Goal: Obtain resource: Download file/media

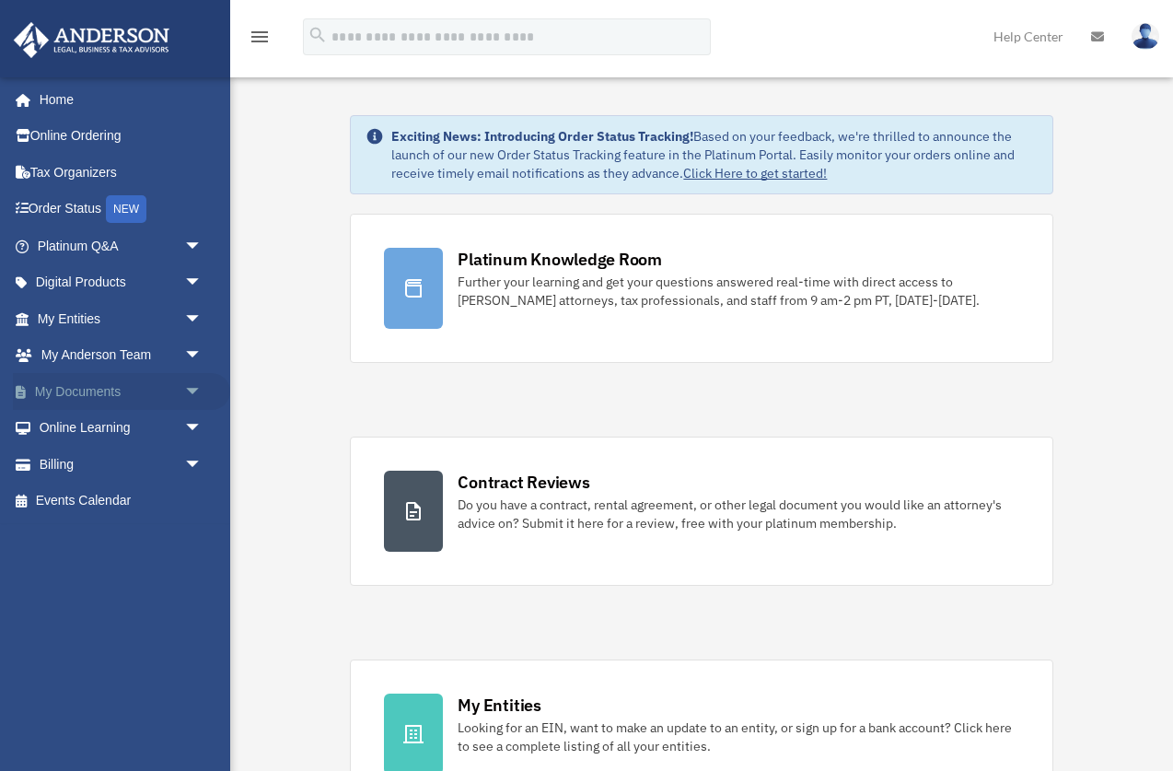
click at [190, 389] on span "arrow_drop_down" at bounding box center [202, 392] width 37 height 38
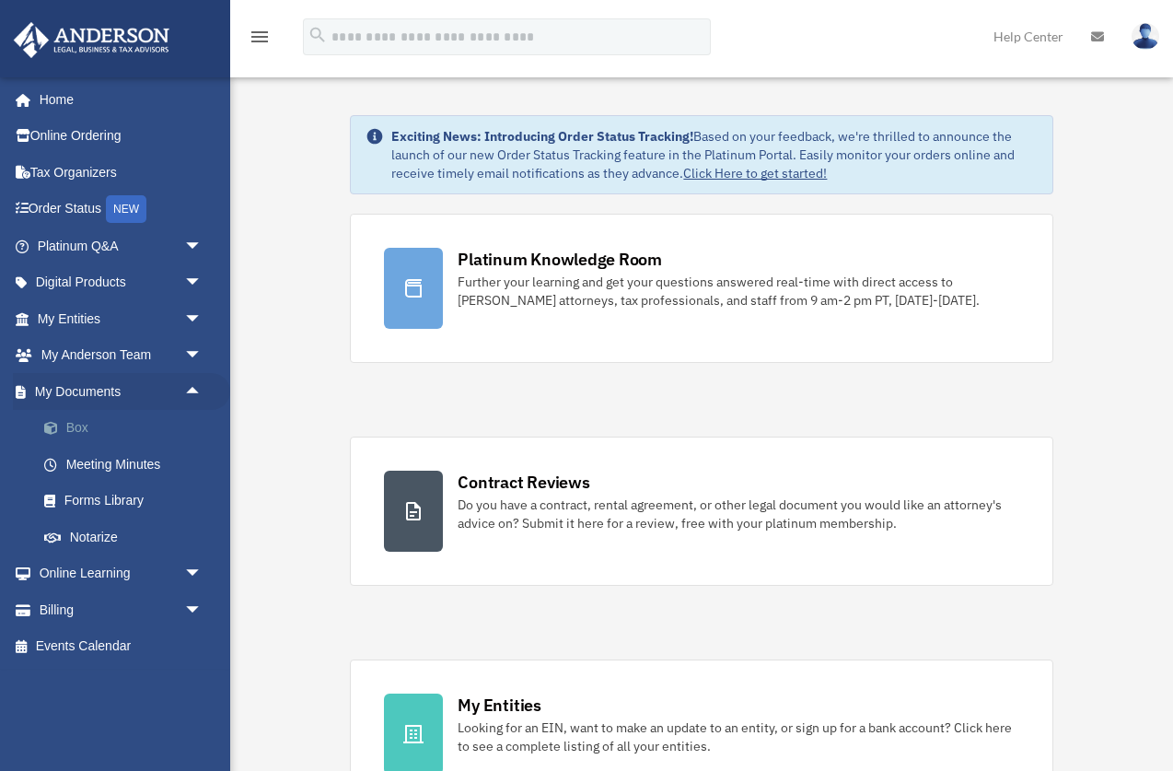
click at [98, 423] on link "Box" at bounding box center [128, 428] width 204 height 37
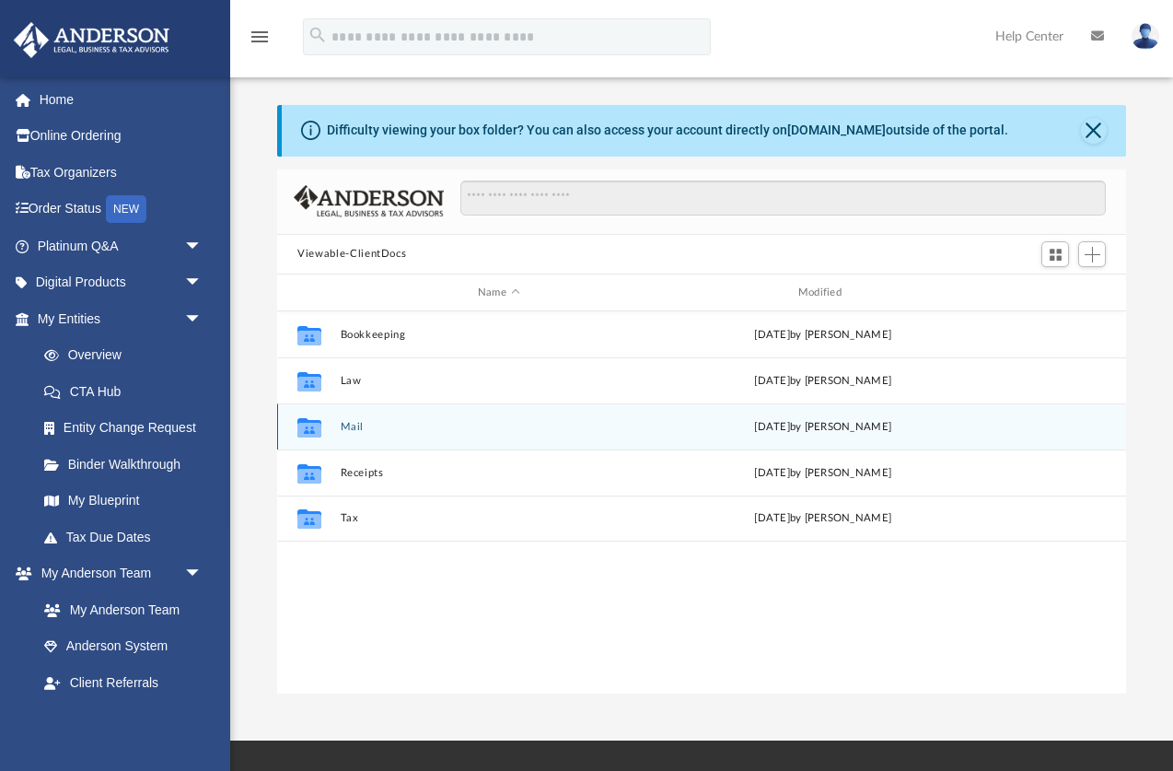
scroll to position [419, 848]
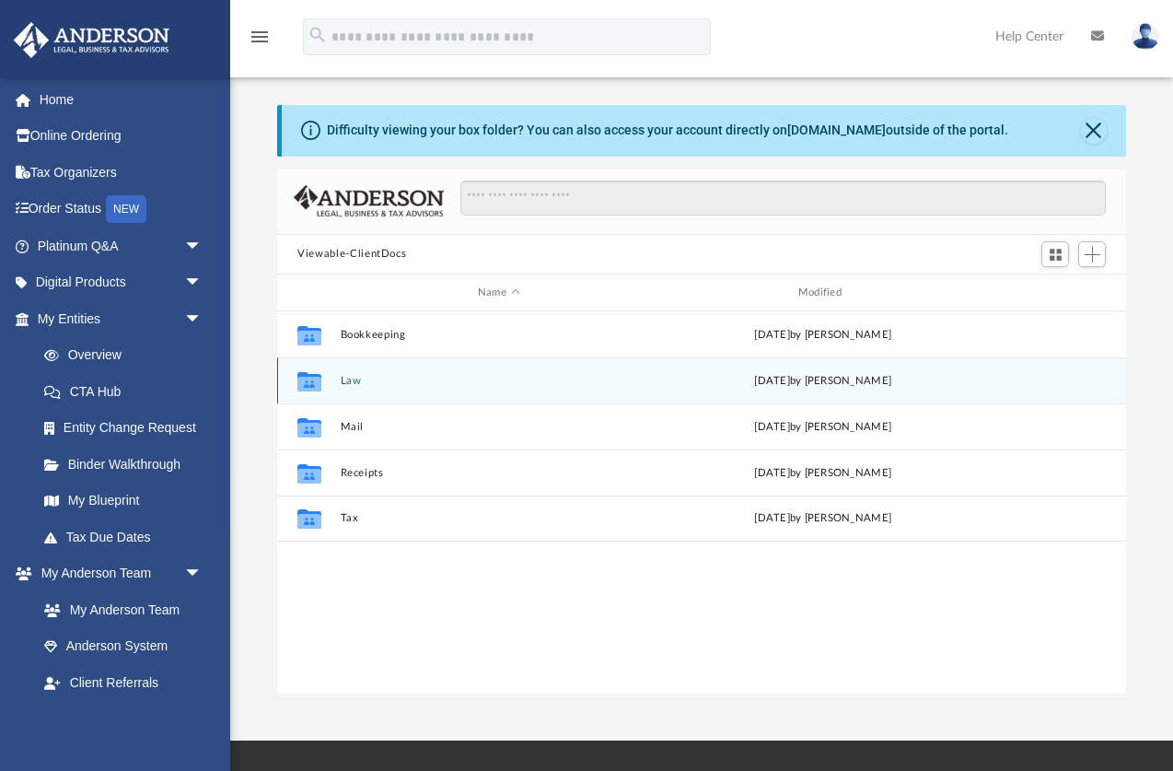
click at [349, 380] on button "Law" at bounding box center [499, 381] width 317 height 12
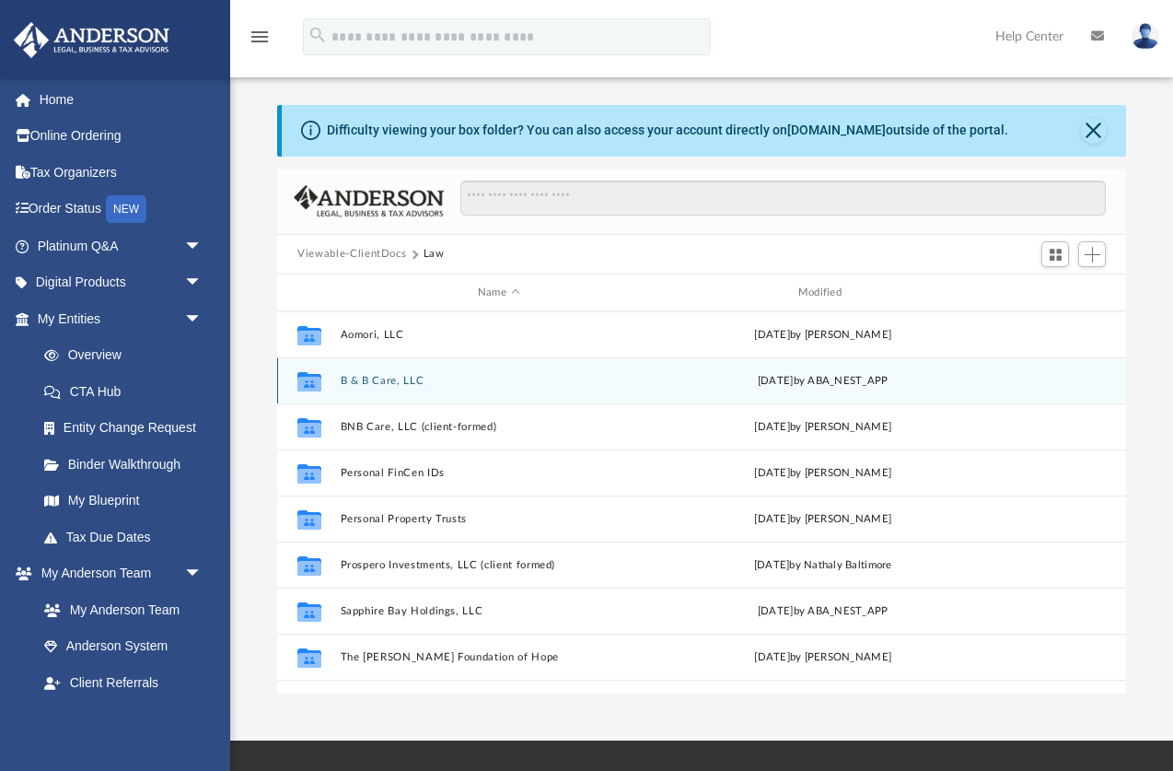
click at [377, 379] on button "B & B Care, LLC" at bounding box center [499, 381] width 317 height 12
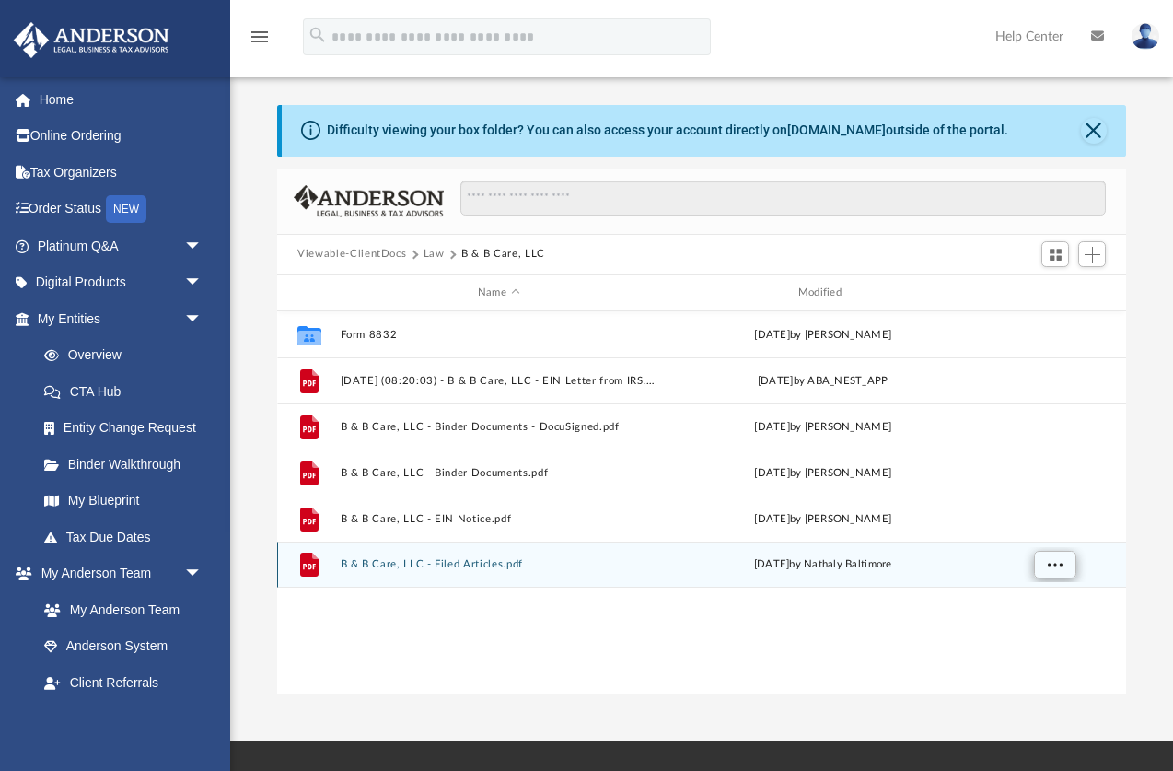
click at [1060, 564] on span "More options" at bounding box center [1055, 564] width 15 height 10
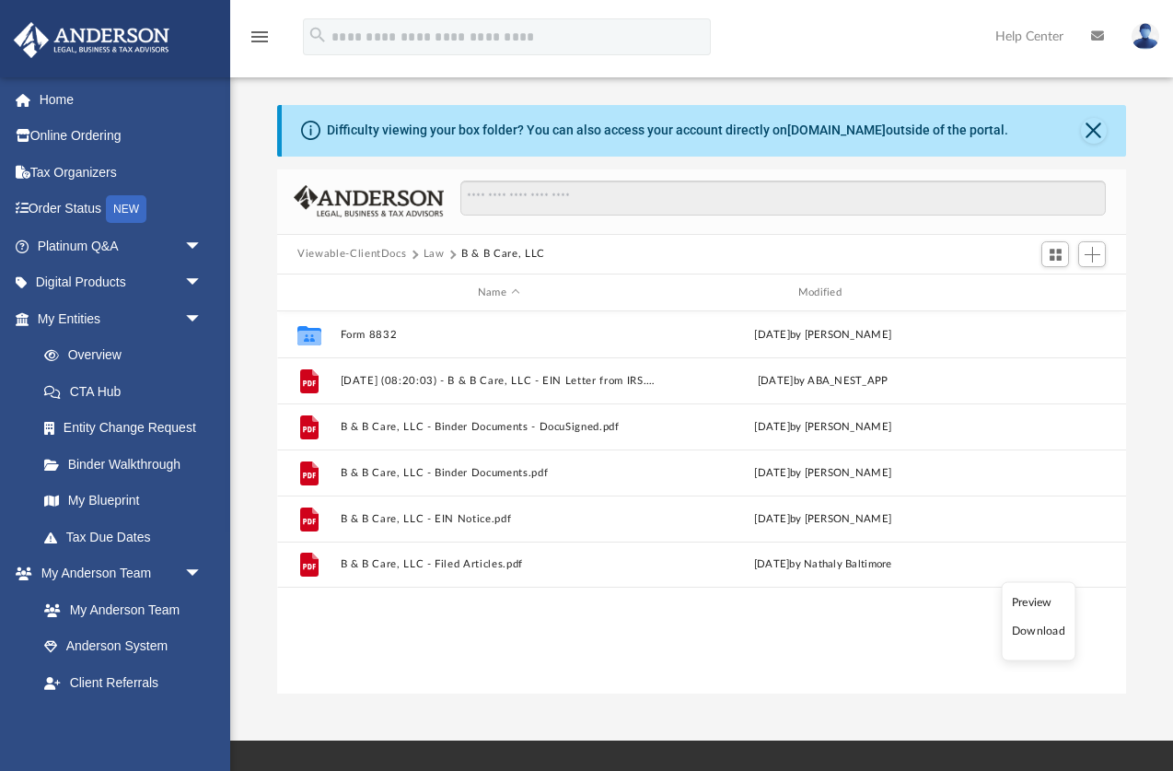
click at [1039, 634] on li "Download" at bounding box center [1038, 630] width 53 height 19
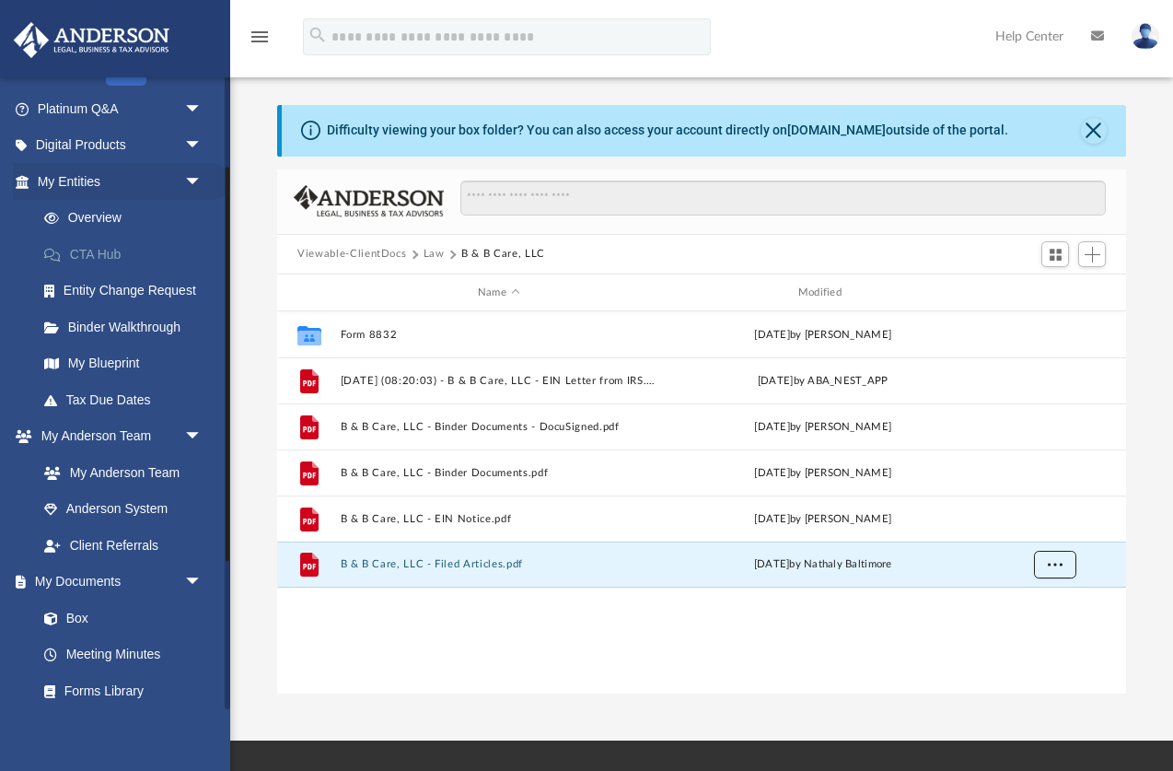
scroll to position [152, 0]
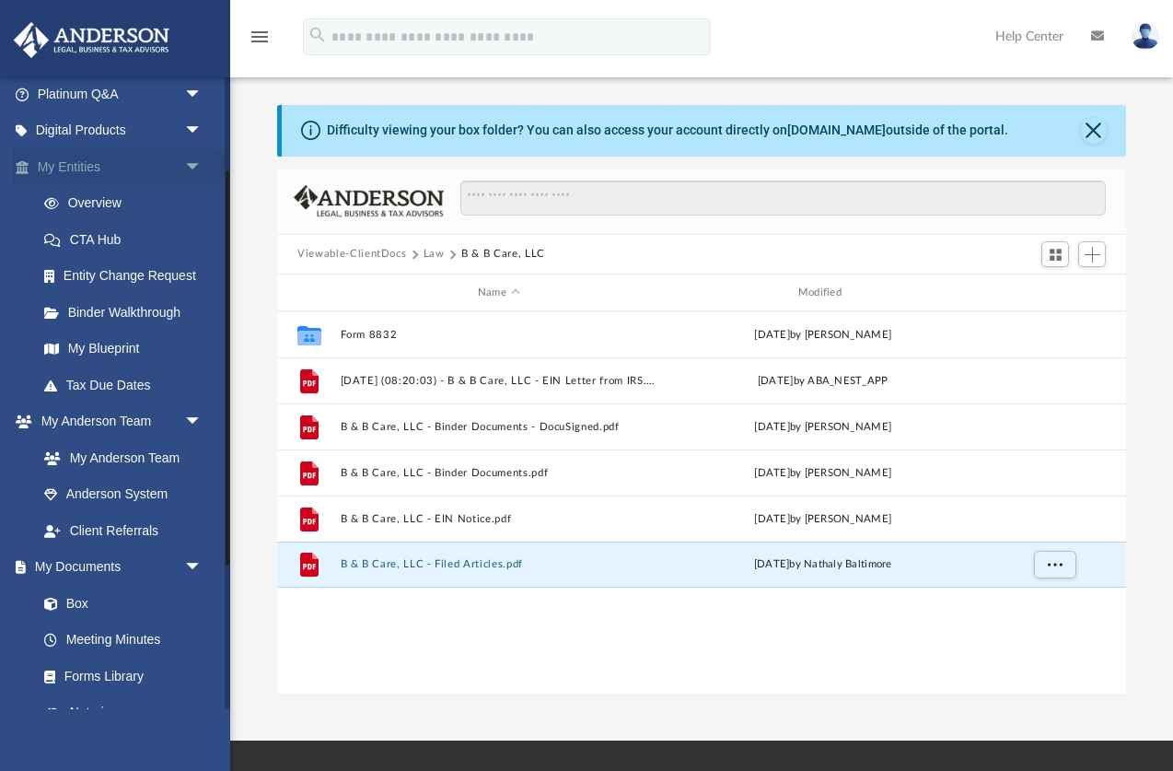
click at [99, 164] on link "My Entities arrow_drop_down" at bounding box center [121, 166] width 217 height 37
click at [103, 198] on link "Overview" at bounding box center [128, 203] width 204 height 37
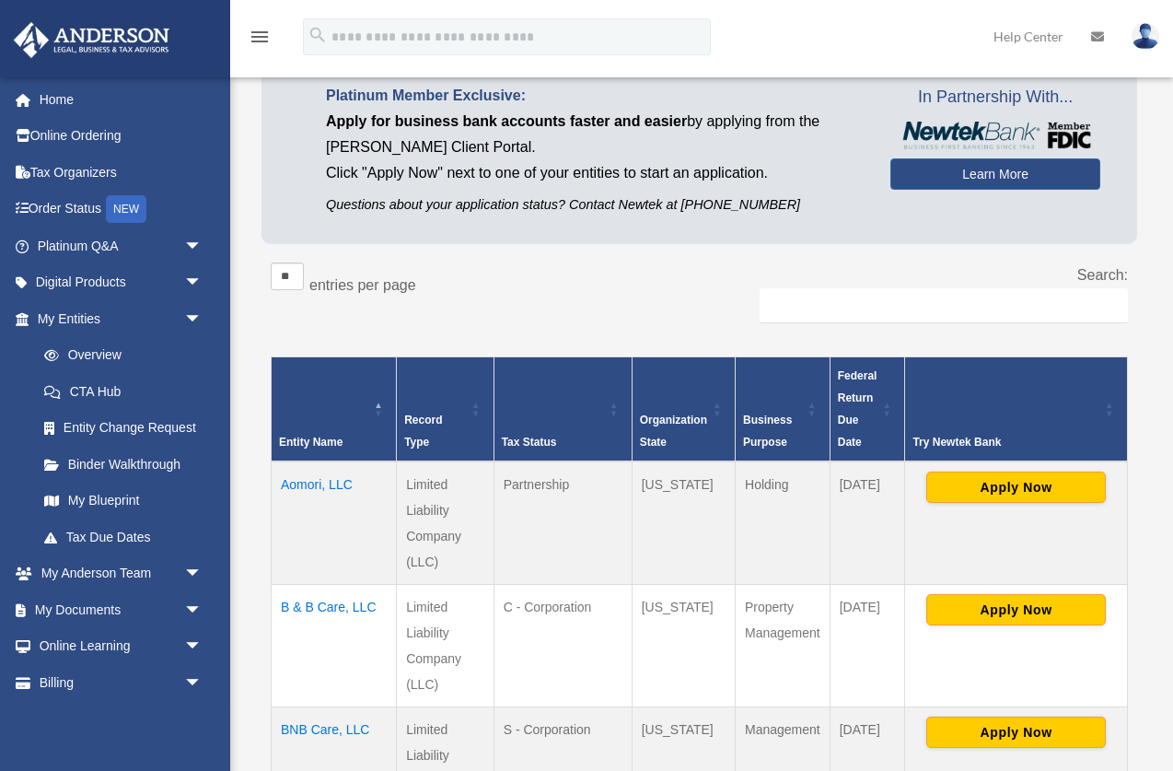
scroll to position [158, 0]
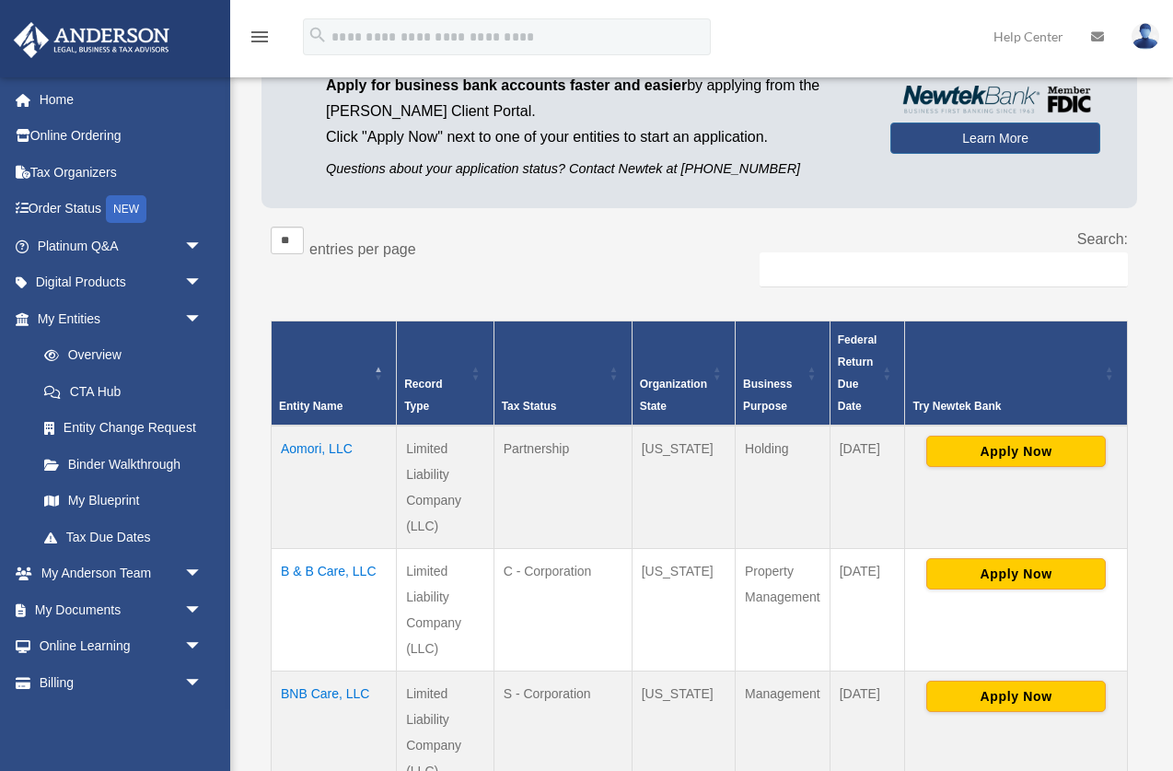
click at [317, 571] on td "B & B Care, LLC" at bounding box center [334, 609] width 125 height 122
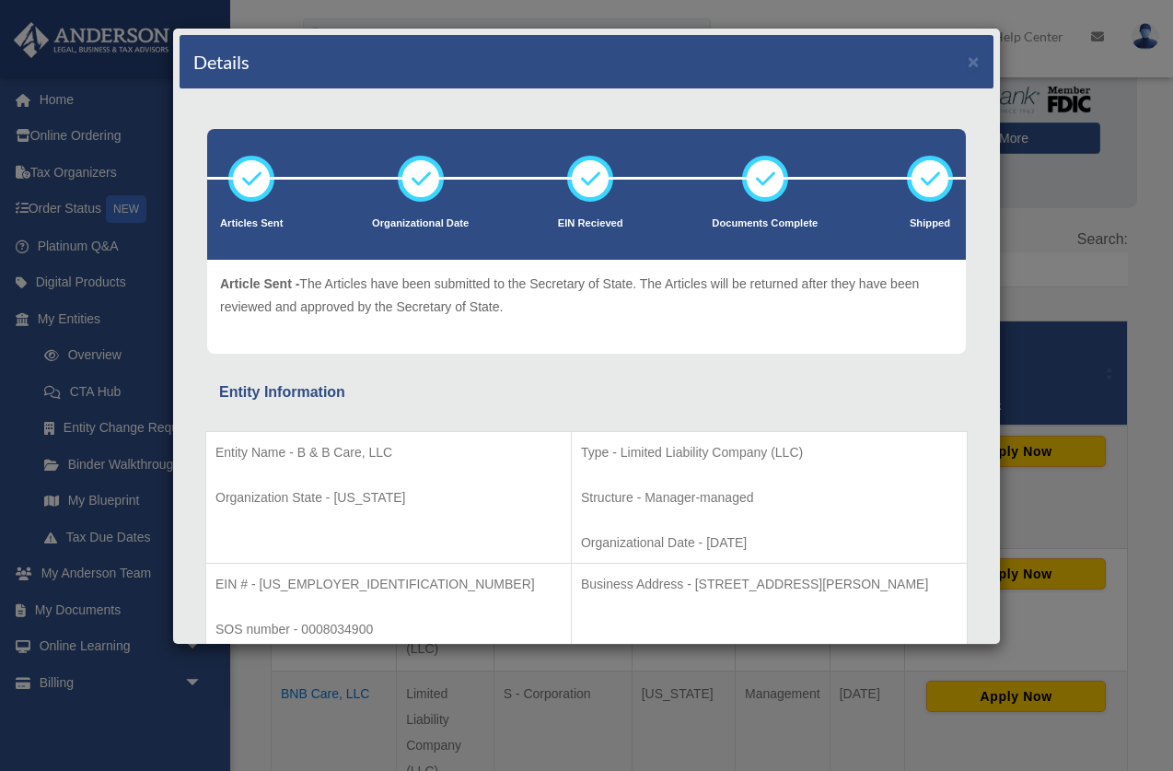
scroll to position [0, 0]
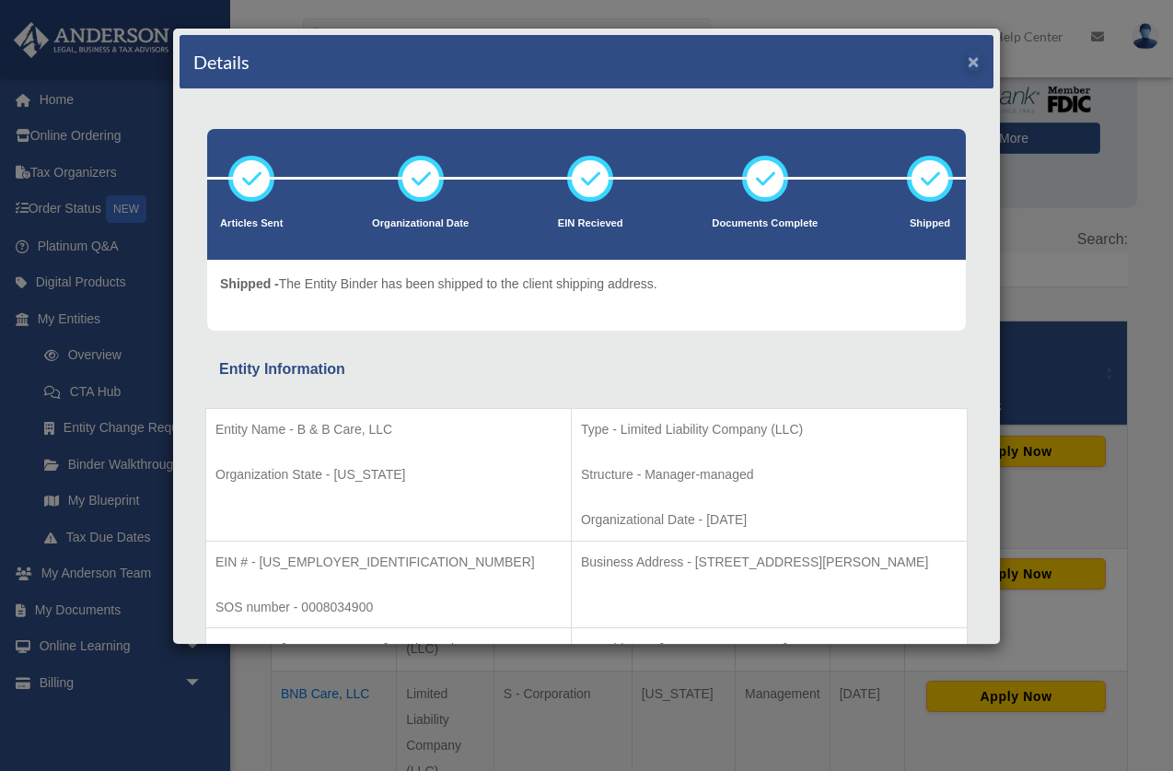
click at [974, 61] on button "×" at bounding box center [974, 61] width 12 height 19
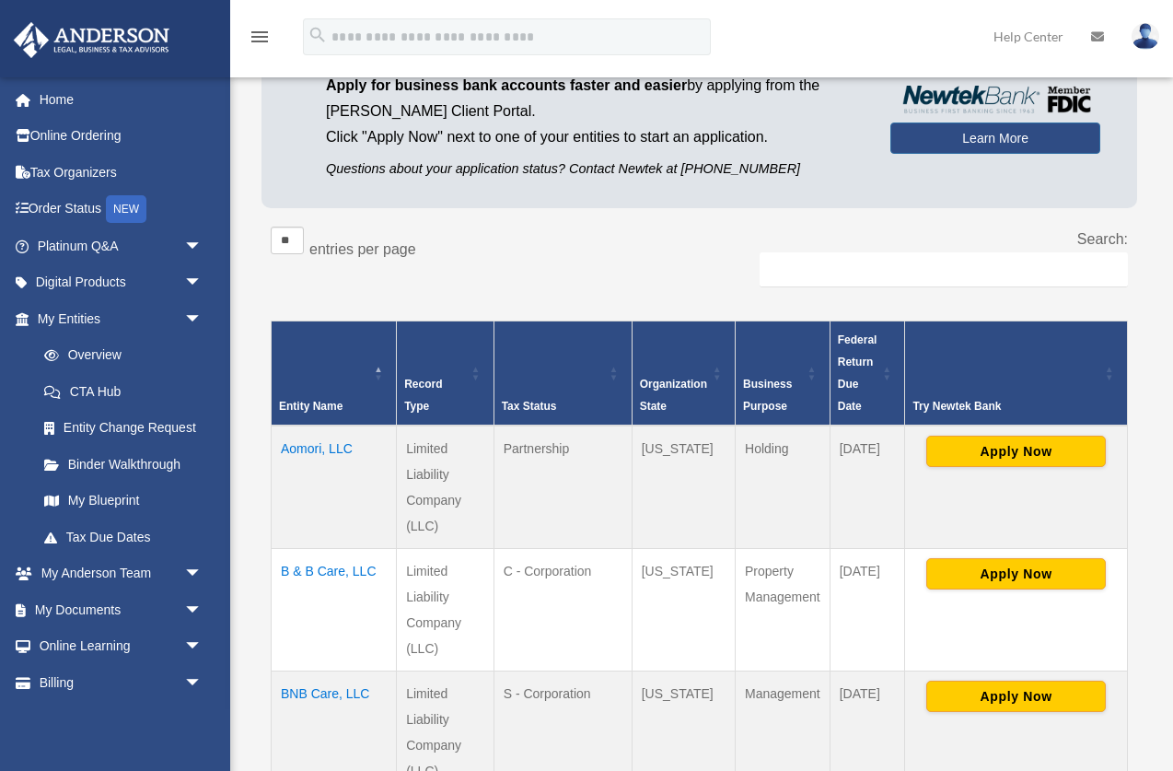
click at [338, 451] on td "Aomori, LLC" at bounding box center [334, 486] width 125 height 123
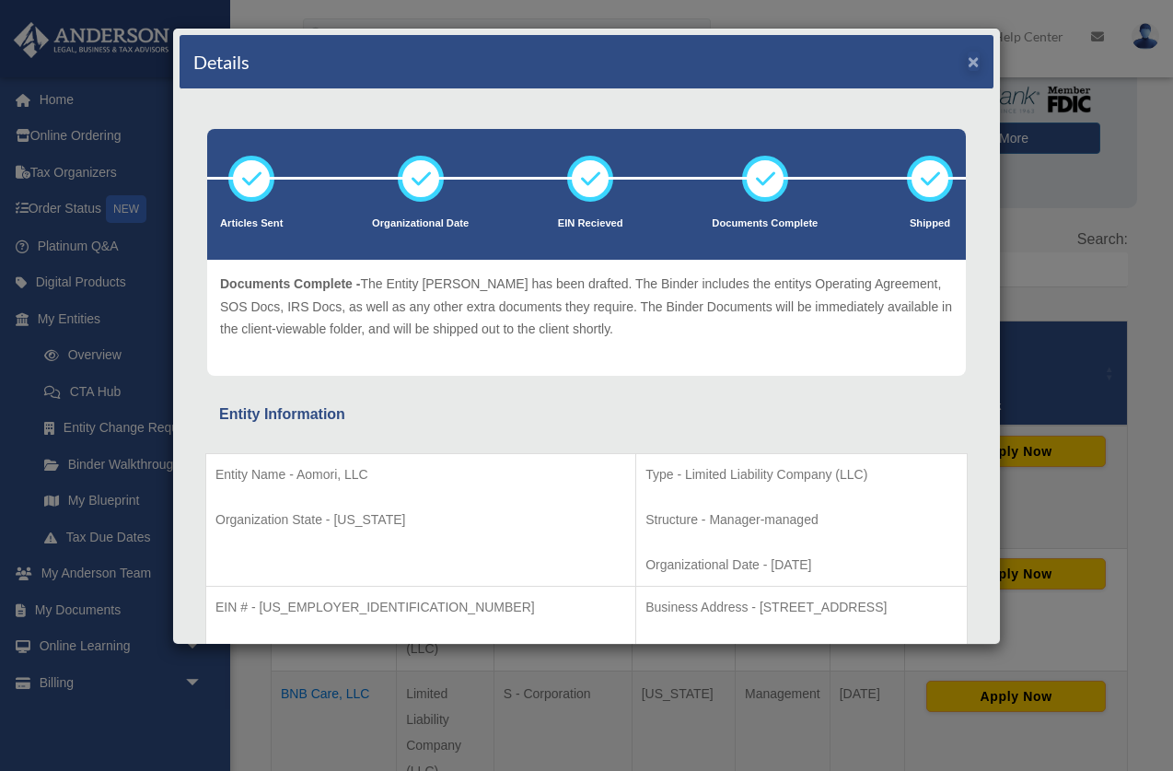
click at [976, 63] on button "×" at bounding box center [974, 61] width 12 height 19
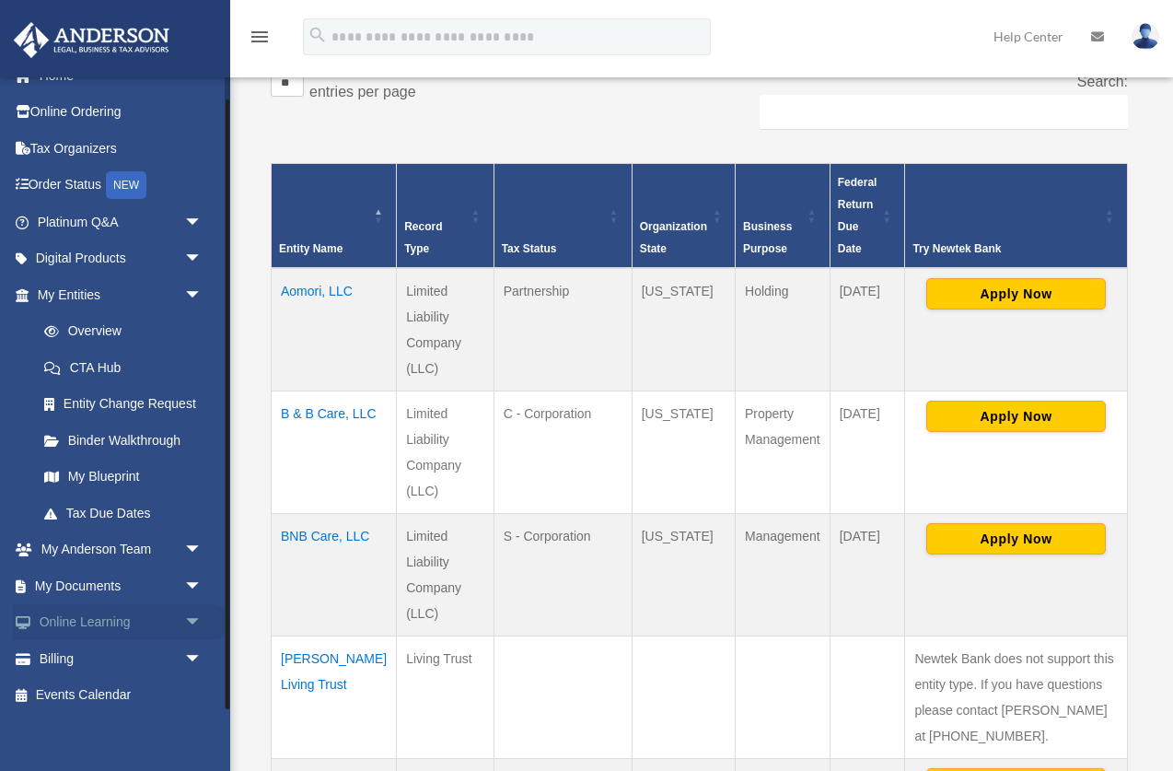
scroll to position [333, 0]
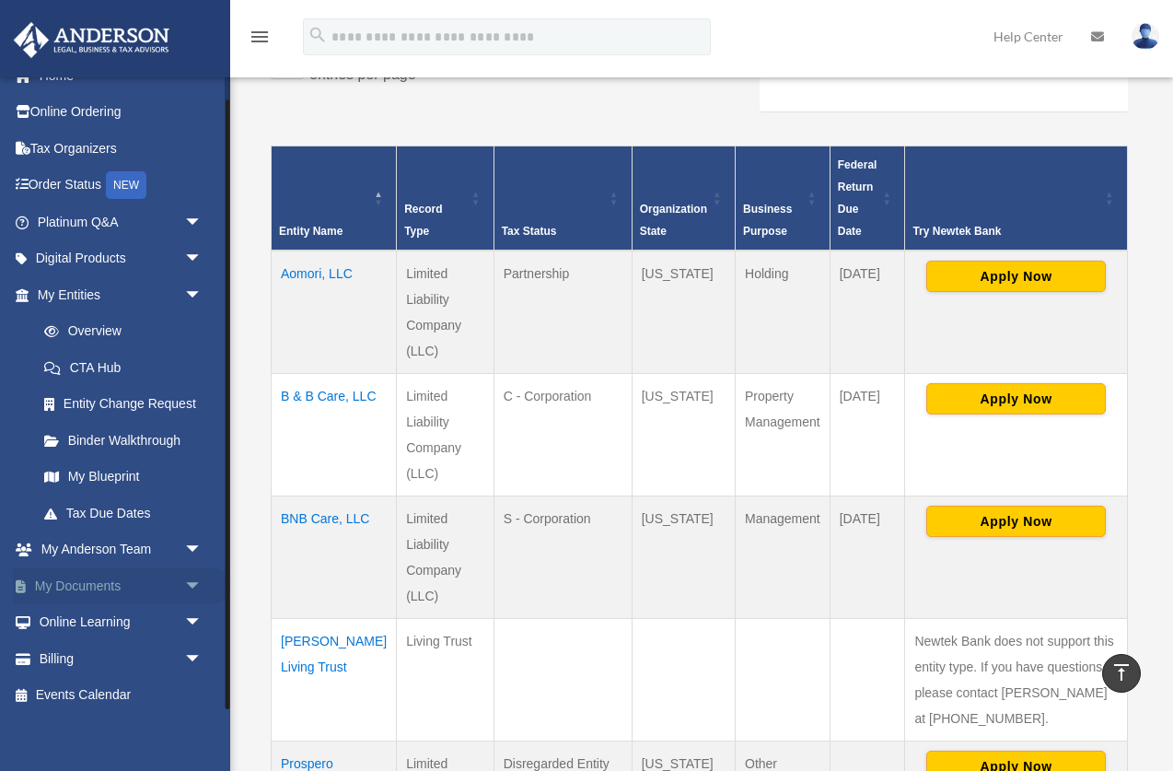
click at [75, 583] on link "My Documents arrow_drop_down" at bounding box center [121, 585] width 217 height 37
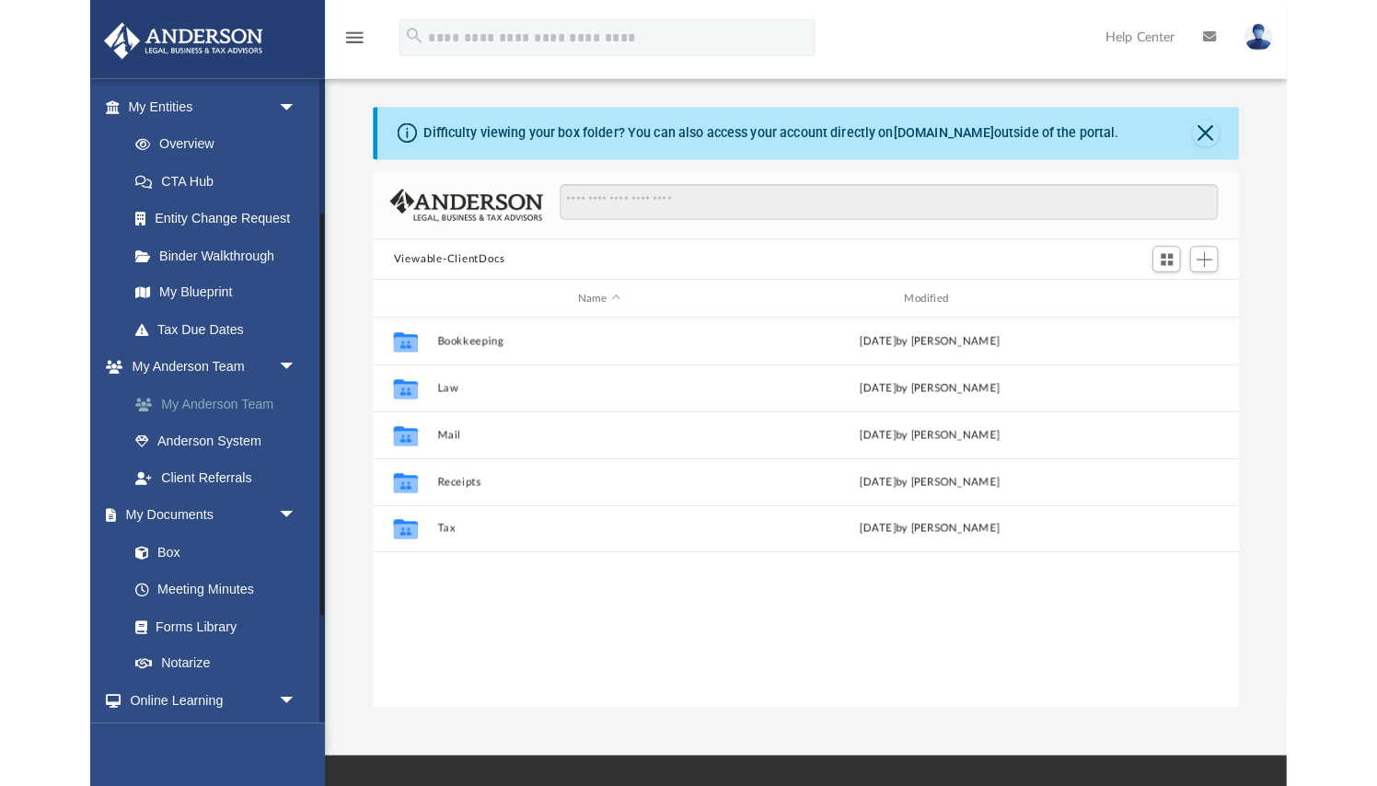
scroll to position [243, 0]
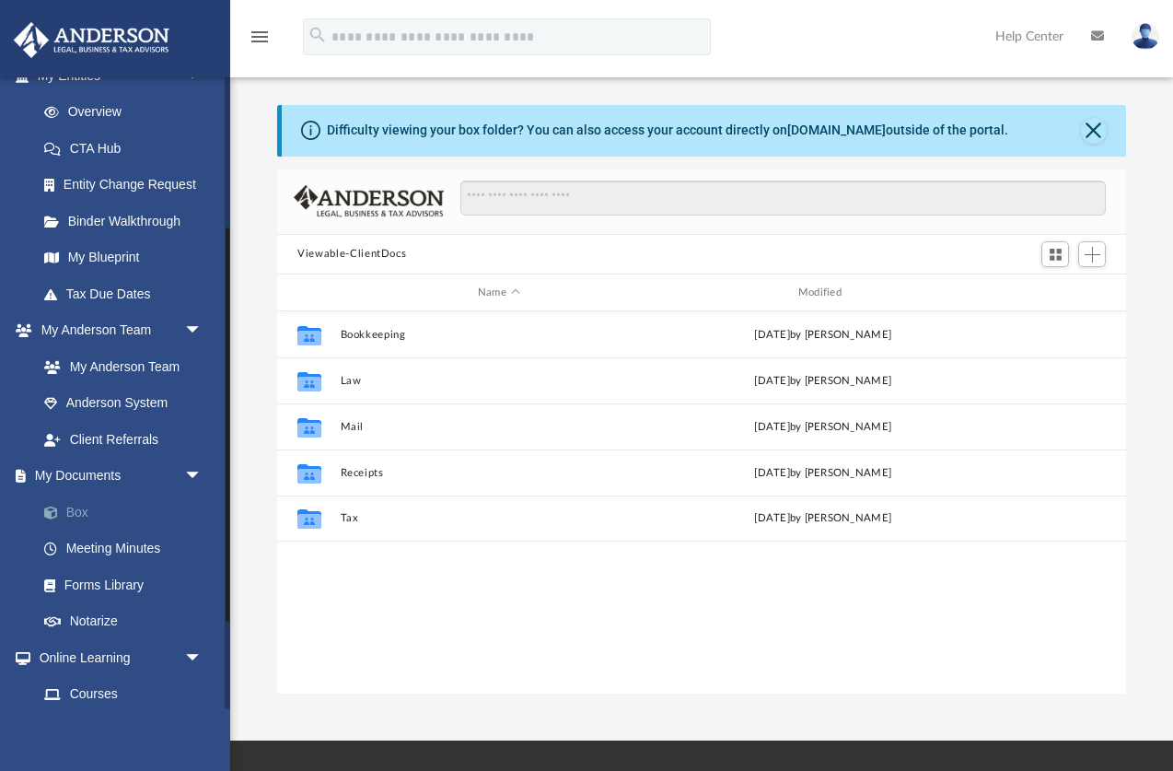
click at [76, 504] on link "Box" at bounding box center [128, 512] width 204 height 37
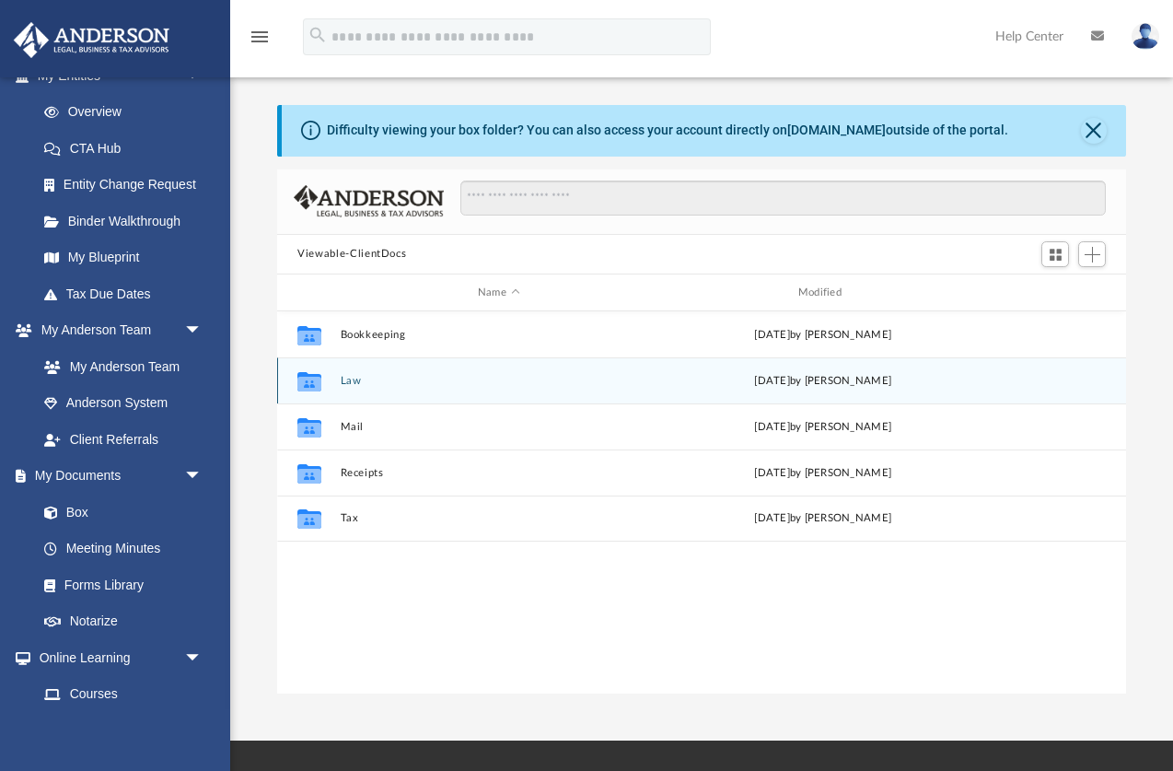
click at [349, 378] on button "Law" at bounding box center [499, 381] width 317 height 12
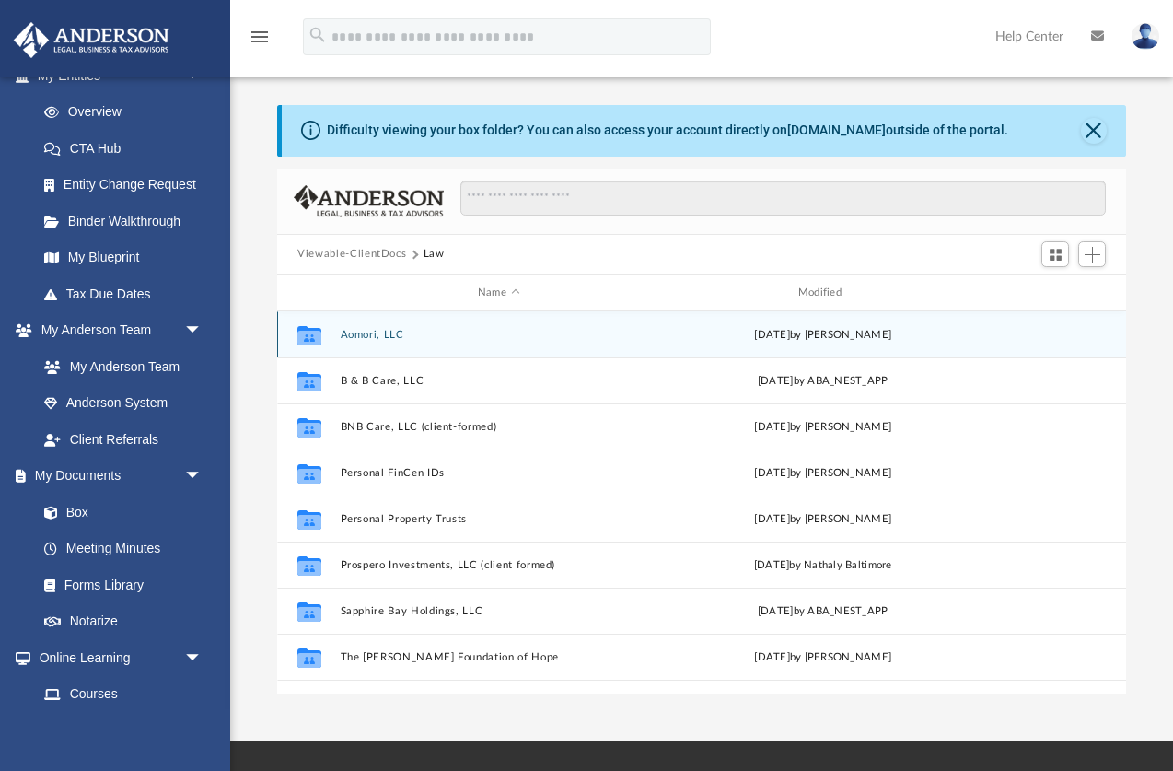
click at [368, 332] on button "Aomori, LLC" at bounding box center [499, 335] width 317 height 12
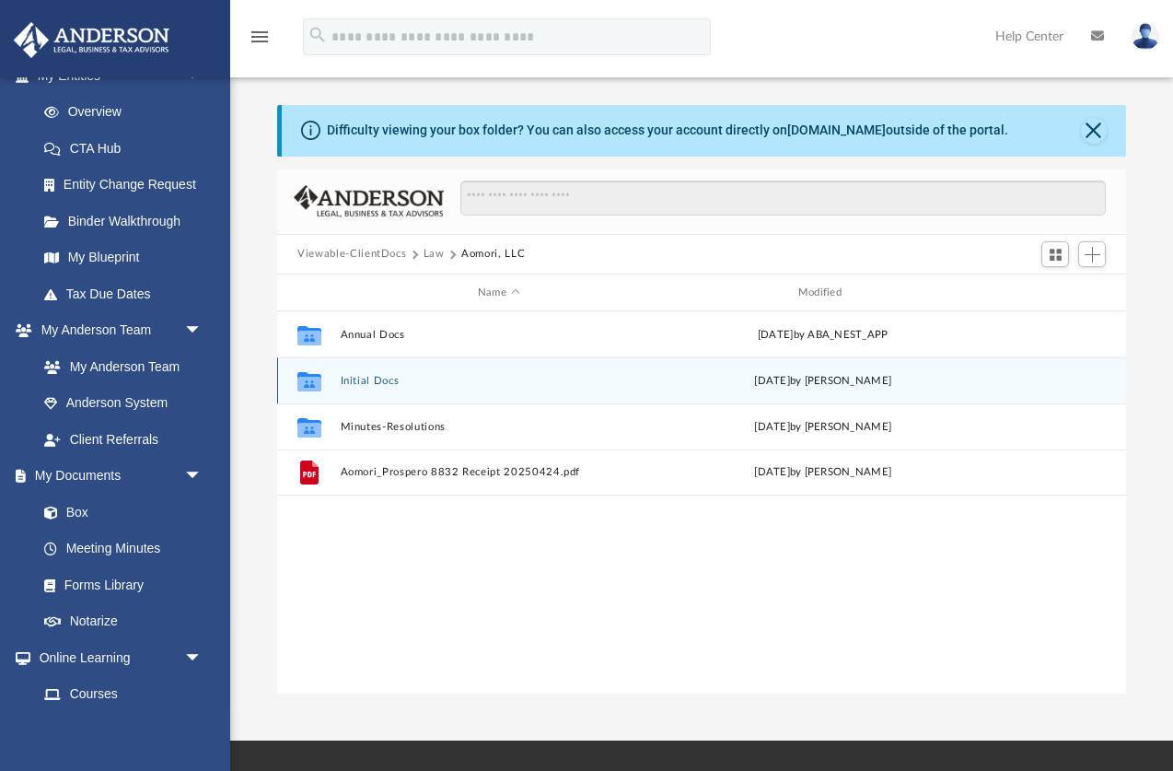
click at [371, 382] on button "Initial Docs" at bounding box center [499, 381] width 317 height 12
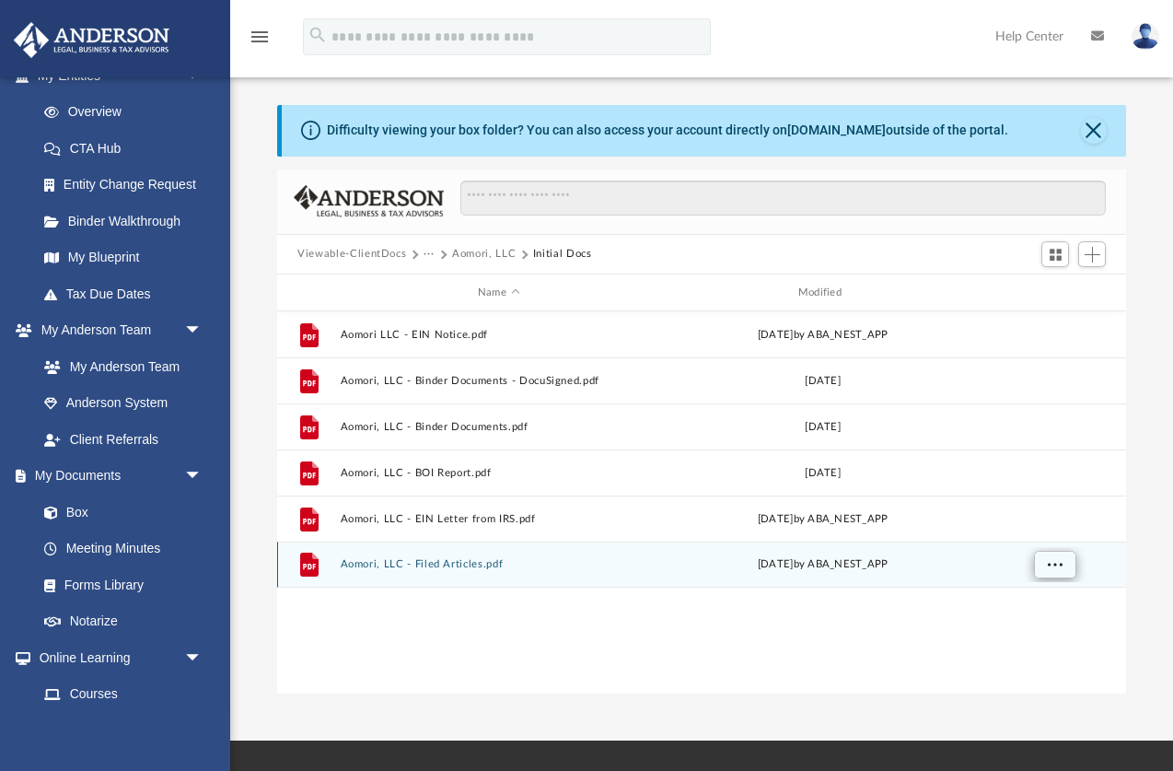
click at [1055, 569] on span "More options" at bounding box center [1055, 564] width 15 height 10
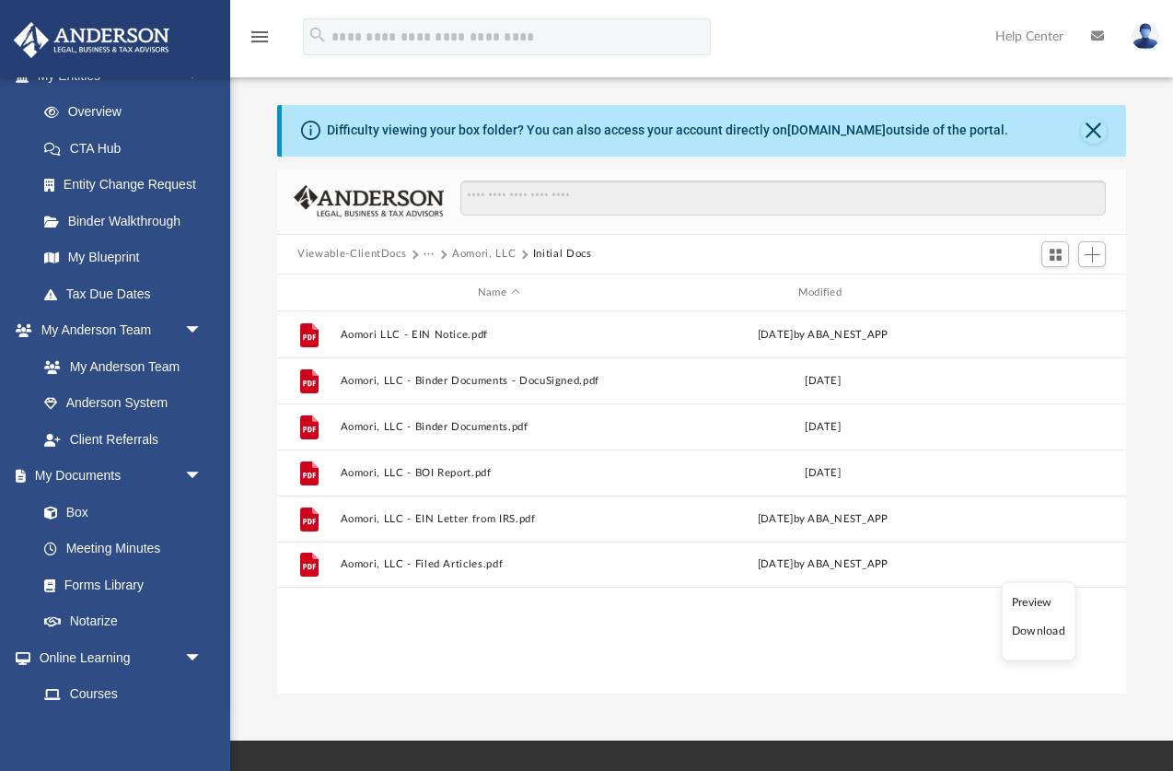
click at [1041, 633] on li "Download" at bounding box center [1038, 630] width 53 height 19
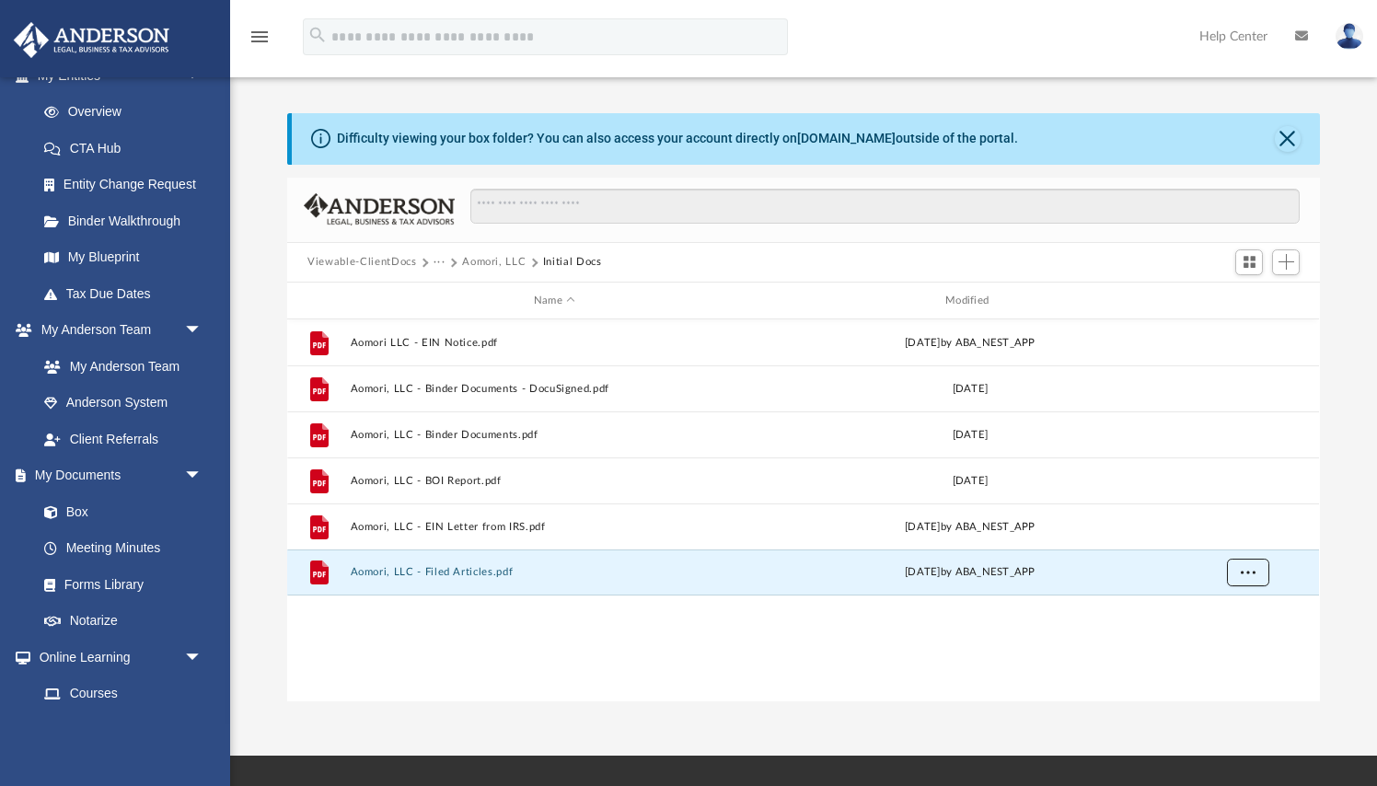
scroll to position [419, 1033]
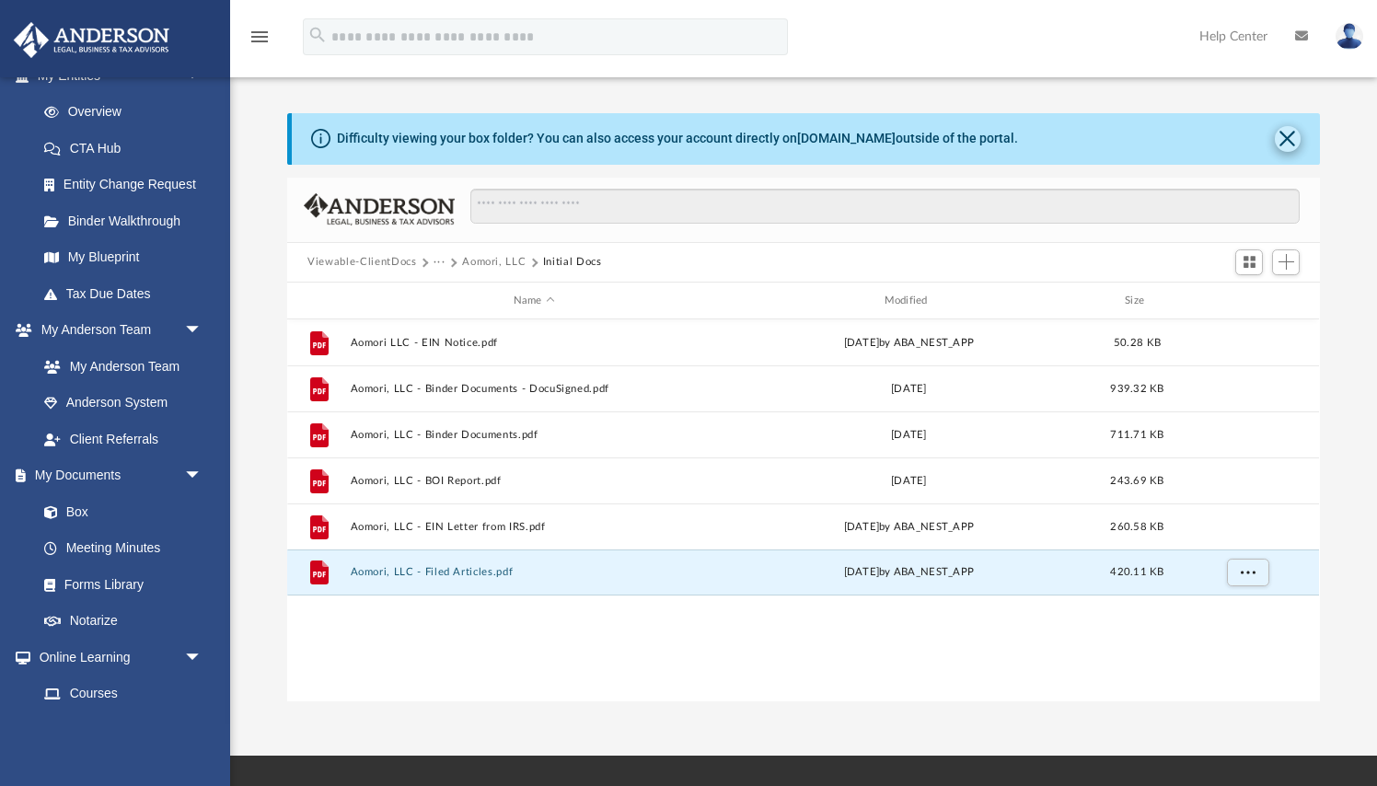
click at [1172, 138] on button "Close" at bounding box center [1288, 139] width 26 height 26
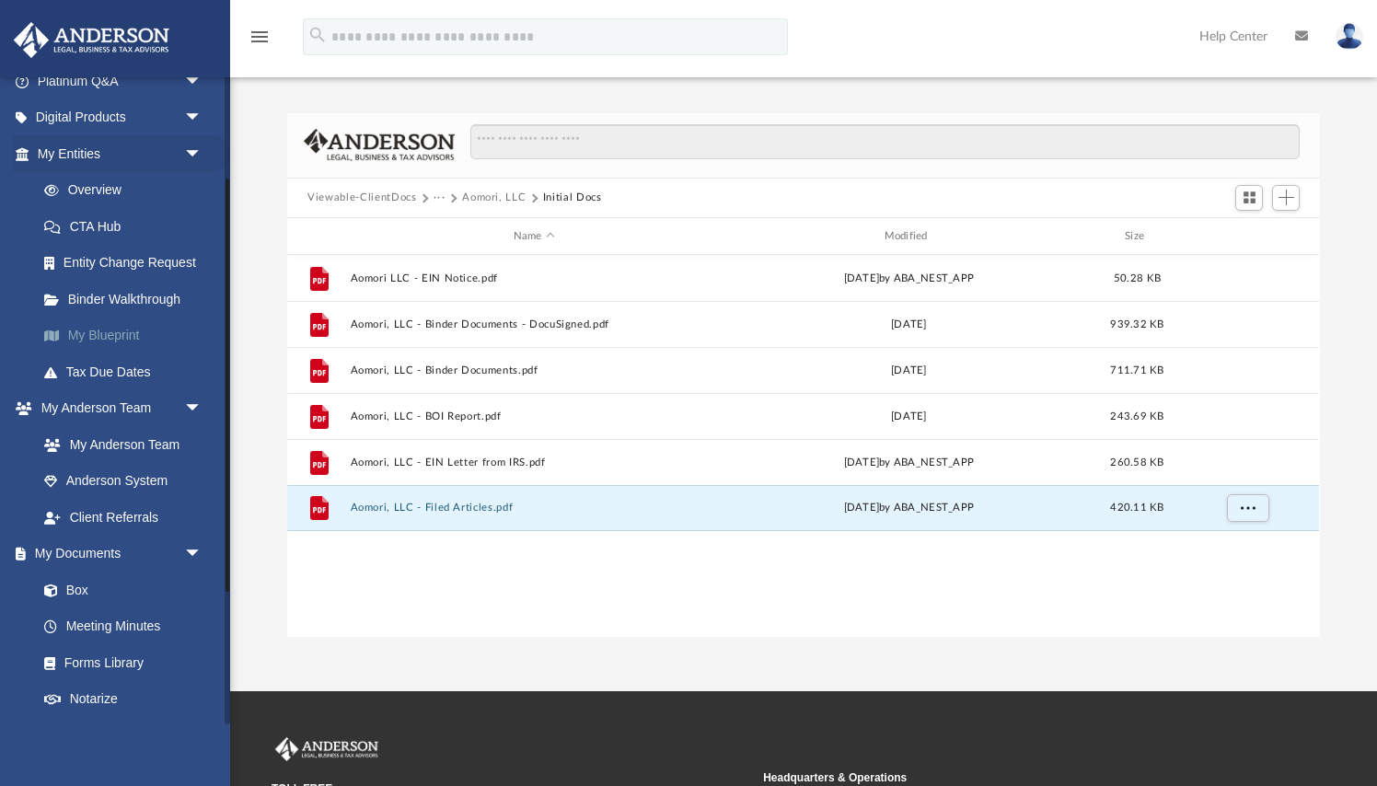
scroll to position [160, 0]
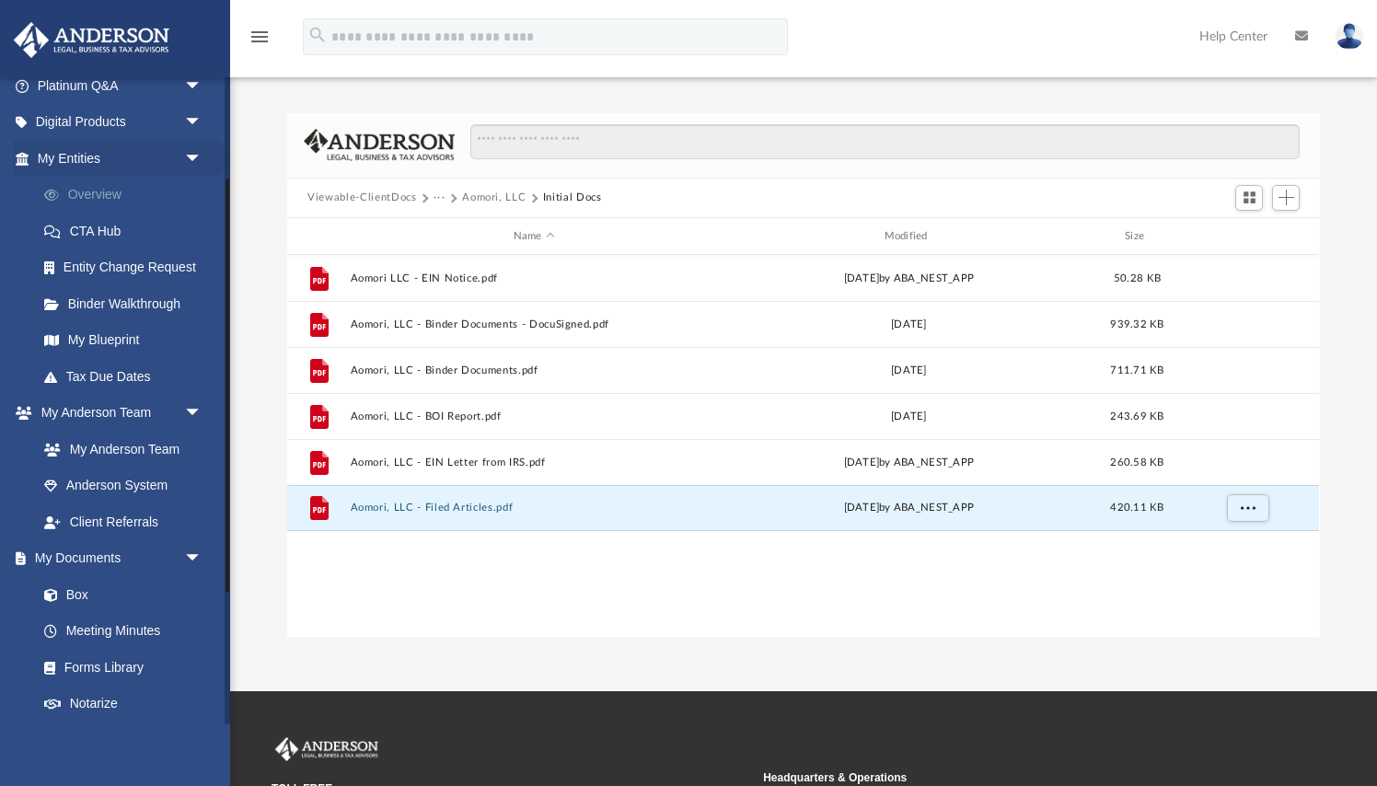
click at [93, 191] on link "Overview" at bounding box center [128, 195] width 204 height 37
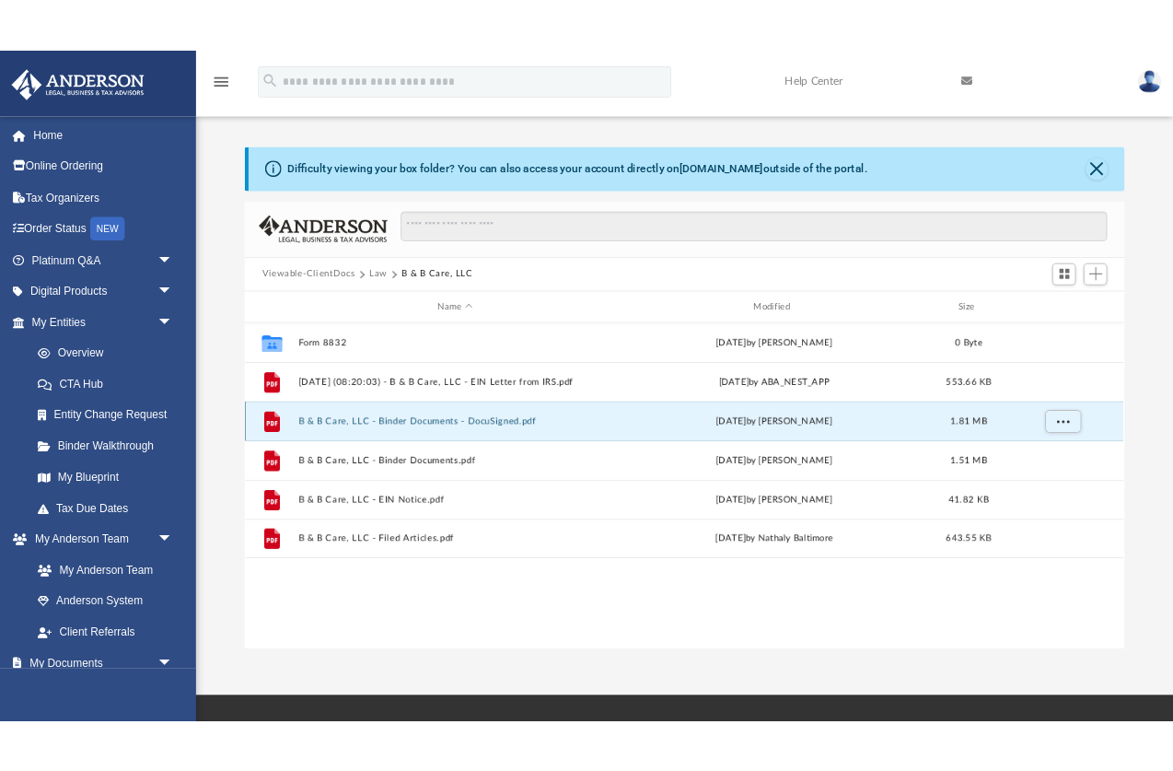
scroll to position [419, 1033]
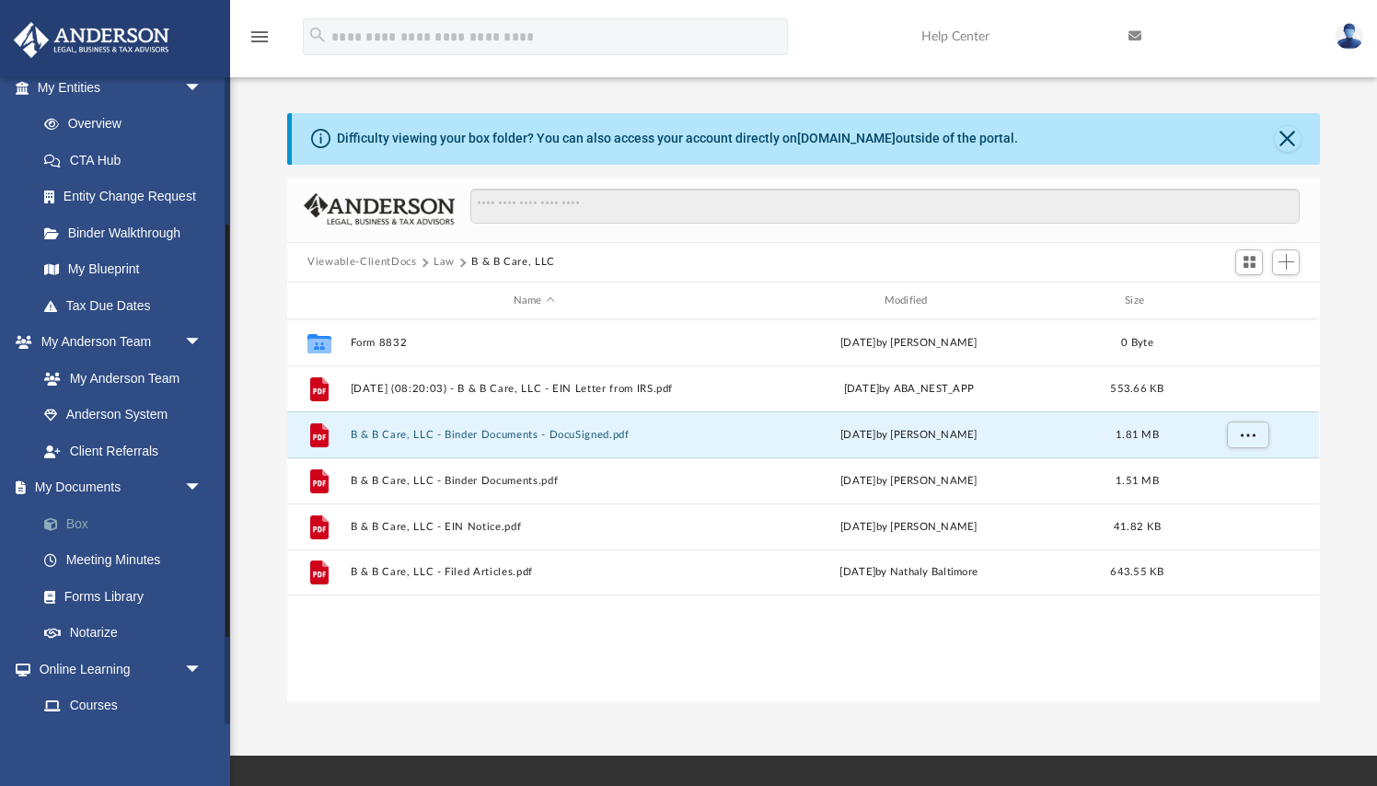
click at [99, 520] on link "Box" at bounding box center [128, 523] width 204 height 37
click at [70, 517] on link "Box" at bounding box center [128, 523] width 204 height 37
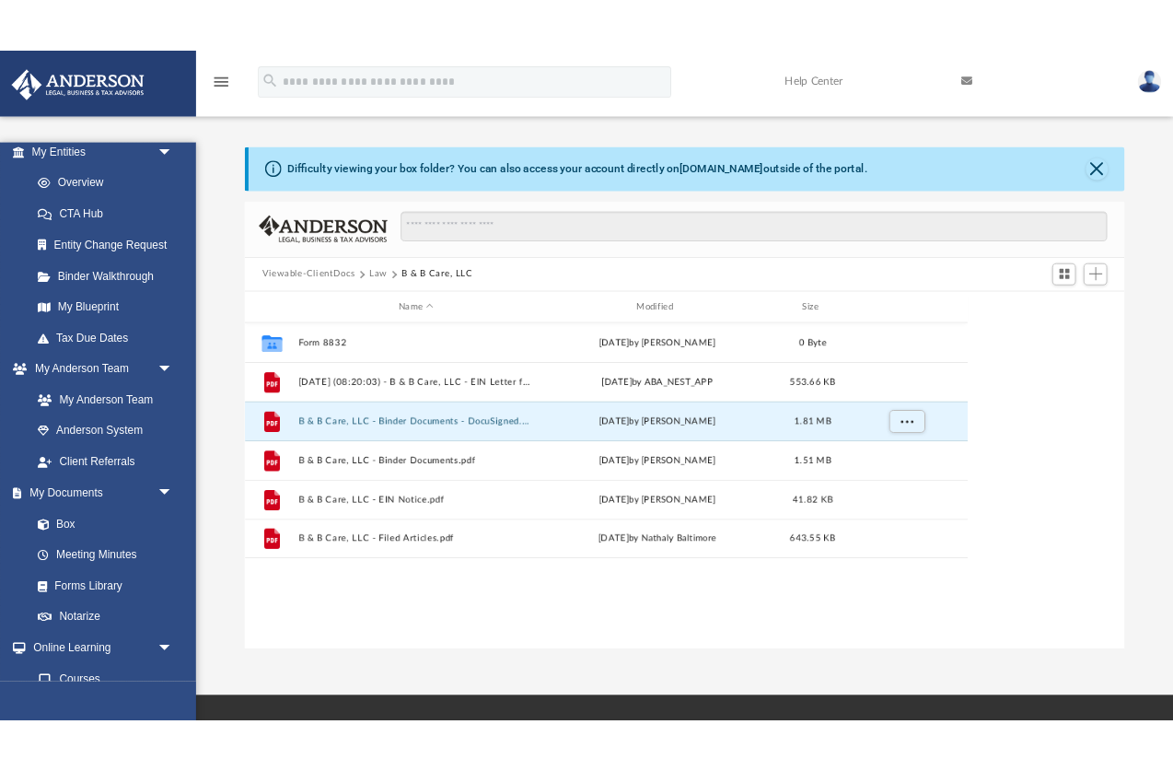
scroll to position [419, 848]
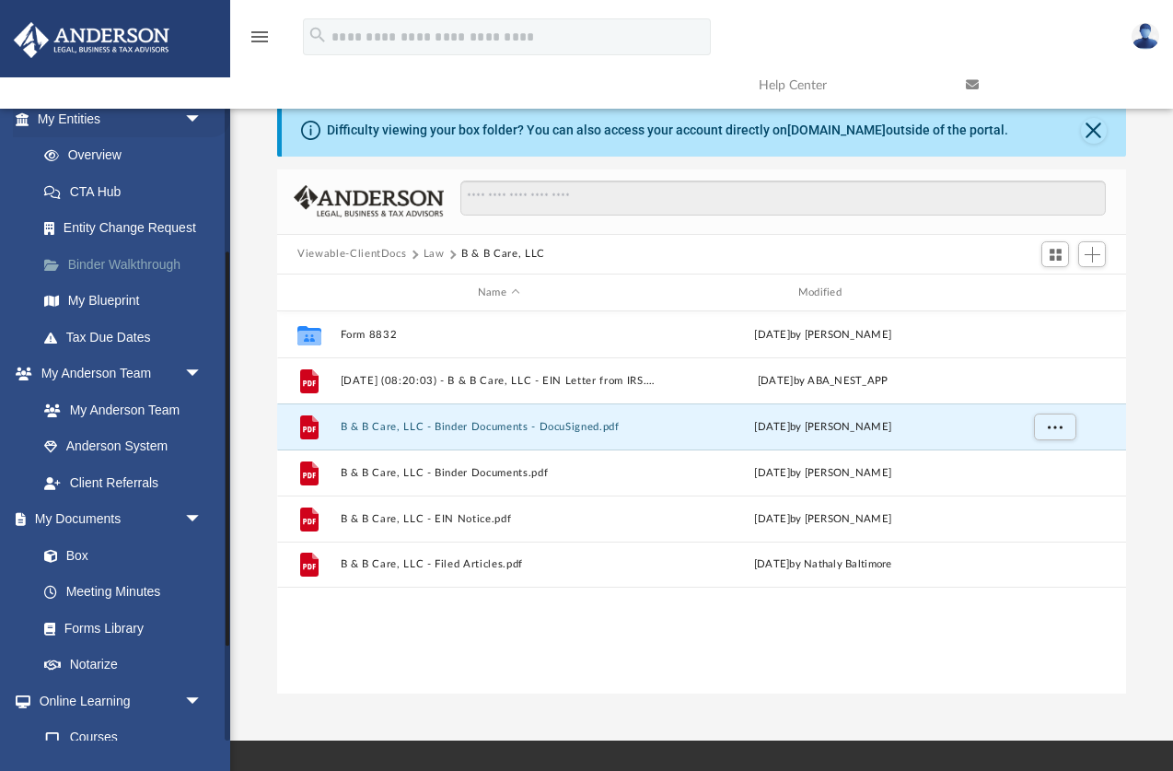
click at [113, 255] on link "Binder Walkthrough" at bounding box center [128, 264] width 204 height 37
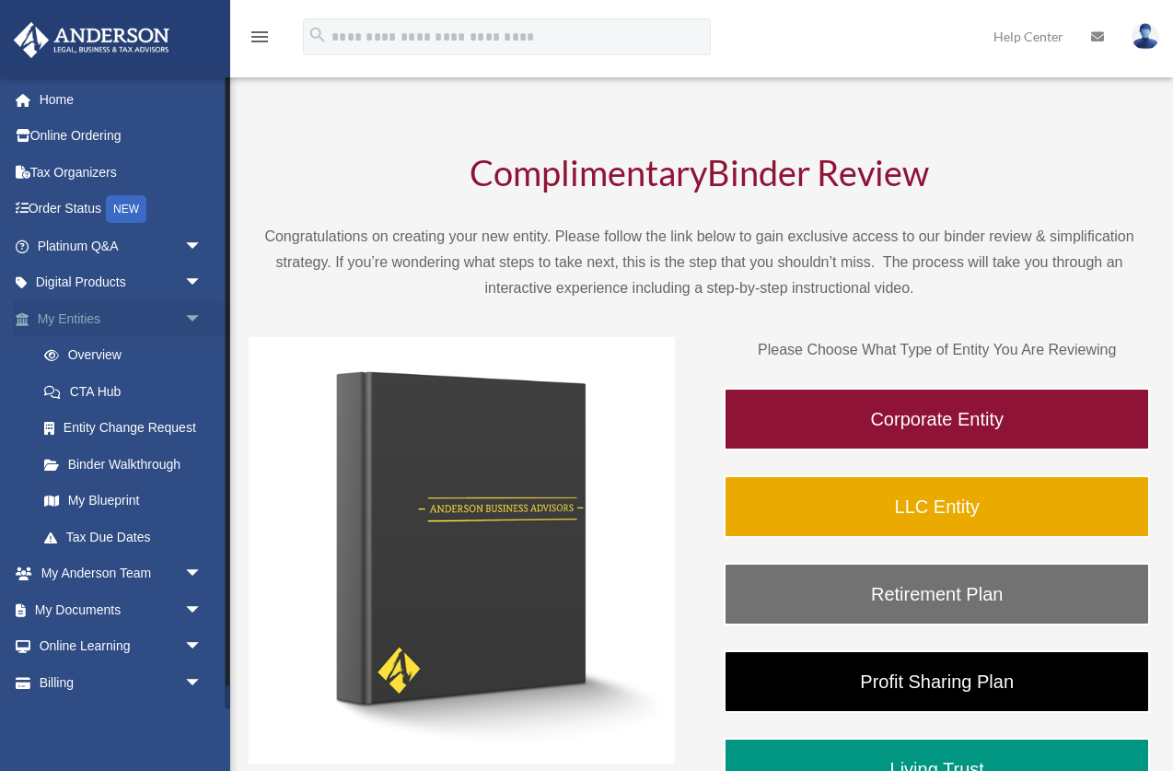
click at [70, 309] on link "My Entities arrow_drop_down" at bounding box center [121, 318] width 217 height 37
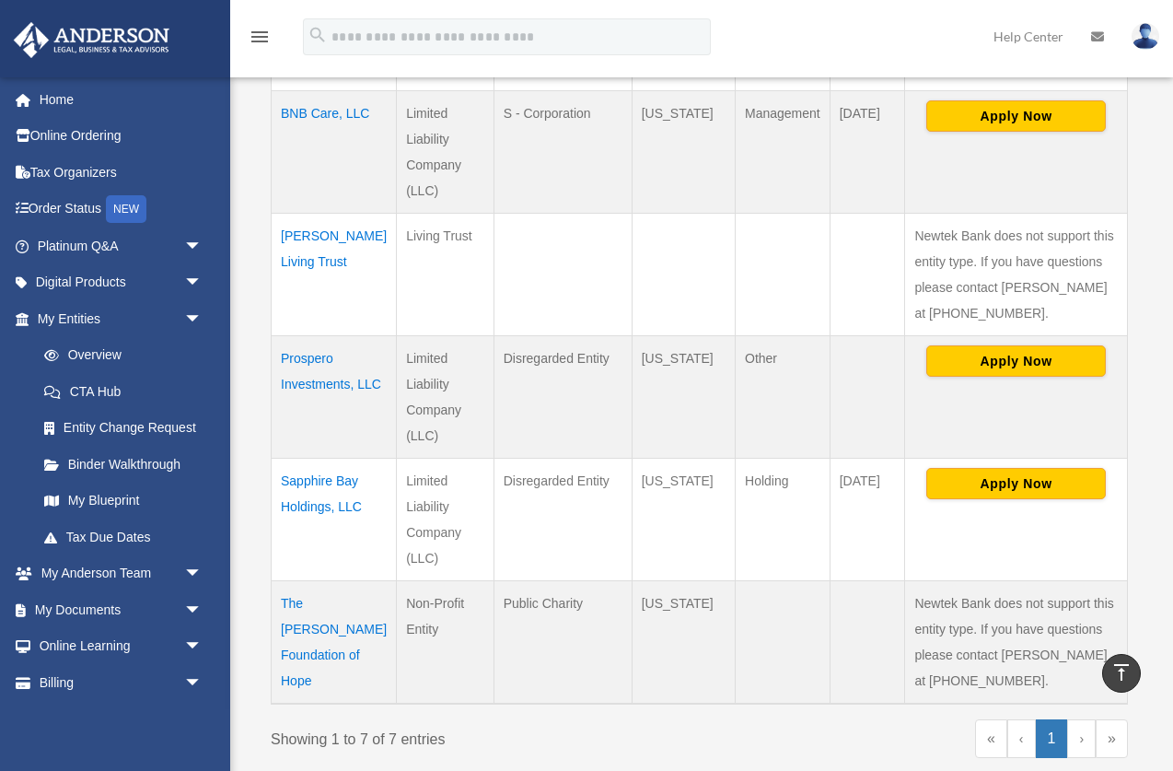
scroll to position [748, 0]
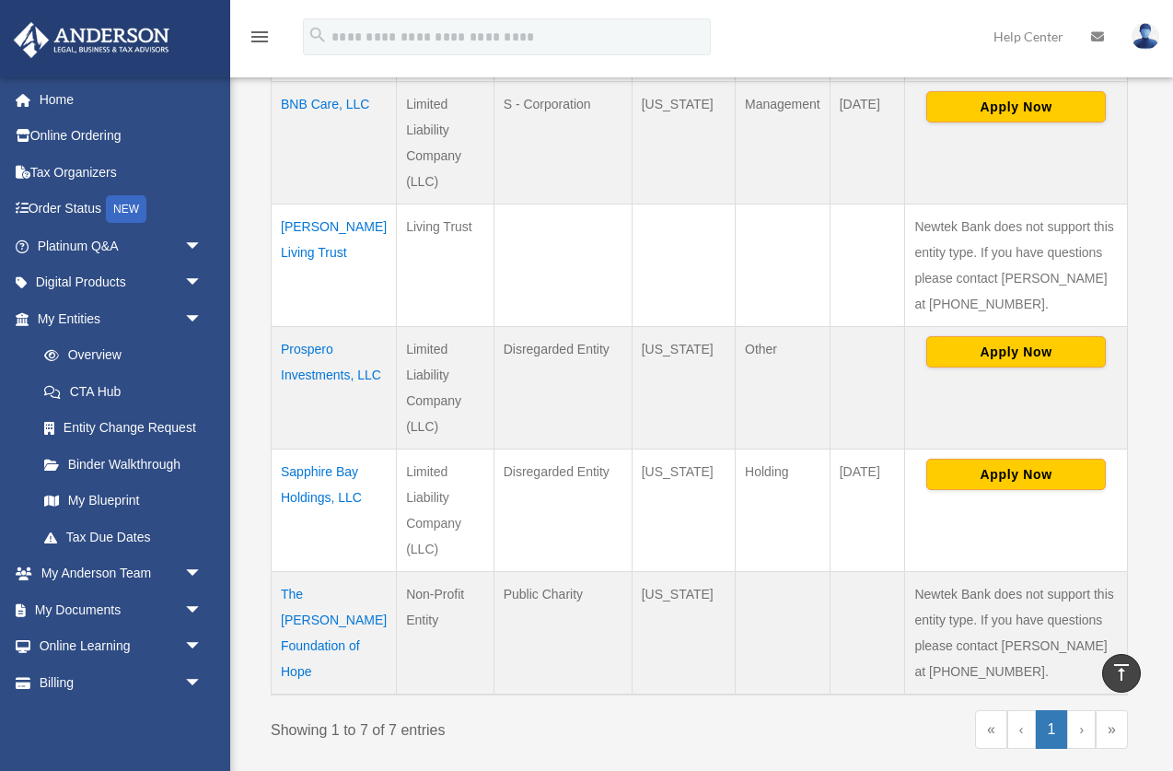
click at [318, 474] on td "Sapphire Bay Holdings, LLC" at bounding box center [334, 509] width 125 height 122
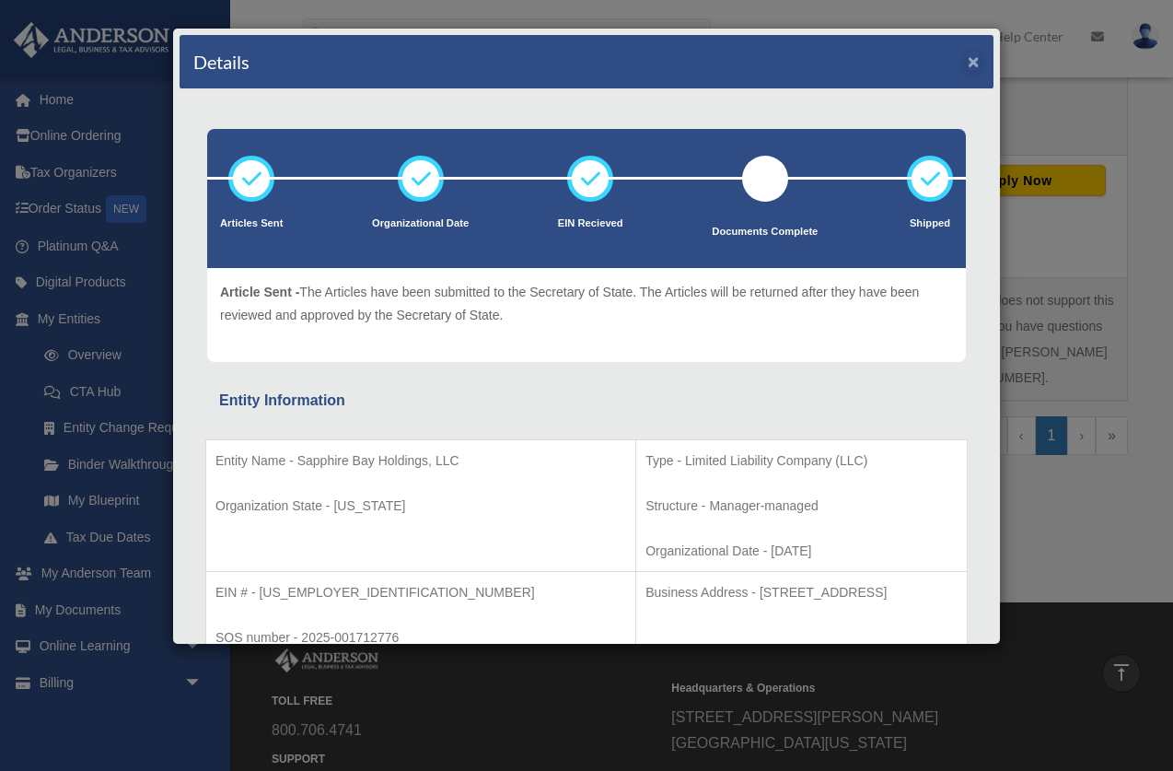
scroll to position [0, 0]
click at [974, 63] on button "×" at bounding box center [974, 61] width 12 height 19
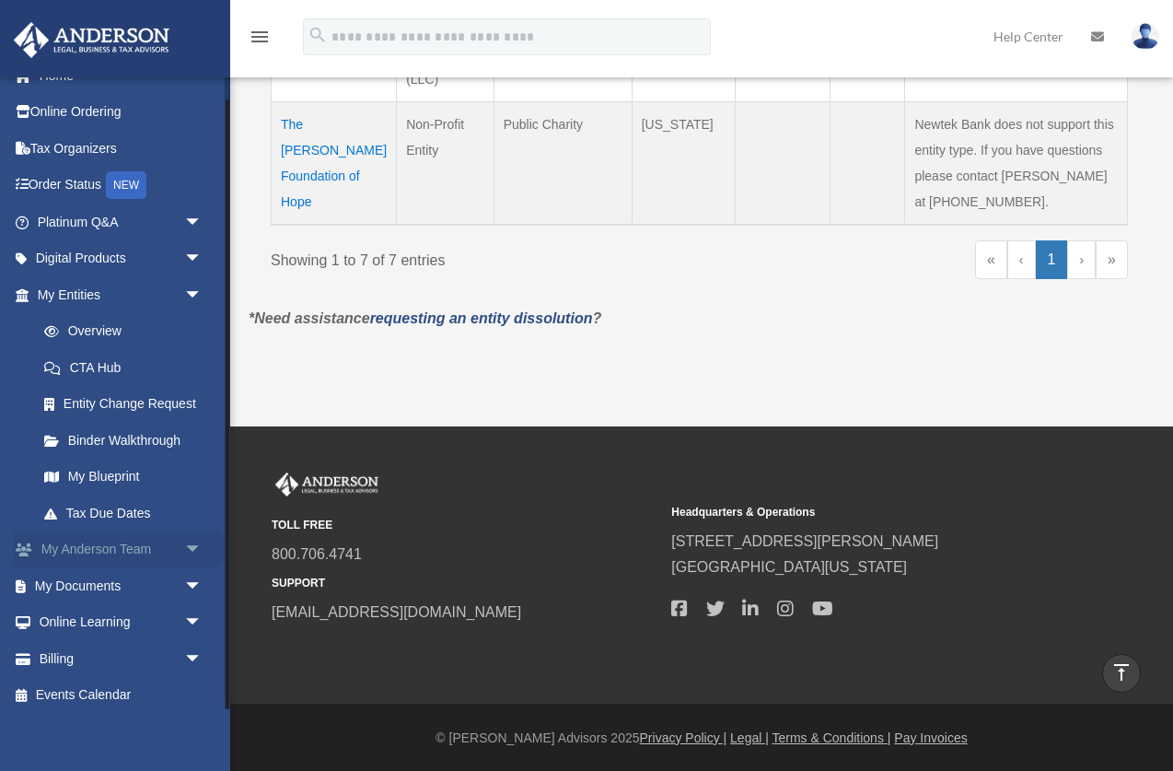
scroll to position [1216, 0]
click at [149, 577] on link "My Documents arrow_drop_down" at bounding box center [121, 585] width 217 height 37
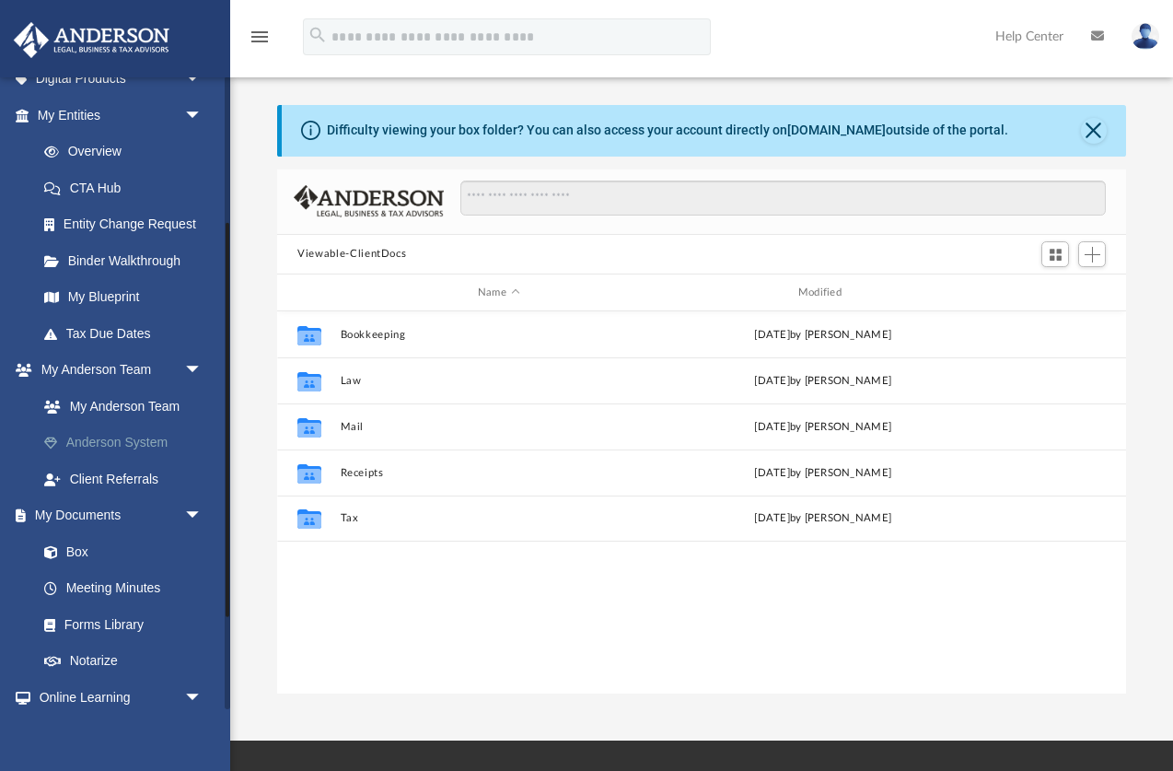
scroll to position [250, 0]
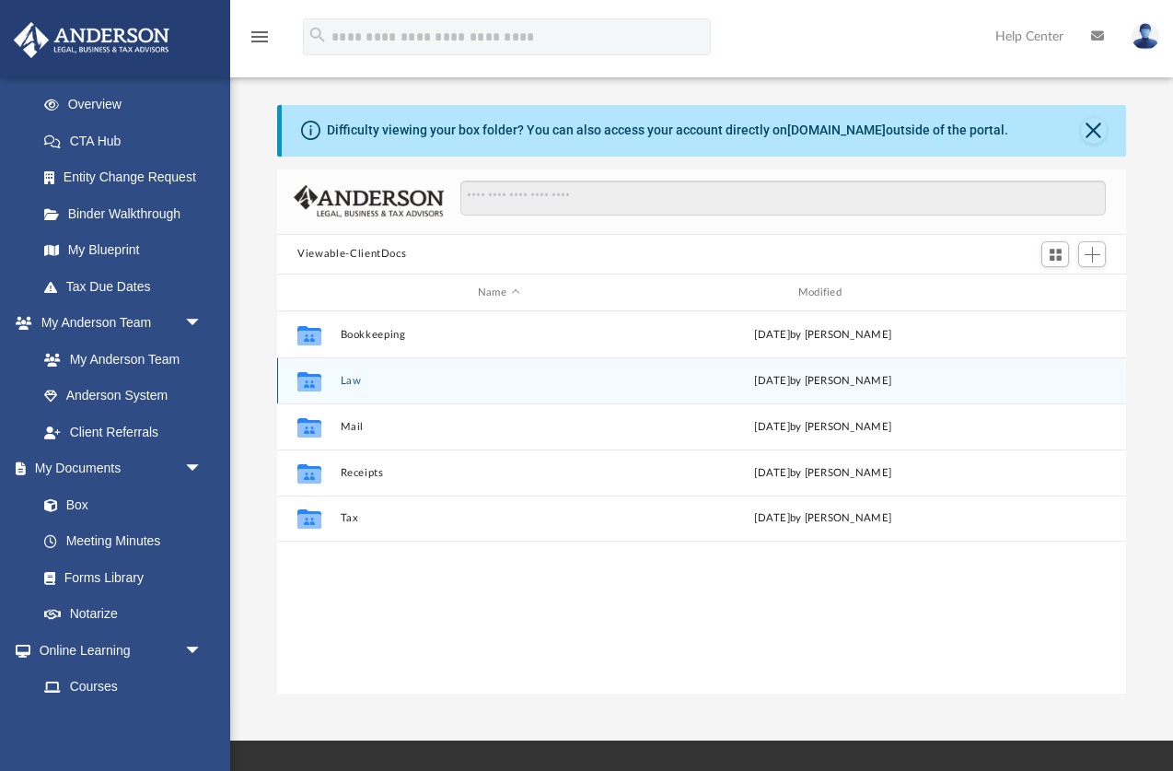
click at [351, 382] on button "Law" at bounding box center [499, 381] width 317 height 12
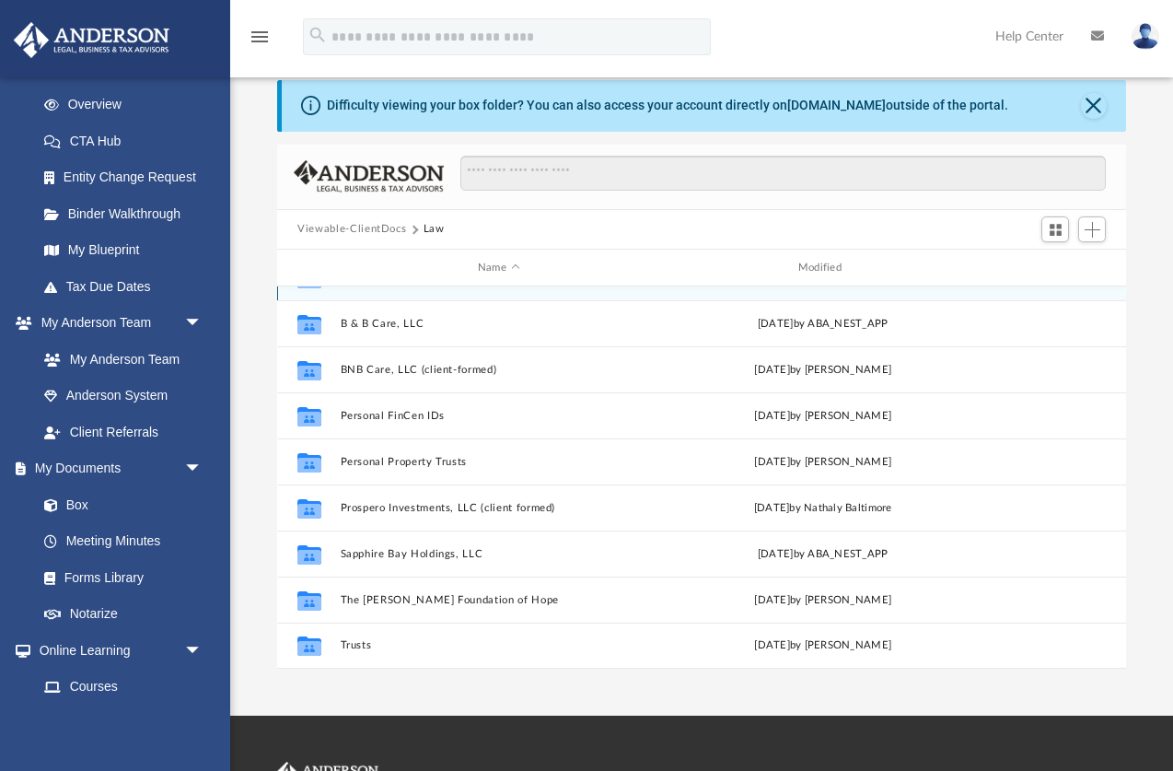
scroll to position [31, 0]
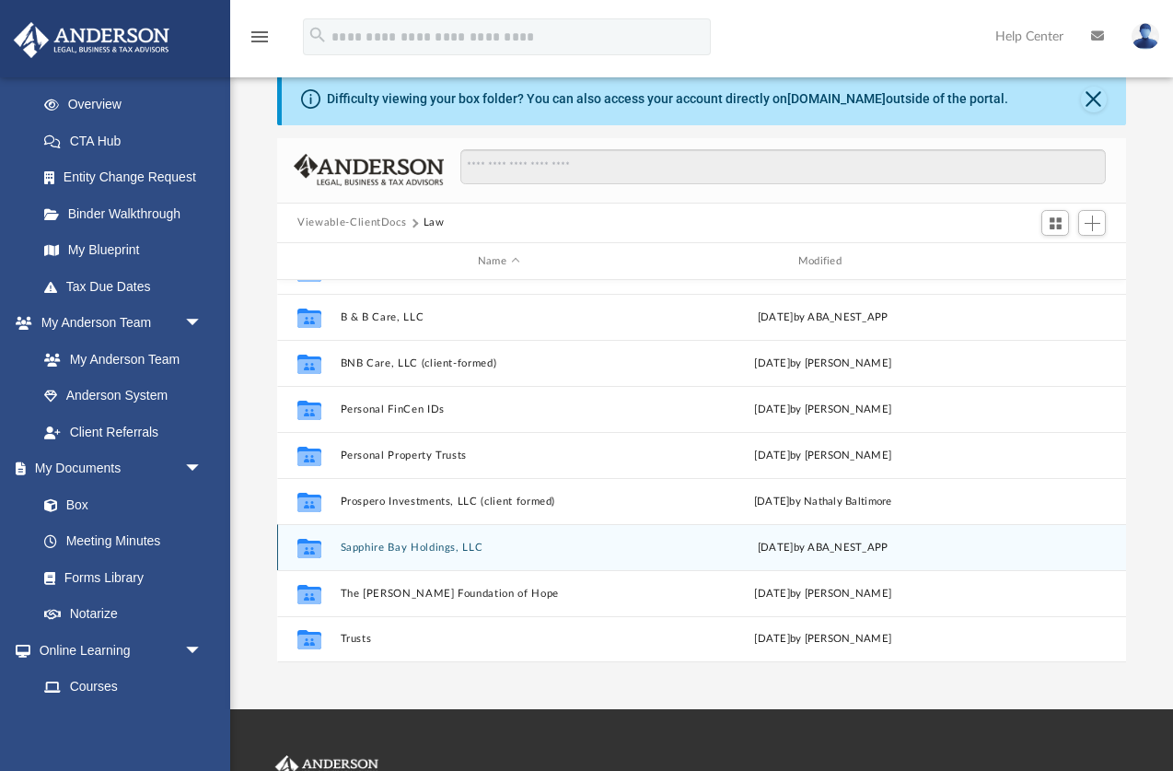
click at [431, 546] on button "Sapphire Bay Holdings, LLC" at bounding box center [499, 547] width 317 height 12
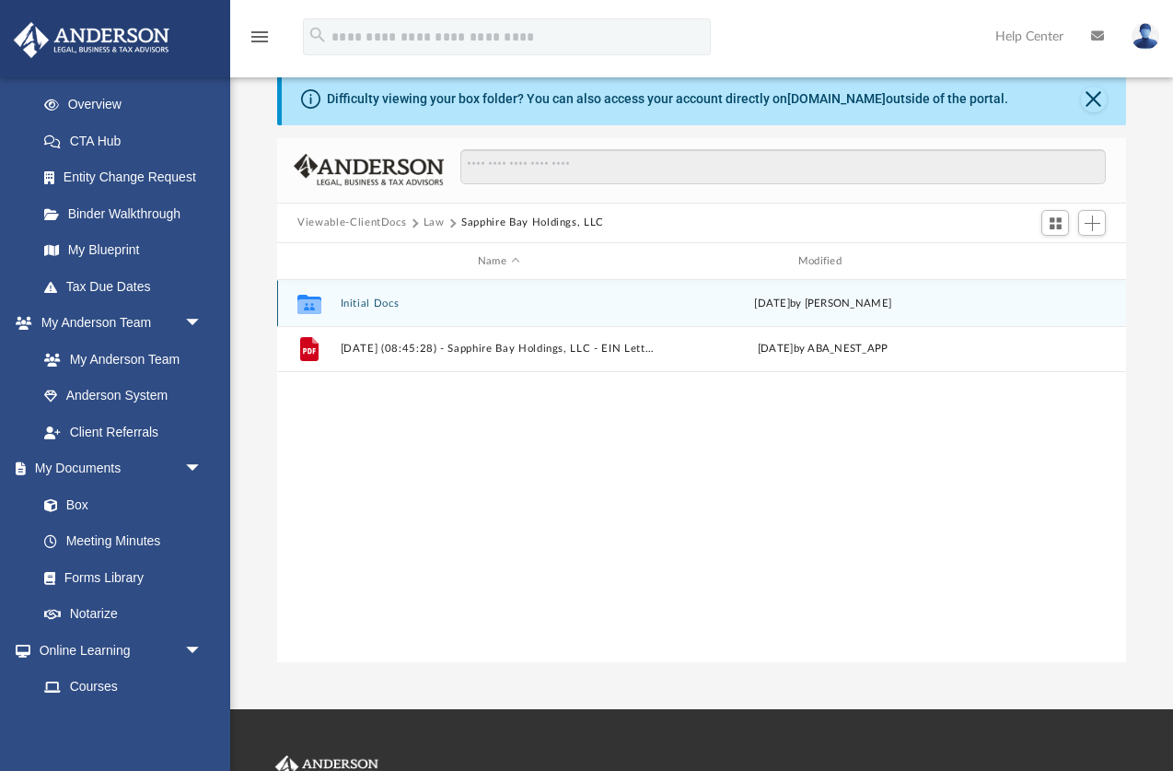
scroll to position [0, 0]
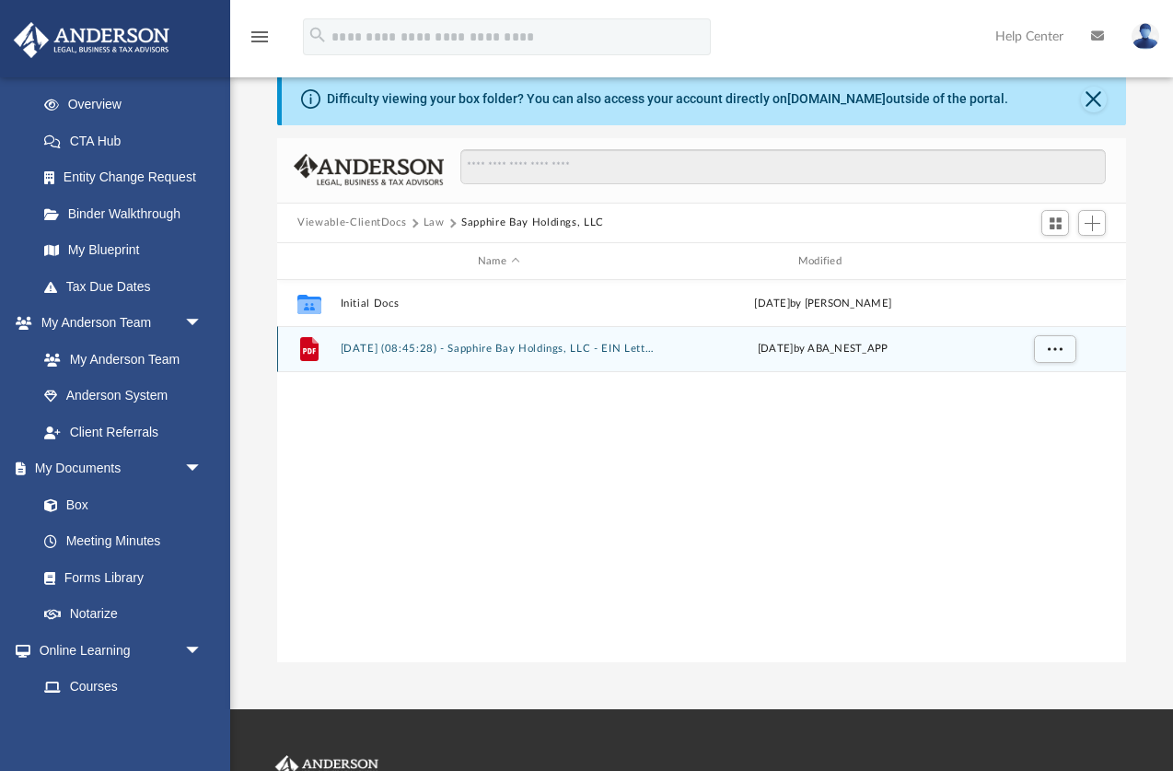
click at [494, 351] on button "[DATE] (08:45:28) - Sapphire Bay Holdings, LLC - EIN Letter from IRS.pdf" at bounding box center [499, 349] width 317 height 12
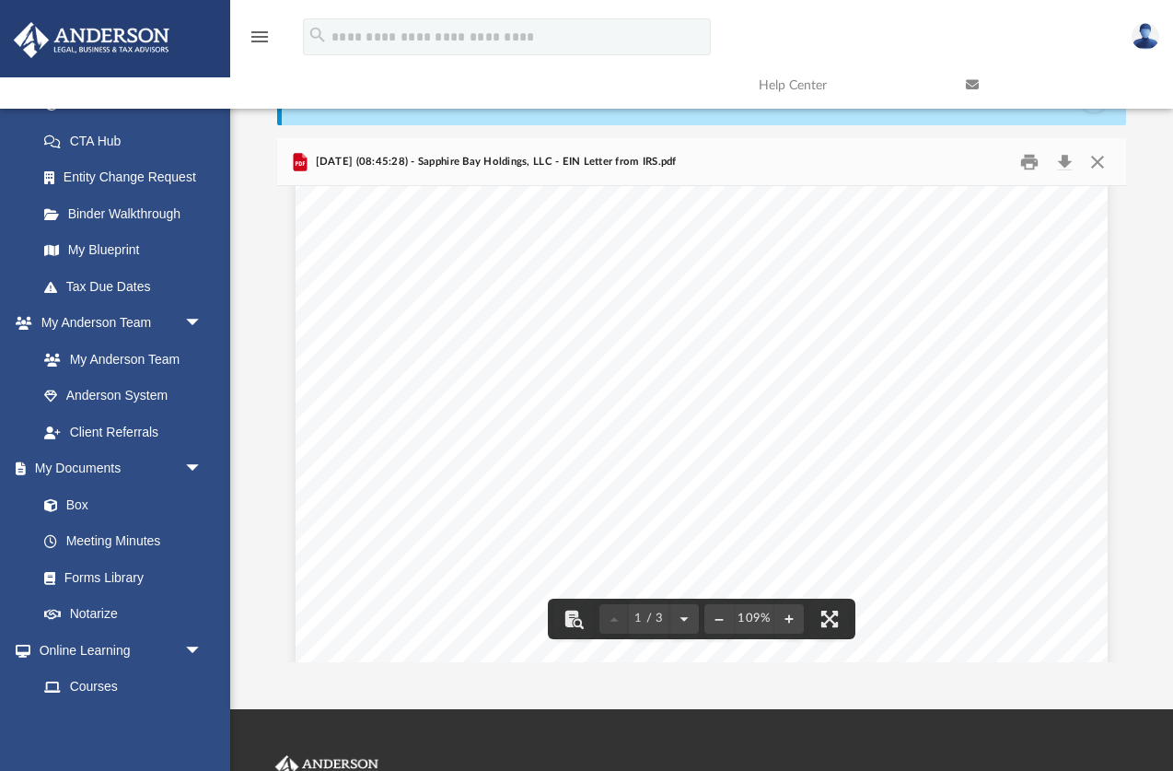
scroll to position [63, 0]
click at [1102, 162] on button "Close" at bounding box center [1096, 161] width 33 height 29
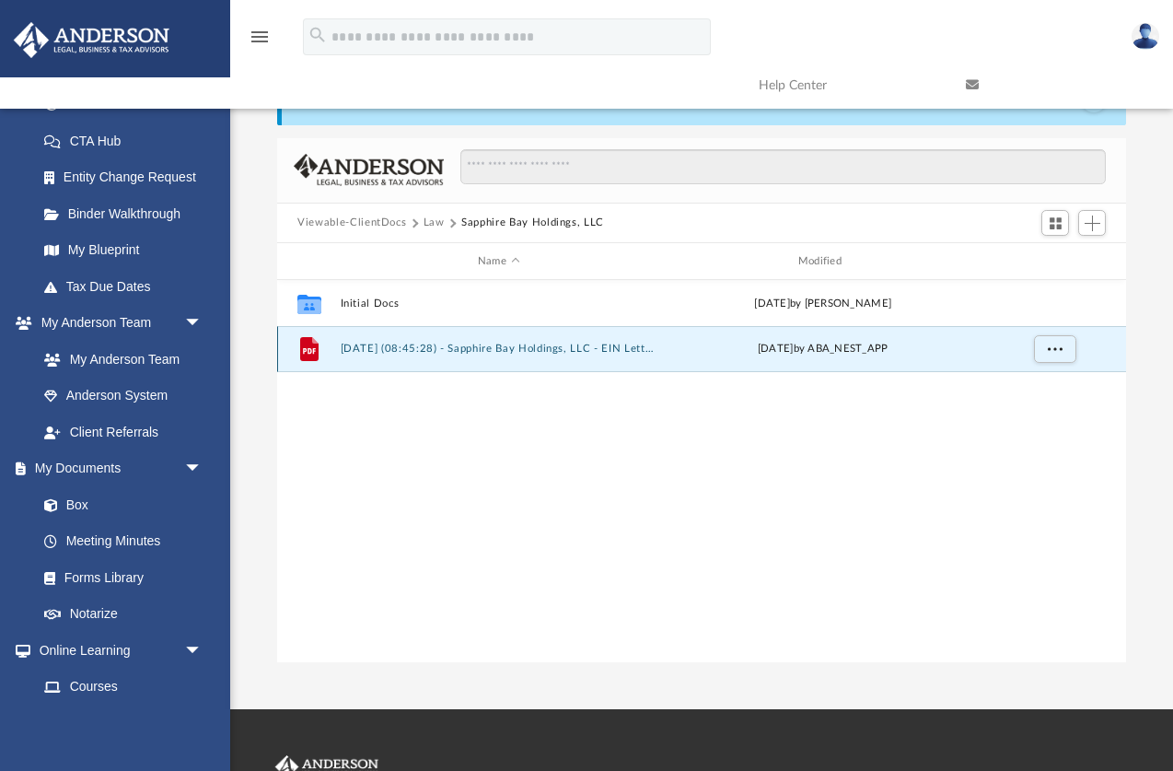
click at [502, 354] on button "[DATE] (08:45:28) - Sapphire Bay Holdings, LLC - EIN Letter from IRS.pdf" at bounding box center [499, 349] width 317 height 12
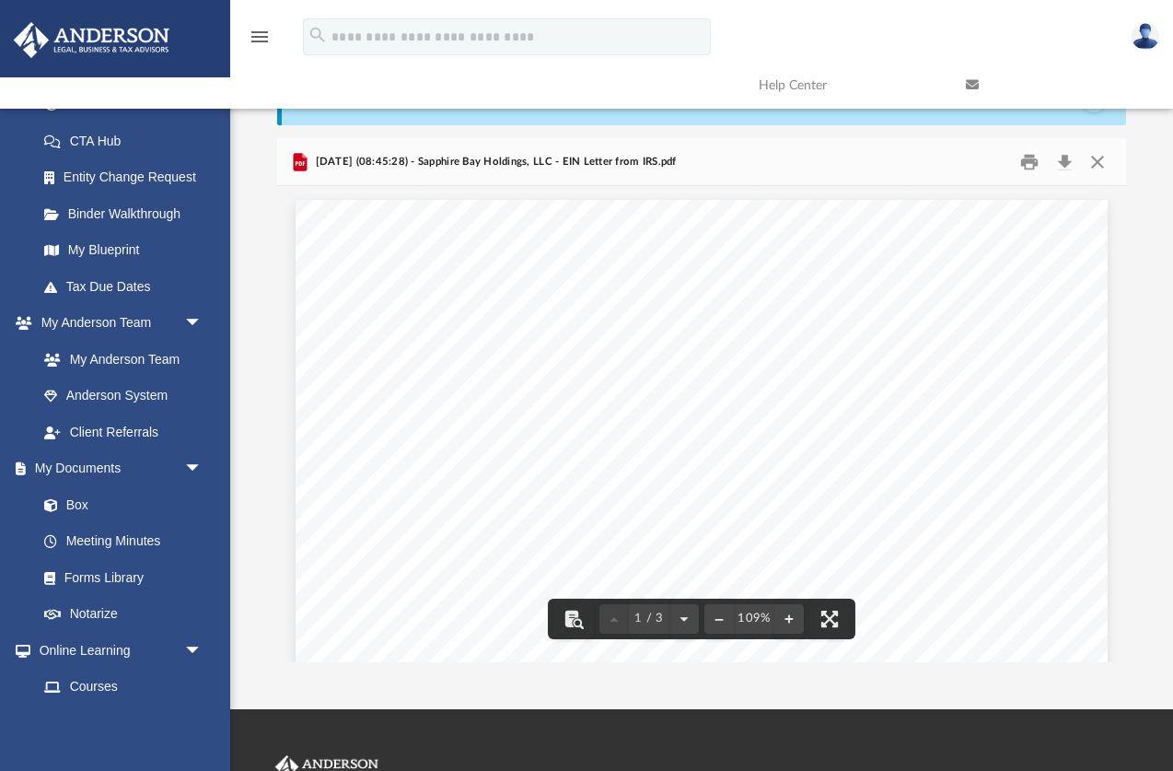
scroll to position [0, 0]
click at [1099, 162] on button "Close" at bounding box center [1096, 161] width 33 height 29
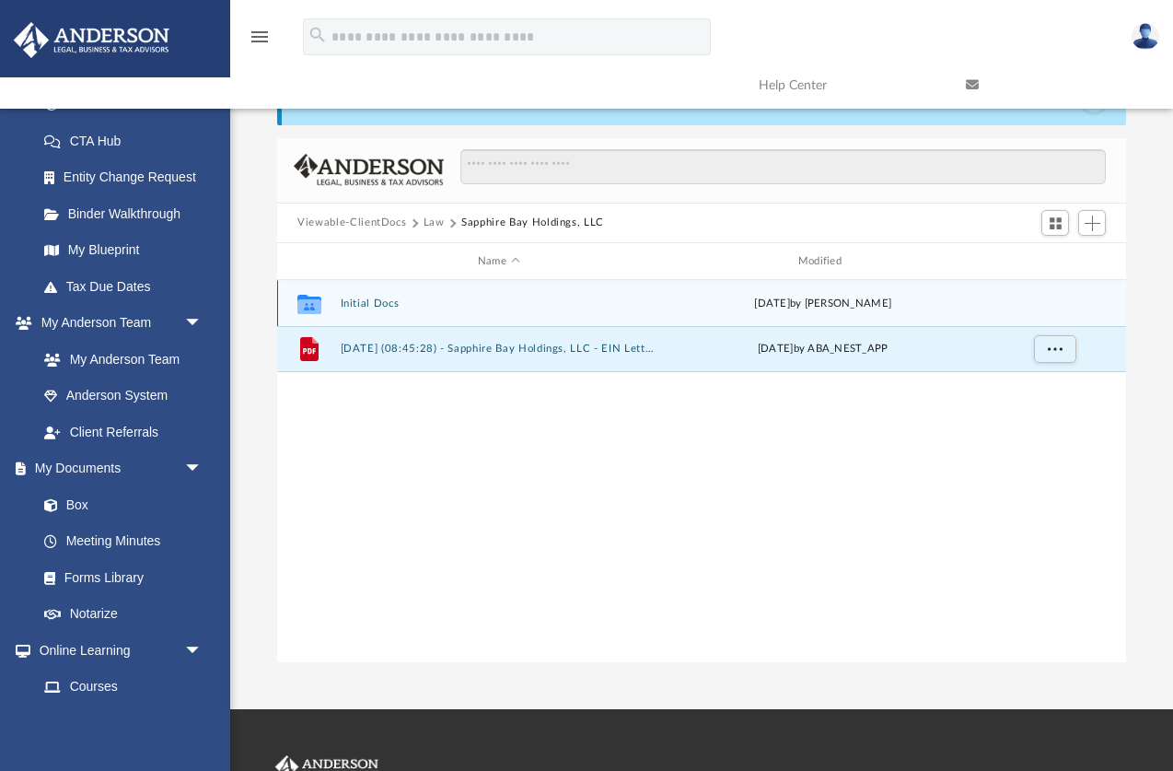
click at [370, 304] on button "Initial Docs" at bounding box center [499, 303] width 317 height 12
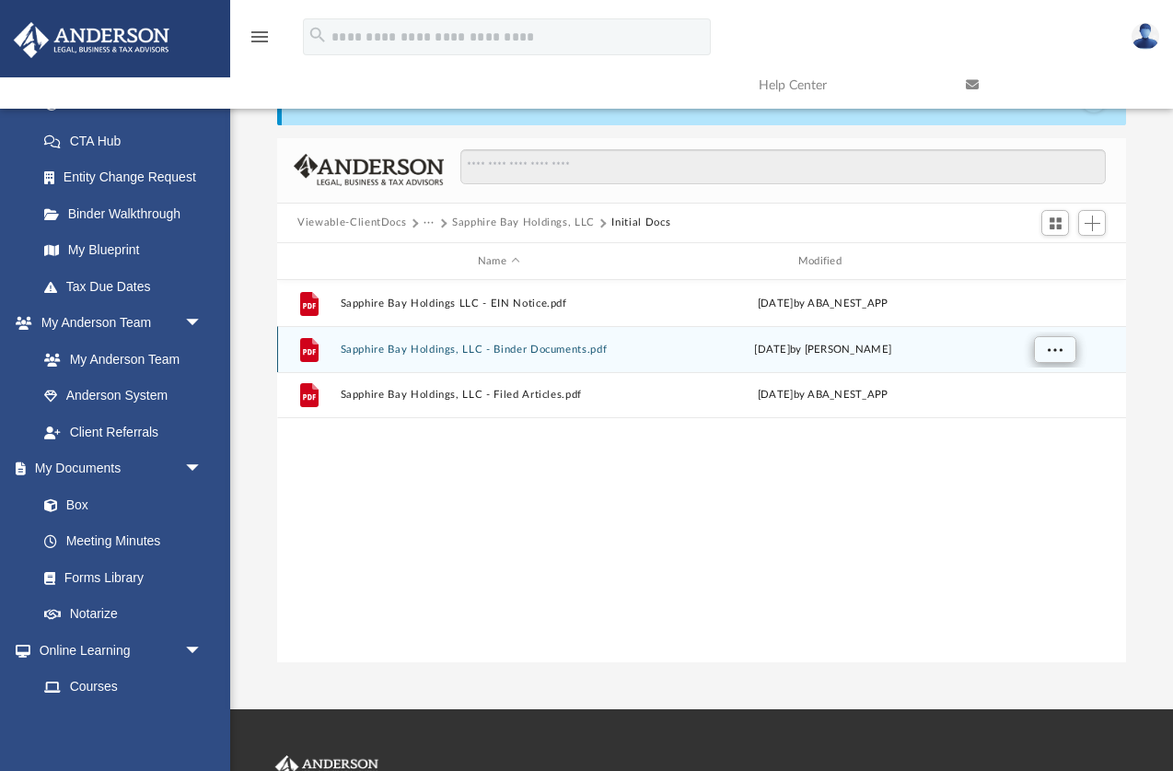
click at [1053, 351] on span "More options" at bounding box center [1055, 349] width 15 height 10
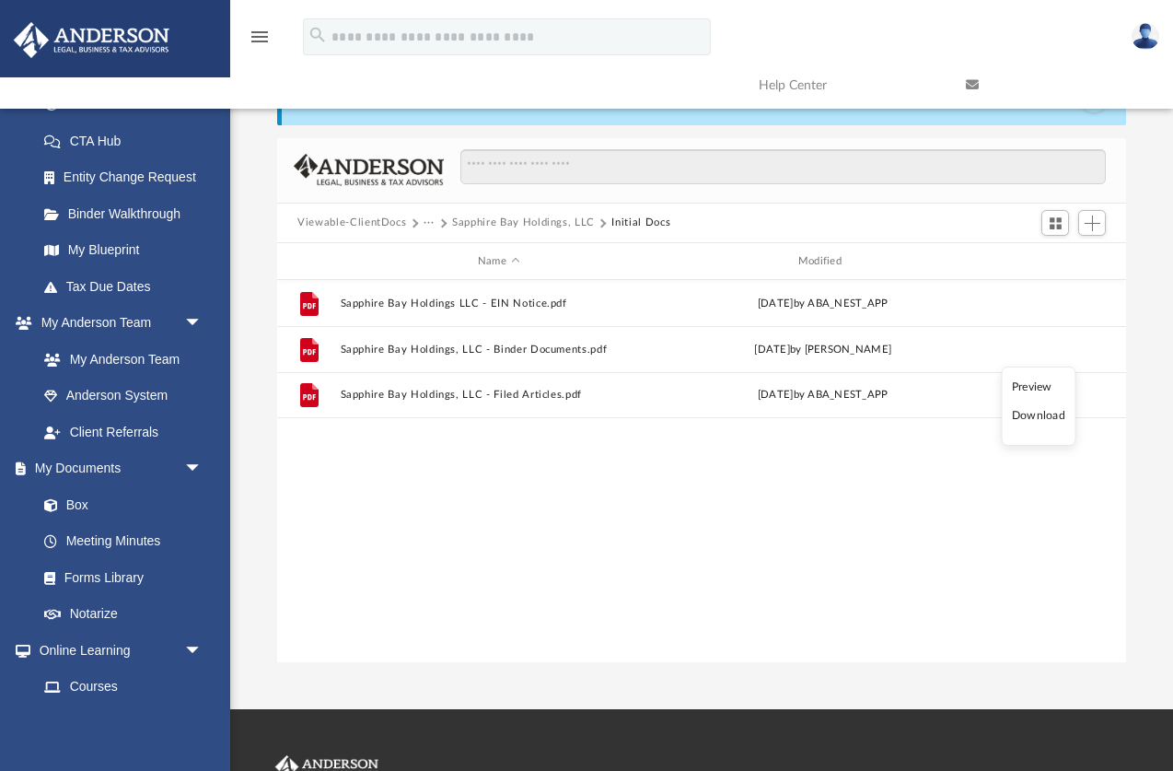
click at [1046, 422] on li "Download" at bounding box center [1038, 415] width 53 height 19
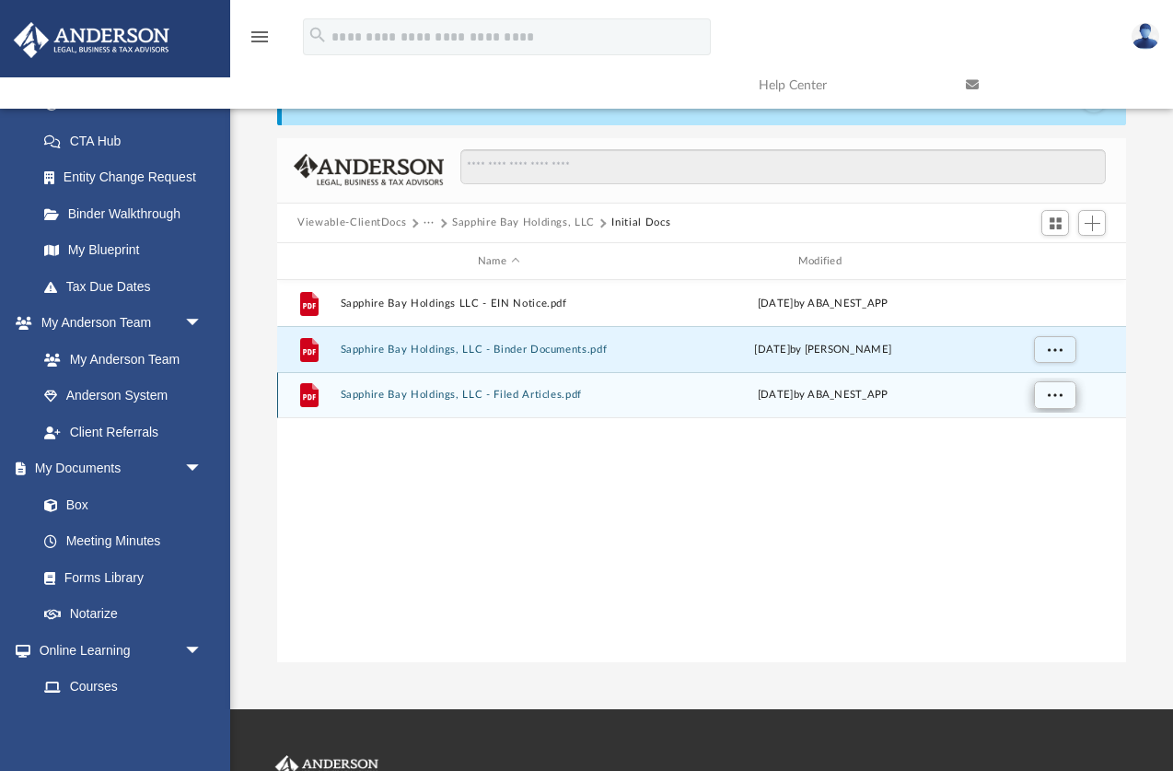
click at [1056, 399] on span "More options" at bounding box center [1055, 394] width 15 height 10
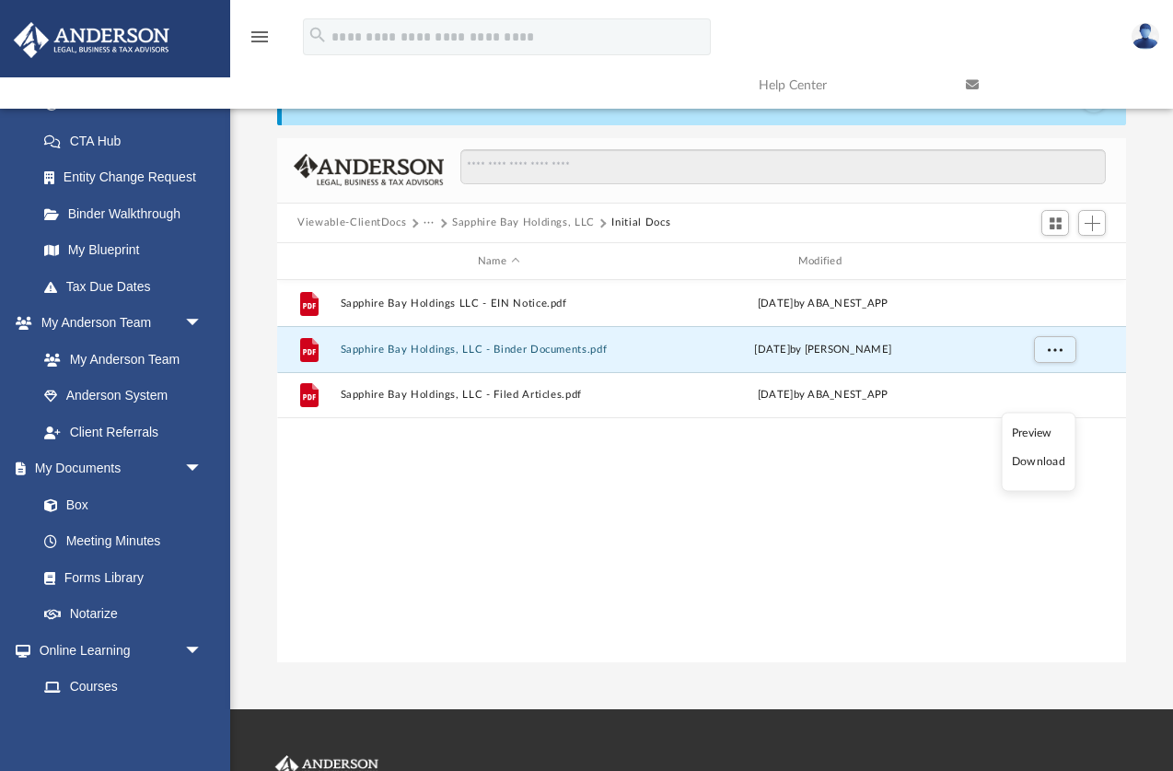
click at [1044, 466] on li "Download" at bounding box center [1038, 461] width 53 height 19
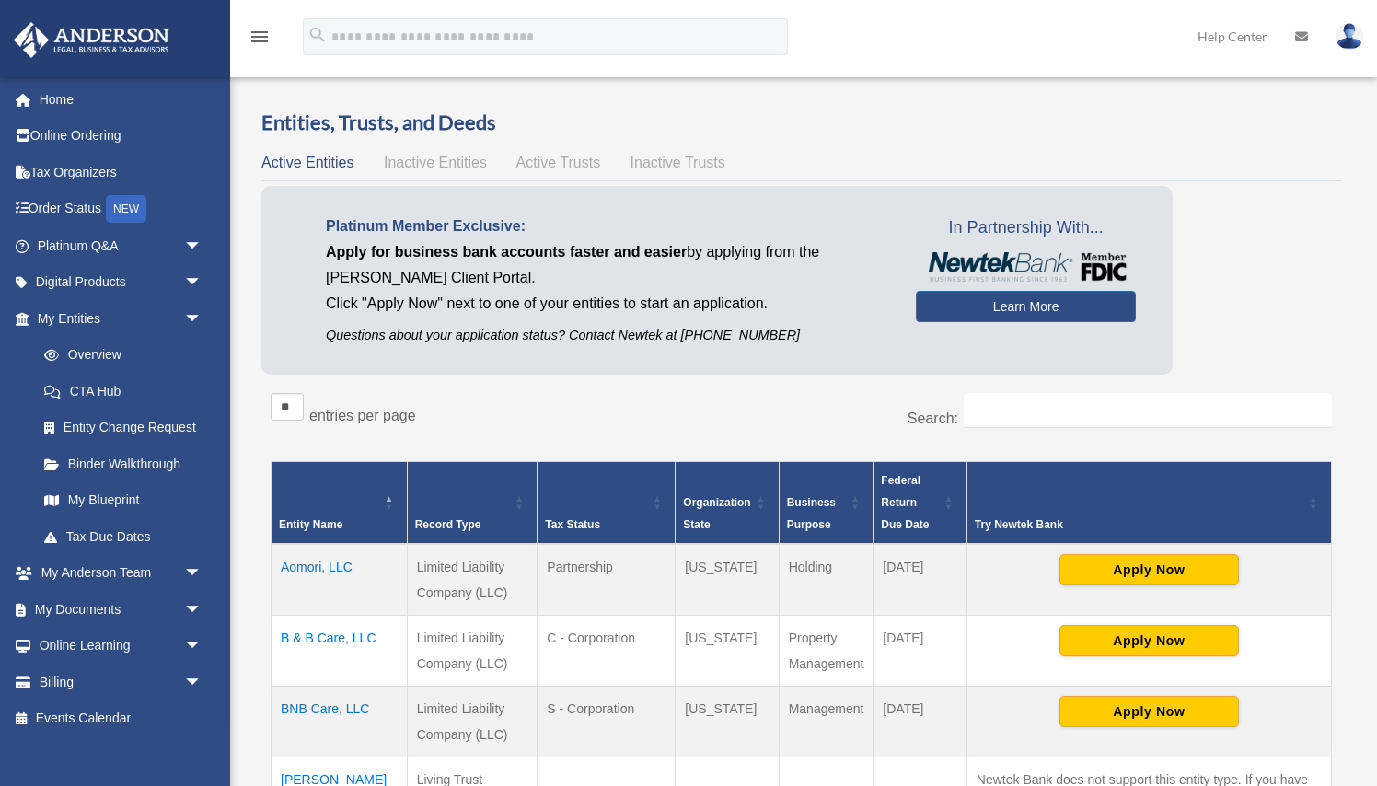
click at [312, 574] on td "Aomori, LLC" at bounding box center [340, 580] width 136 height 72
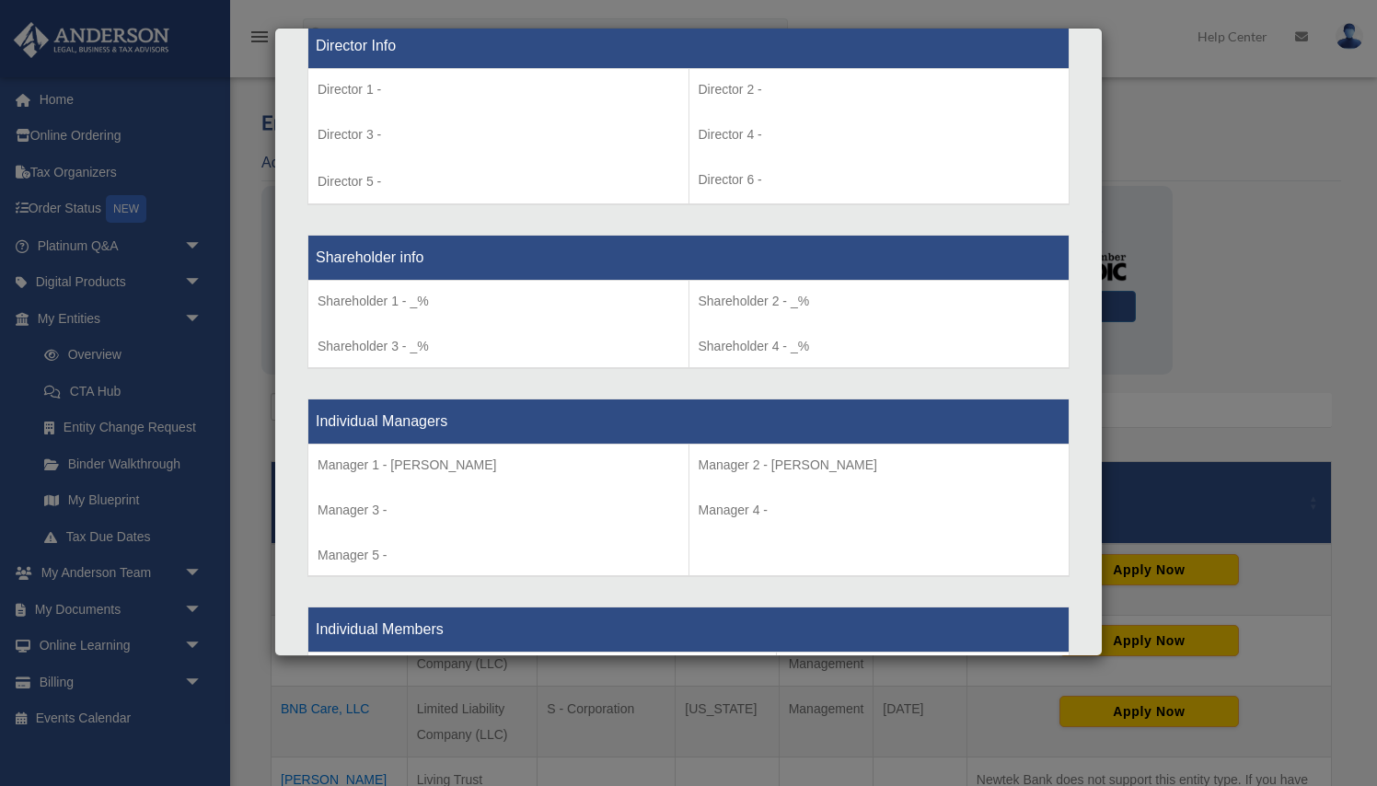
scroll to position [1374, 0]
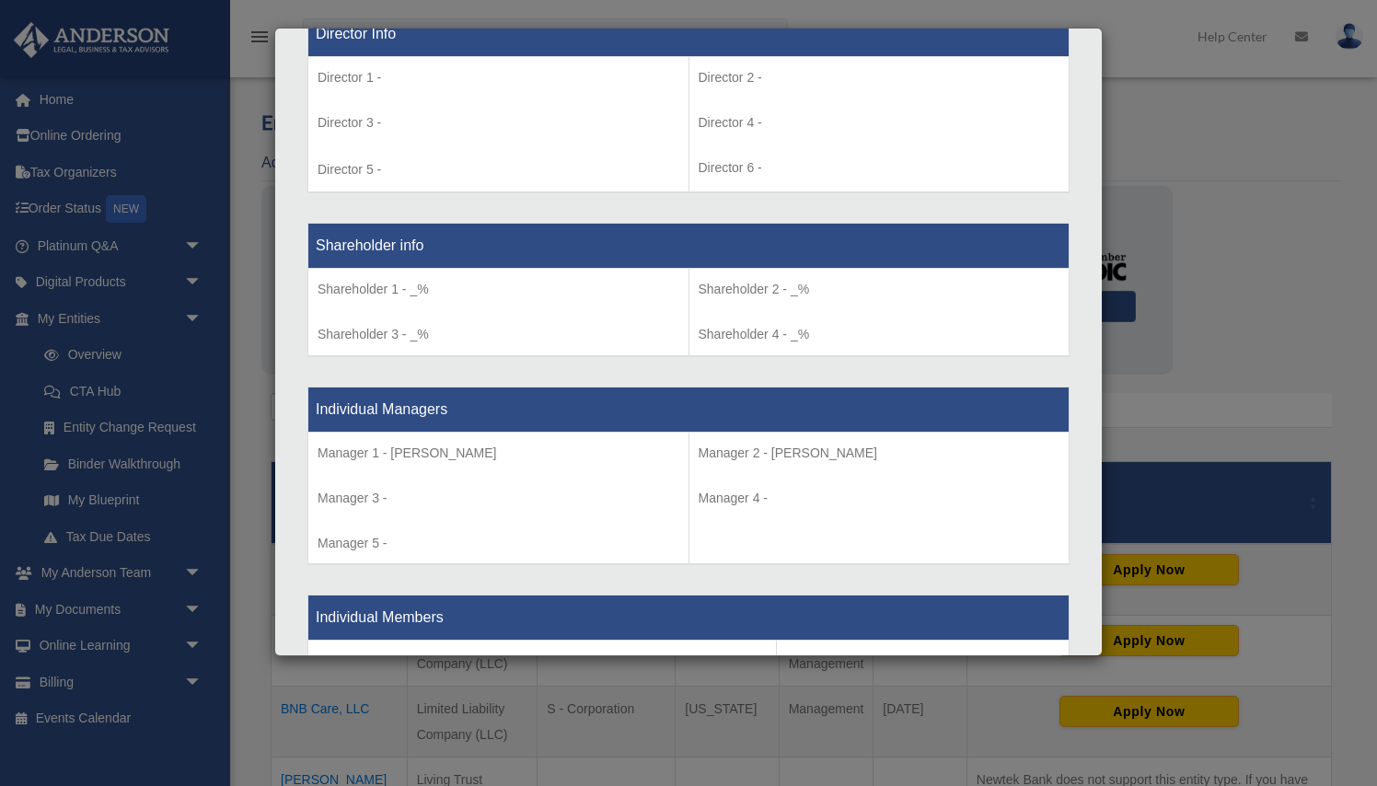
click at [133, 462] on div "Details × Articles Sent Organizational Date" at bounding box center [688, 393] width 1377 height 786
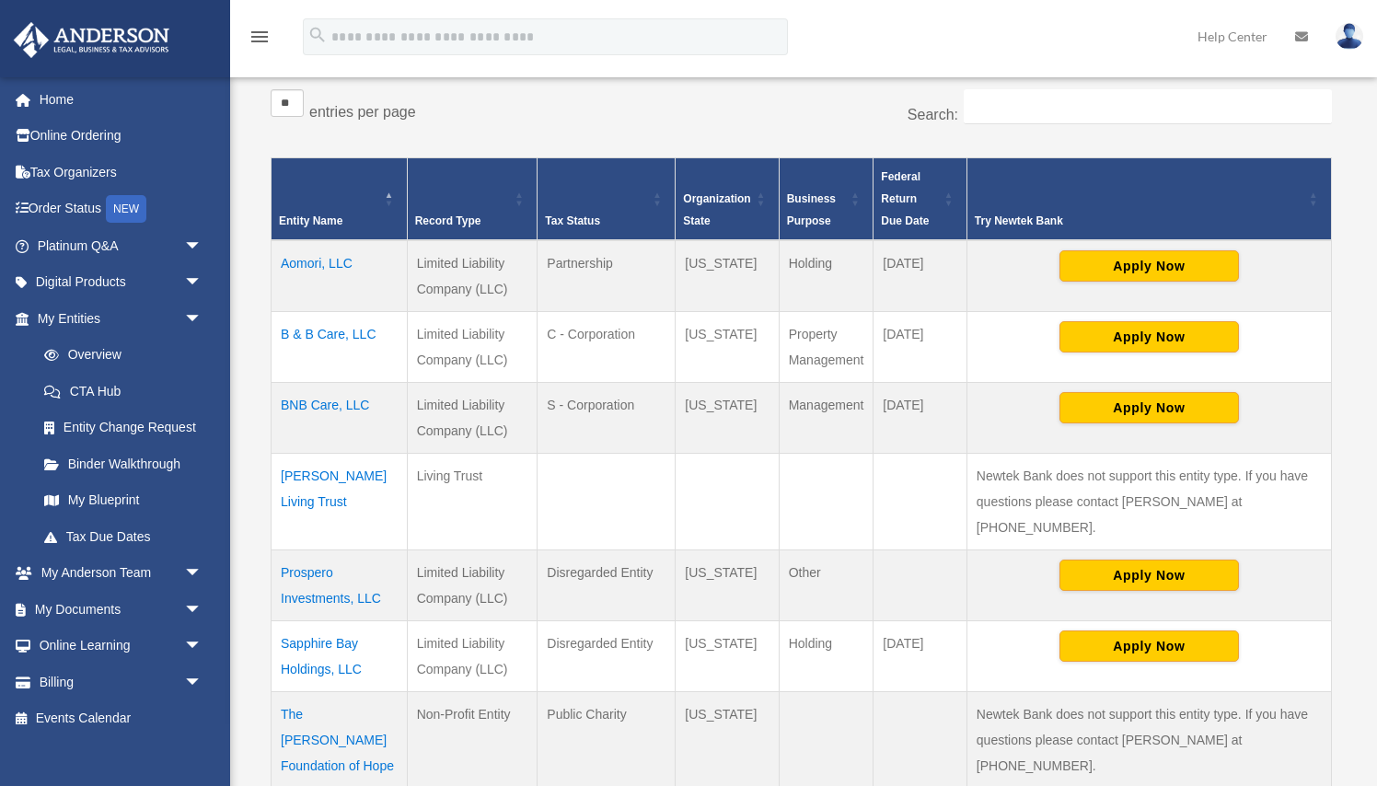
scroll to position [313, 0]
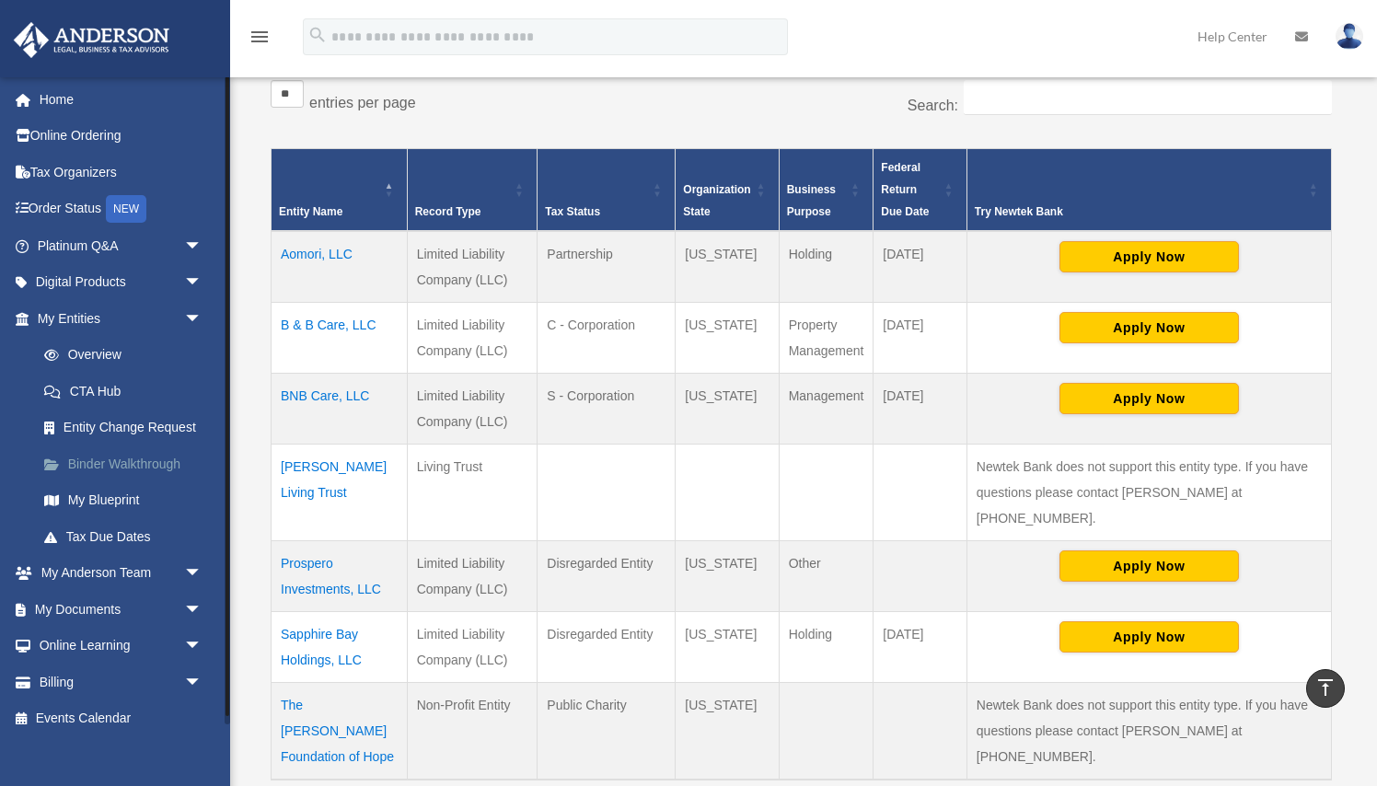
click at [125, 459] on link "Binder Walkthrough" at bounding box center [128, 464] width 204 height 37
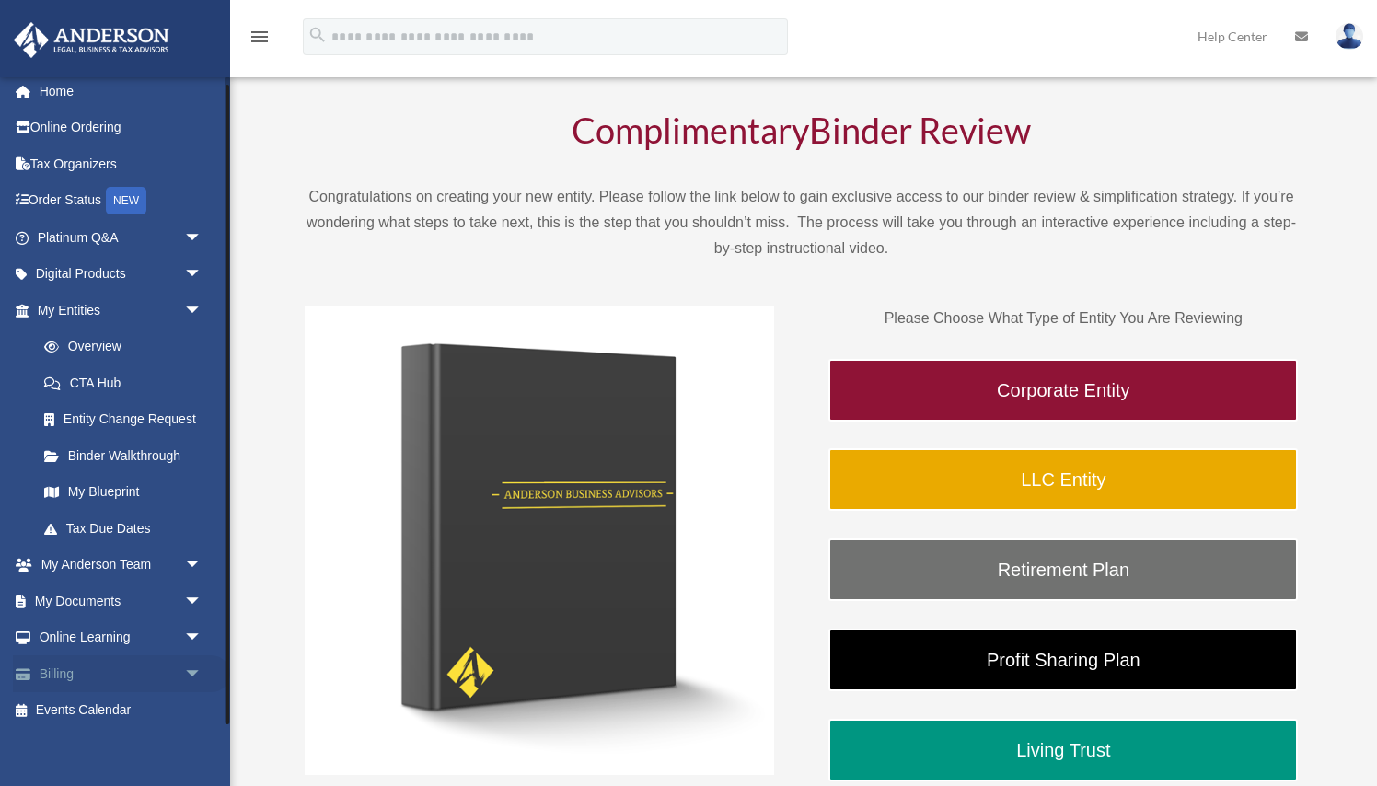
scroll to position [66, 0]
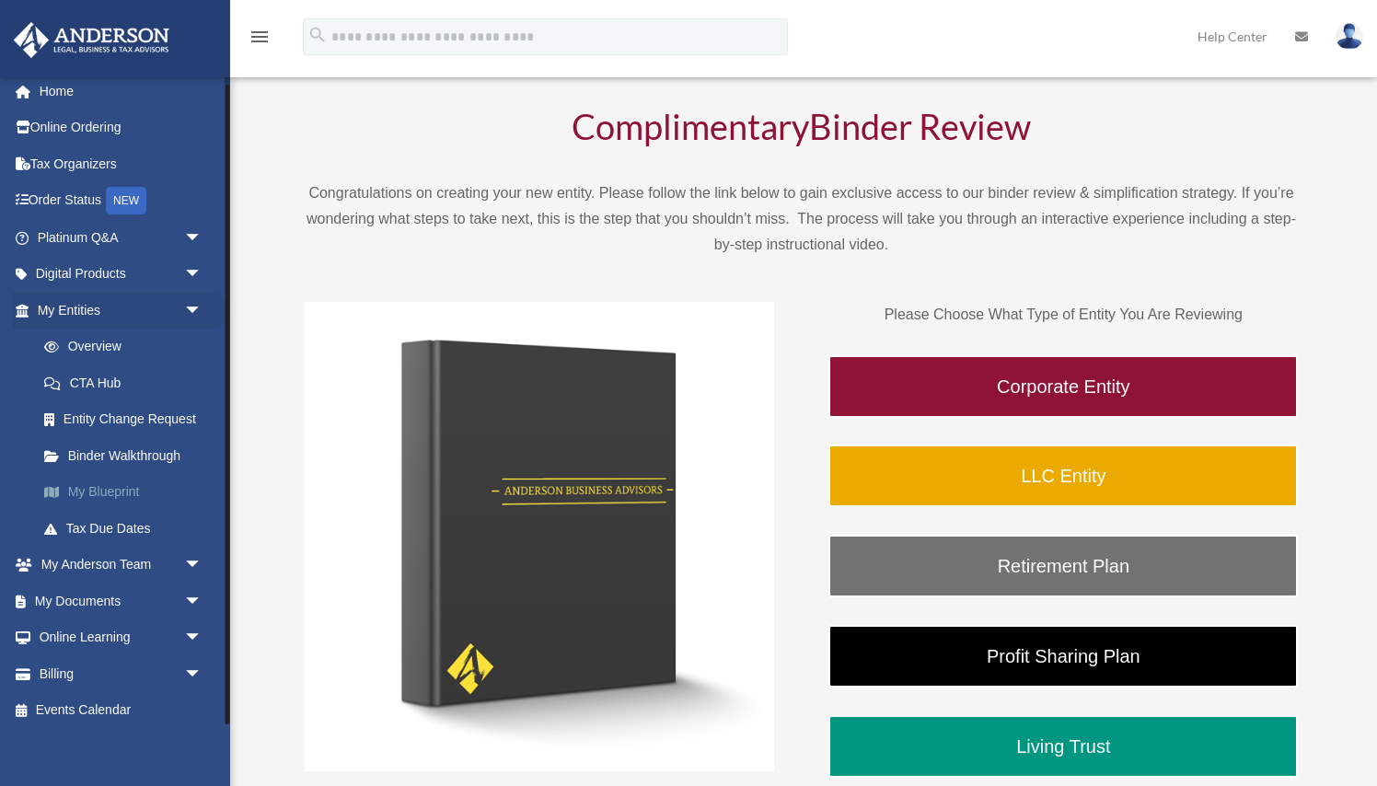
click at [126, 483] on link "My Blueprint" at bounding box center [128, 492] width 204 height 37
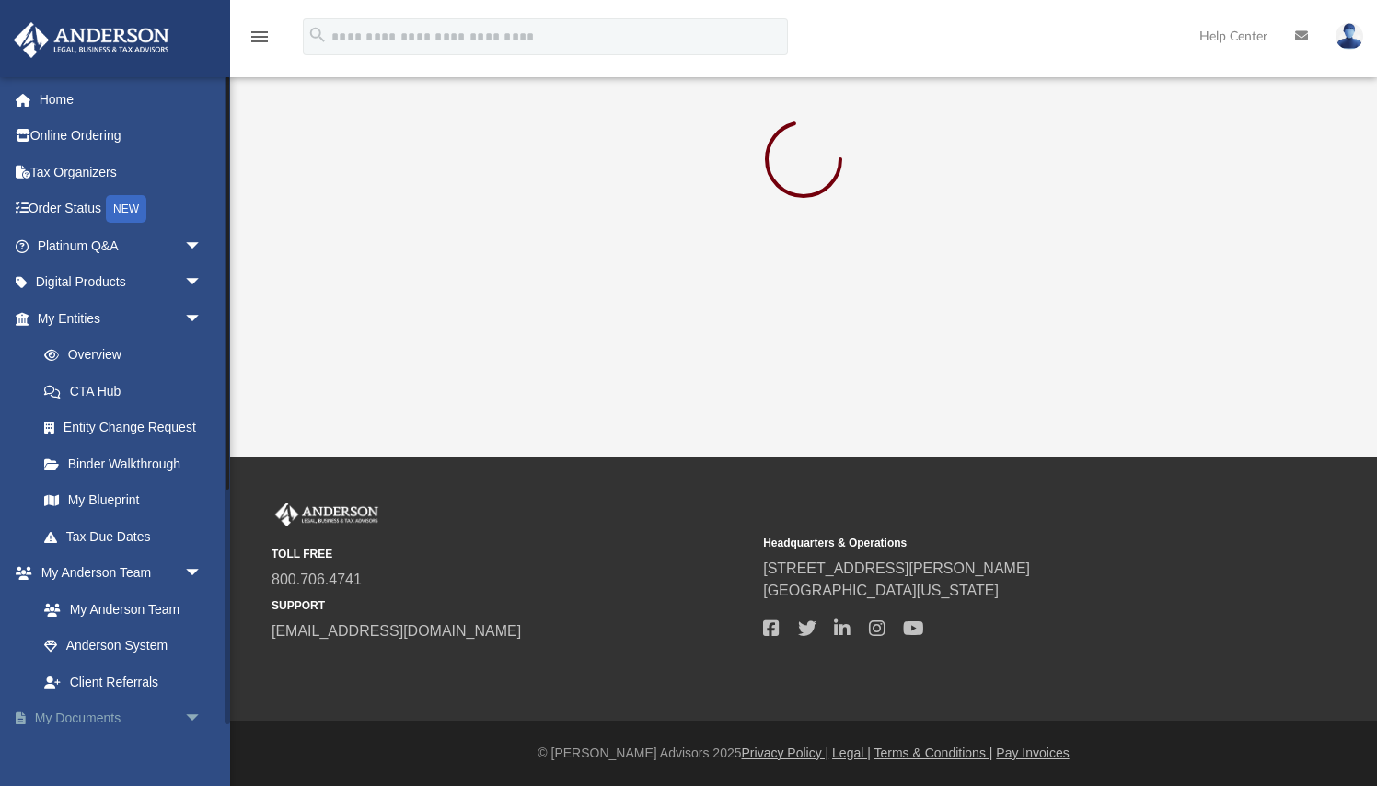
click at [192, 705] on span "arrow_drop_down" at bounding box center [202, 720] width 37 height 38
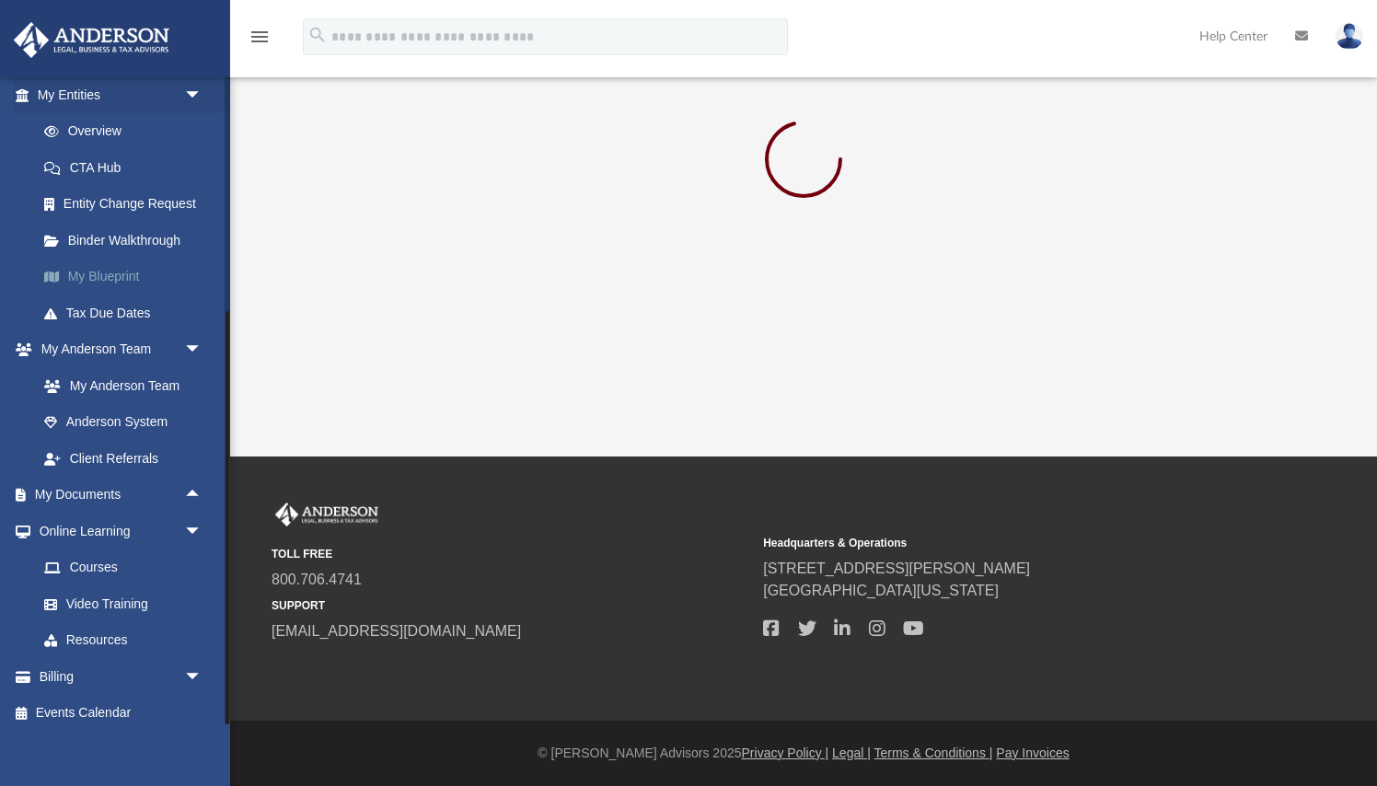
click at [119, 267] on link "My Blueprint" at bounding box center [128, 277] width 204 height 37
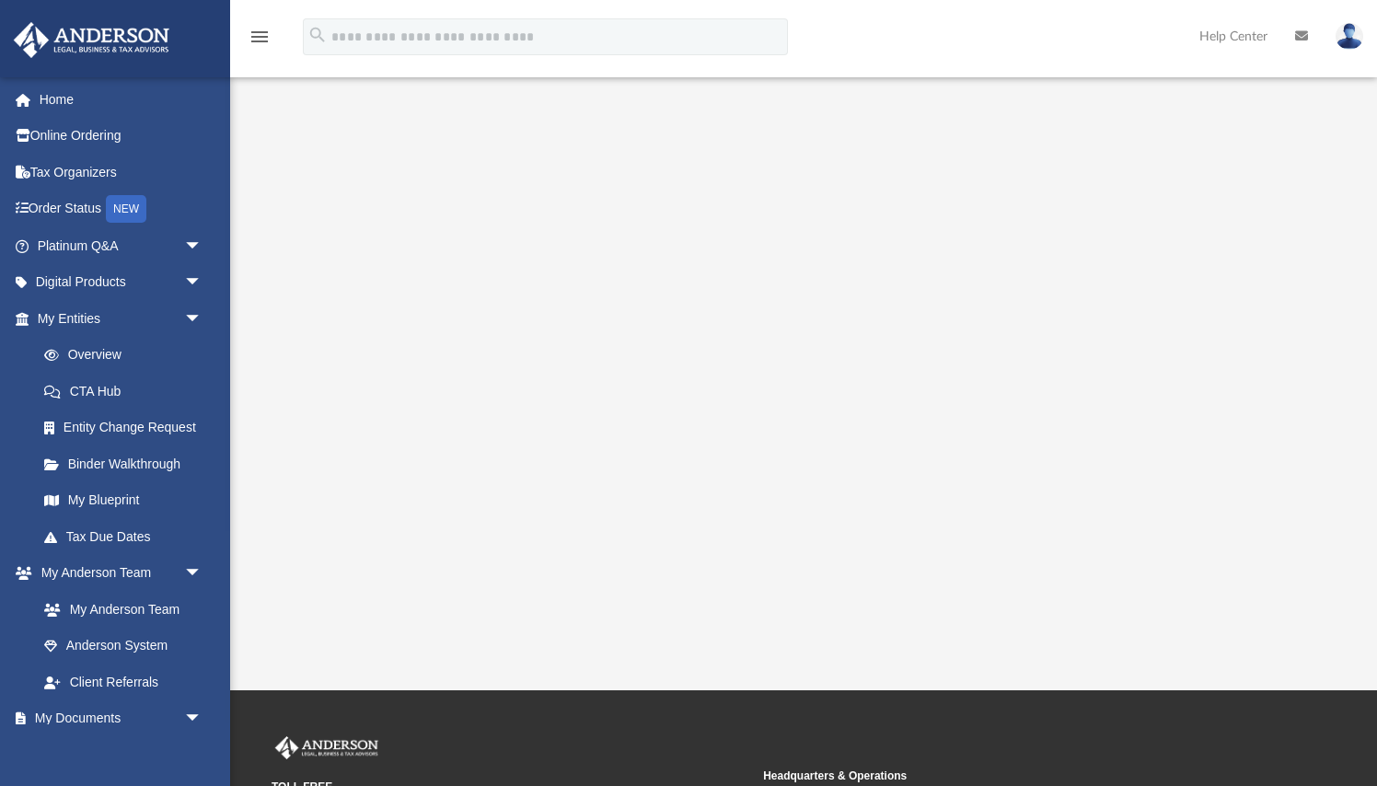
scroll to position [215, 0]
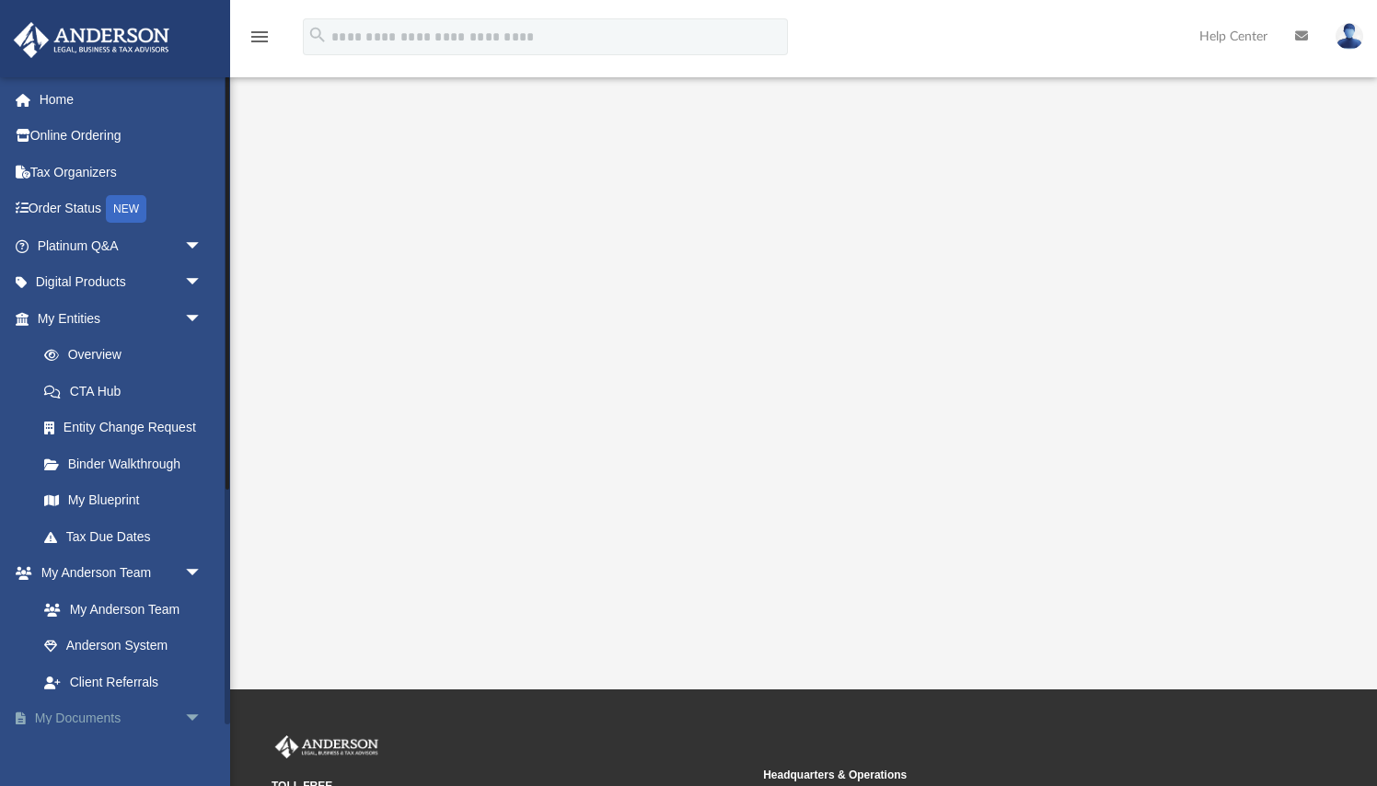
click at [197, 708] on span "arrow_drop_down" at bounding box center [202, 720] width 37 height 38
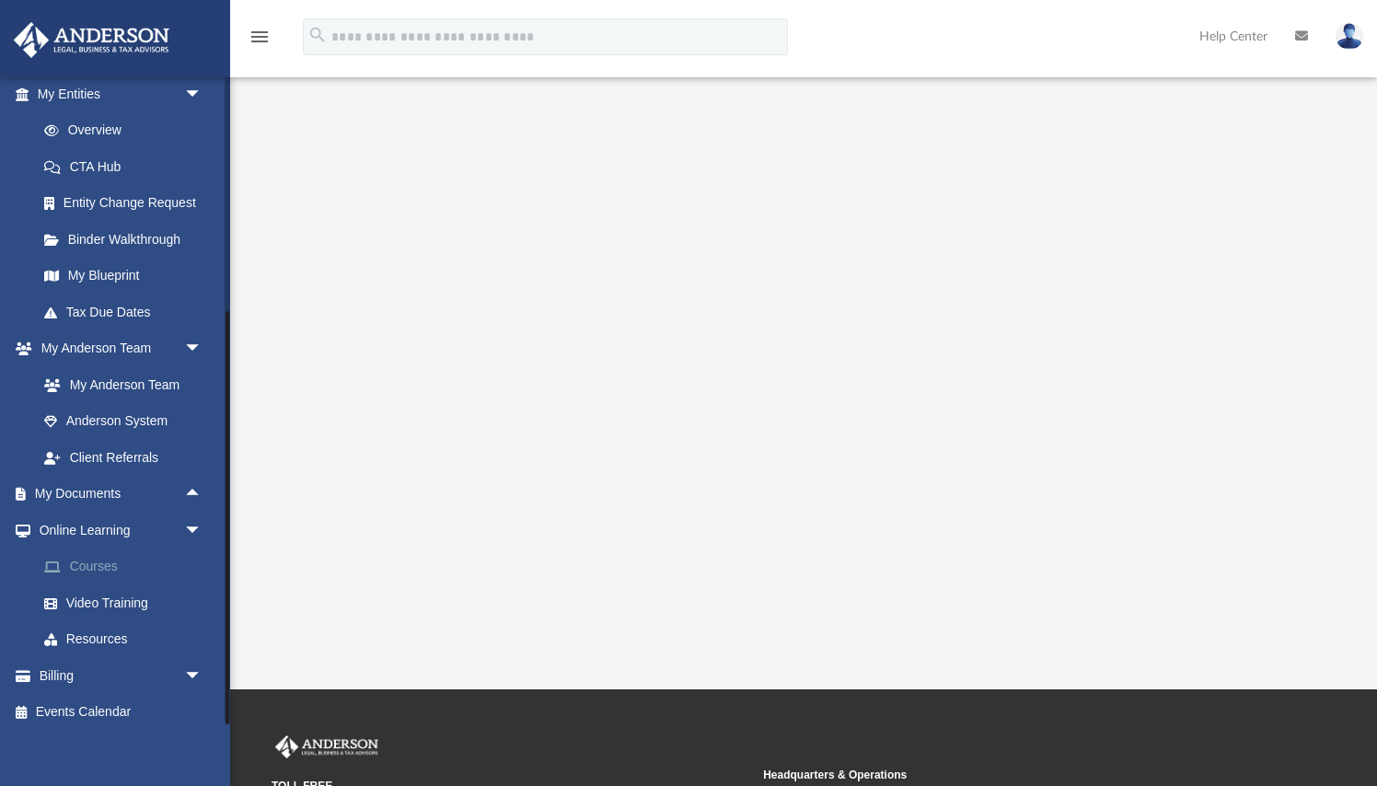
scroll to position [224, 0]
click at [100, 477] on link "My Documents arrow_drop_up" at bounding box center [121, 495] width 217 height 37
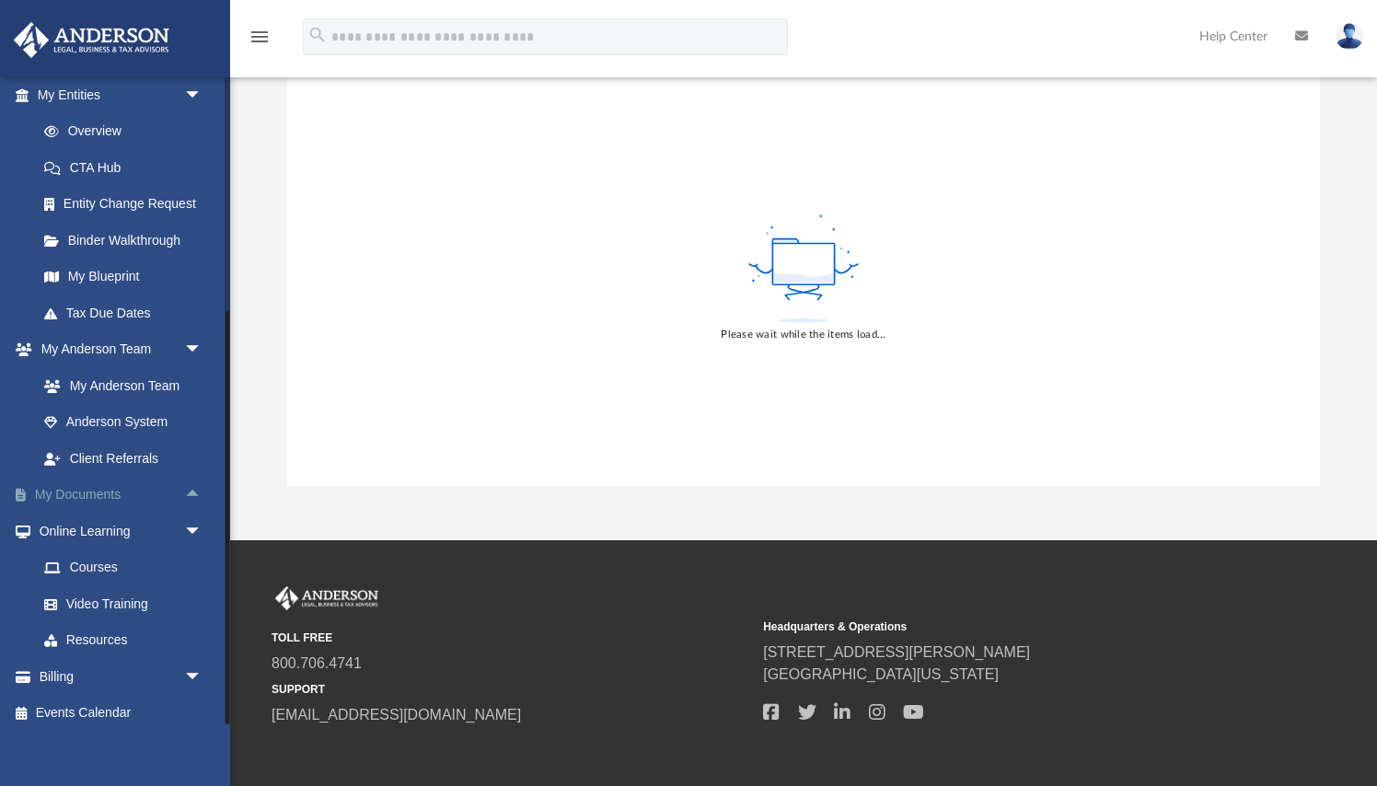
click at [85, 487] on link "My Documents arrow_drop_up" at bounding box center [121, 495] width 217 height 37
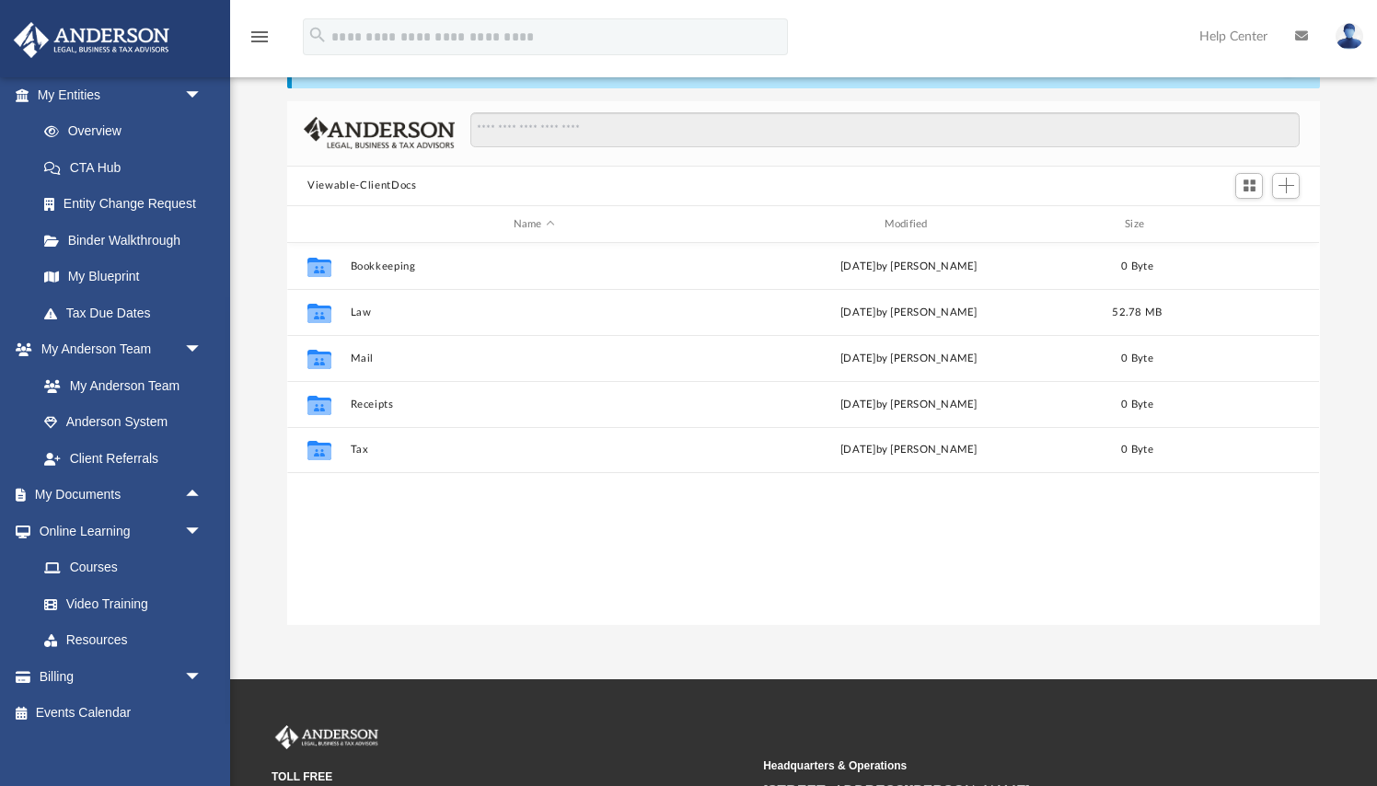
scroll to position [31, 0]
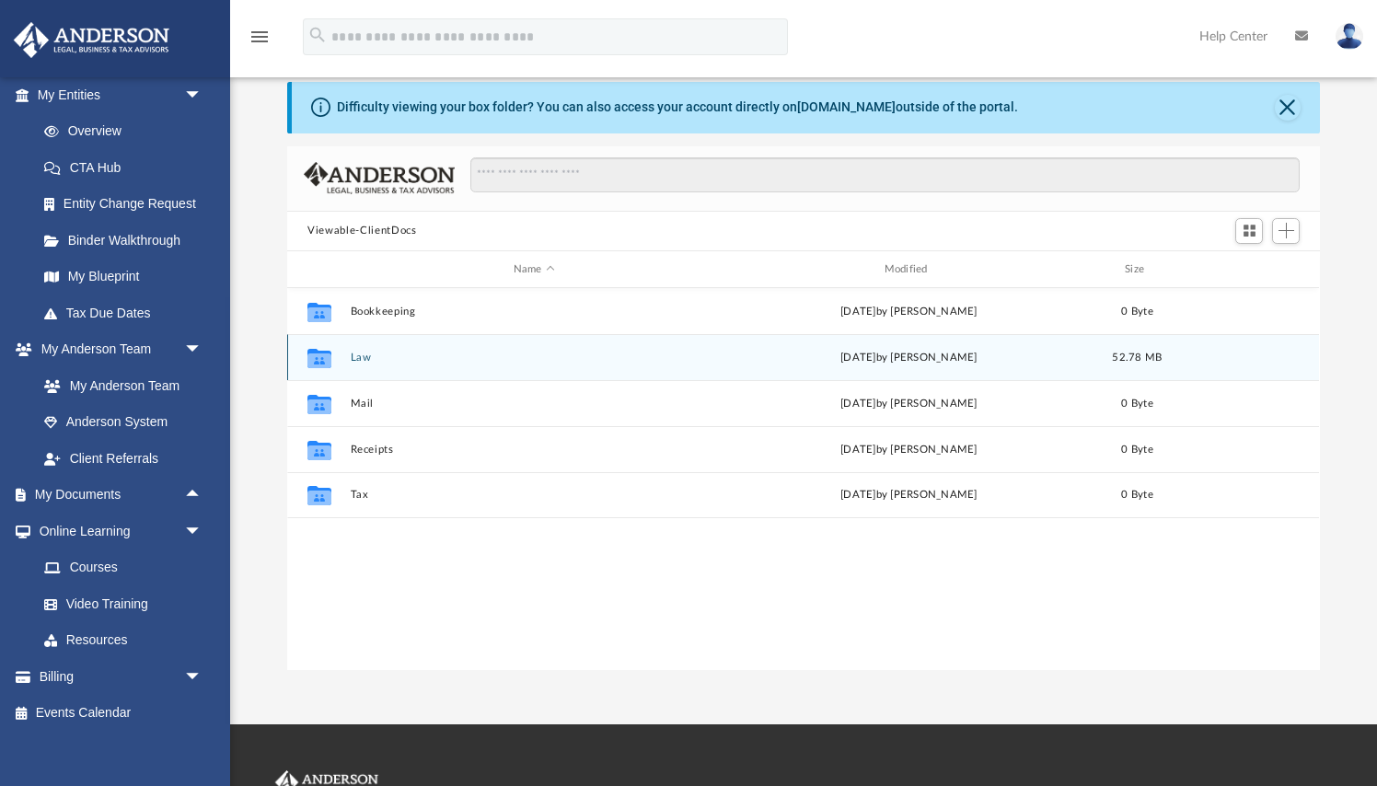
click at [359, 358] on button "Law" at bounding box center [534, 358] width 367 height 12
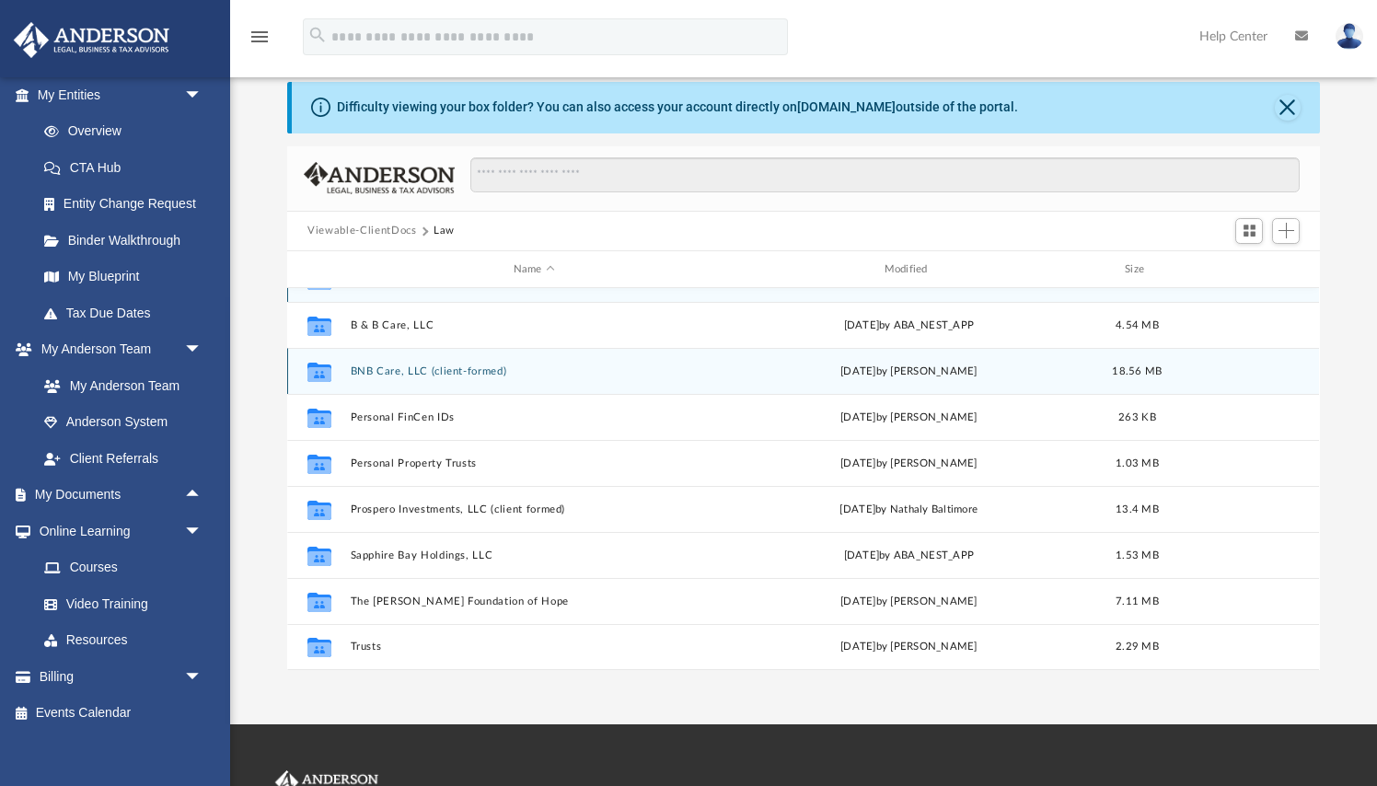
scroll to position [32, 0]
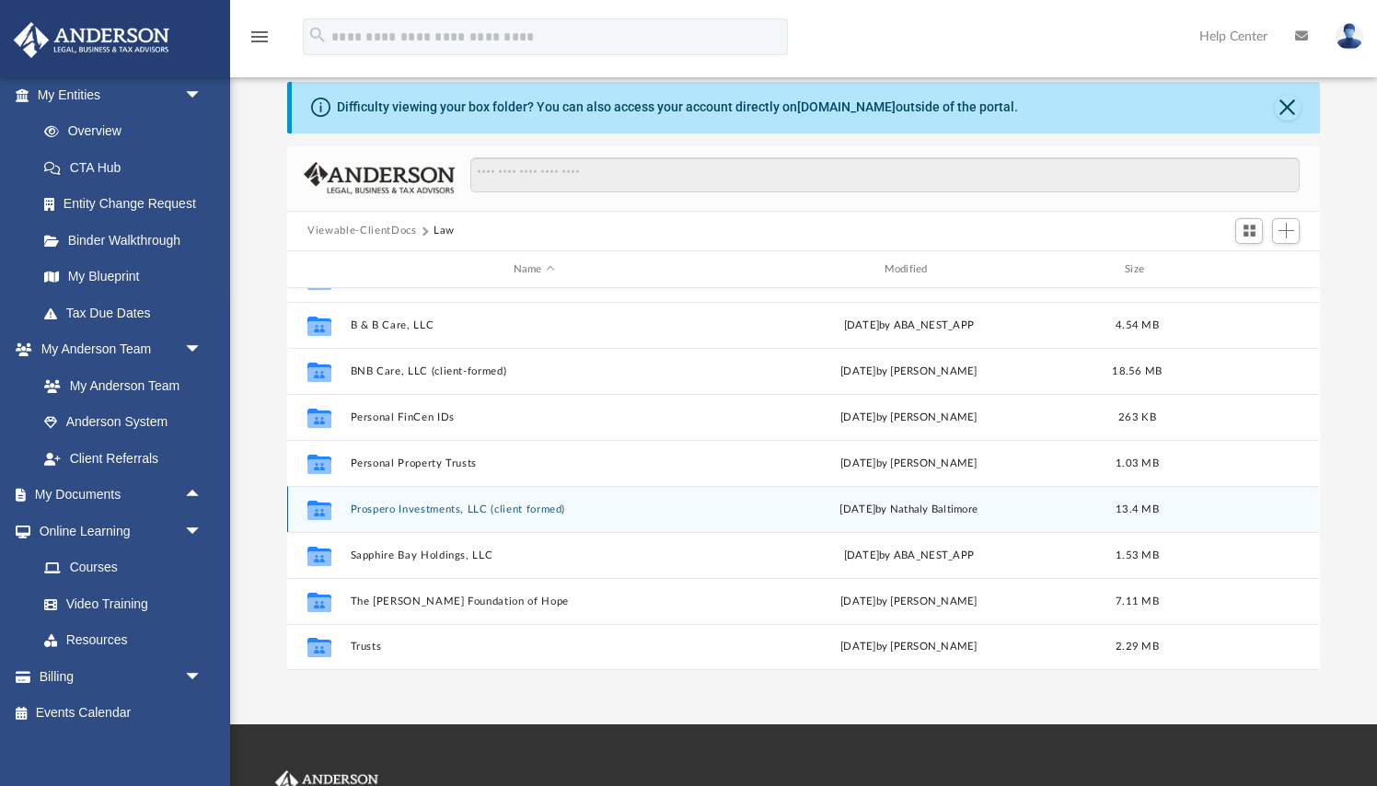
click at [411, 510] on button "Prospero Investments, LLC (client formed)" at bounding box center [534, 510] width 367 height 12
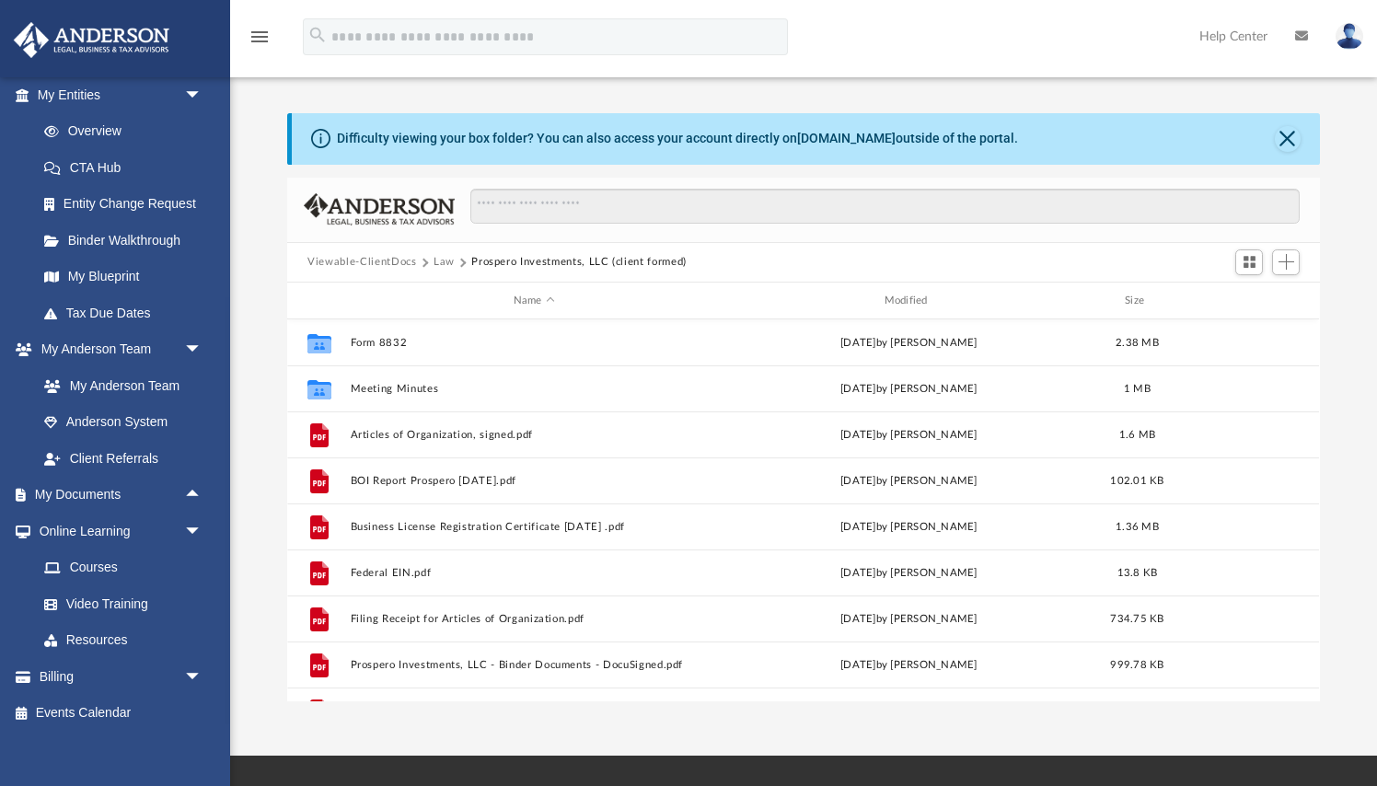
scroll to position [0, 0]
click at [445, 264] on button "Law" at bounding box center [444, 262] width 21 height 17
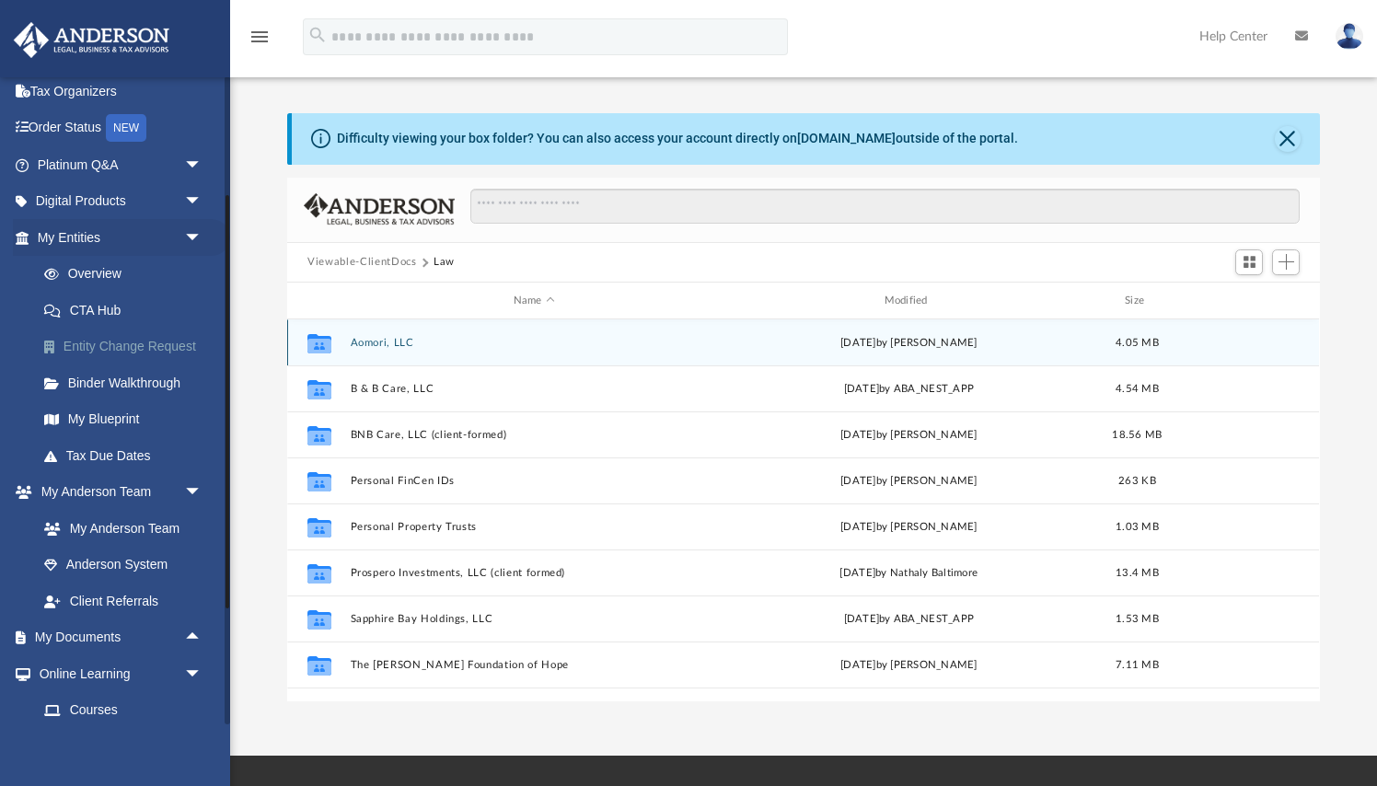
scroll to position [67, 0]
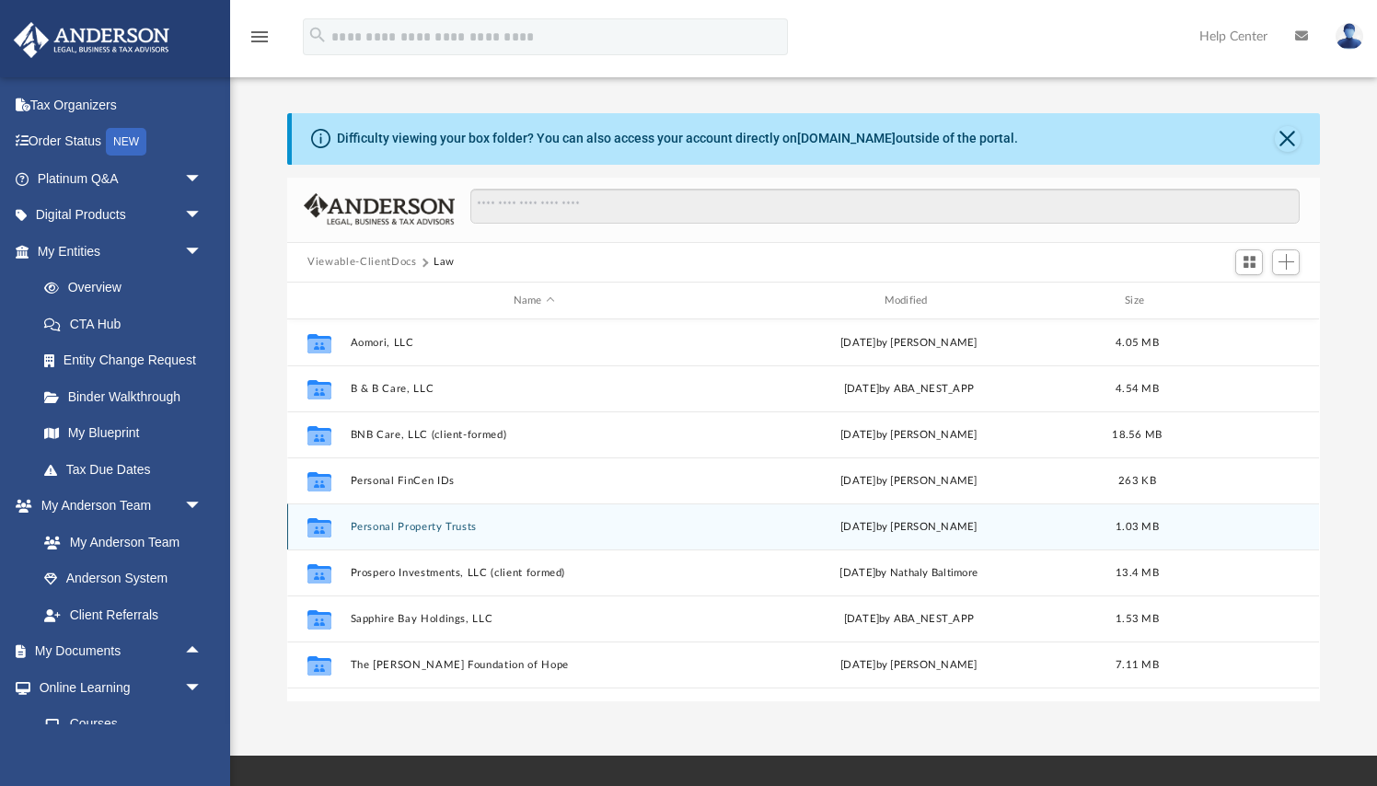
click at [419, 526] on button "Personal Property Trusts" at bounding box center [534, 527] width 367 height 12
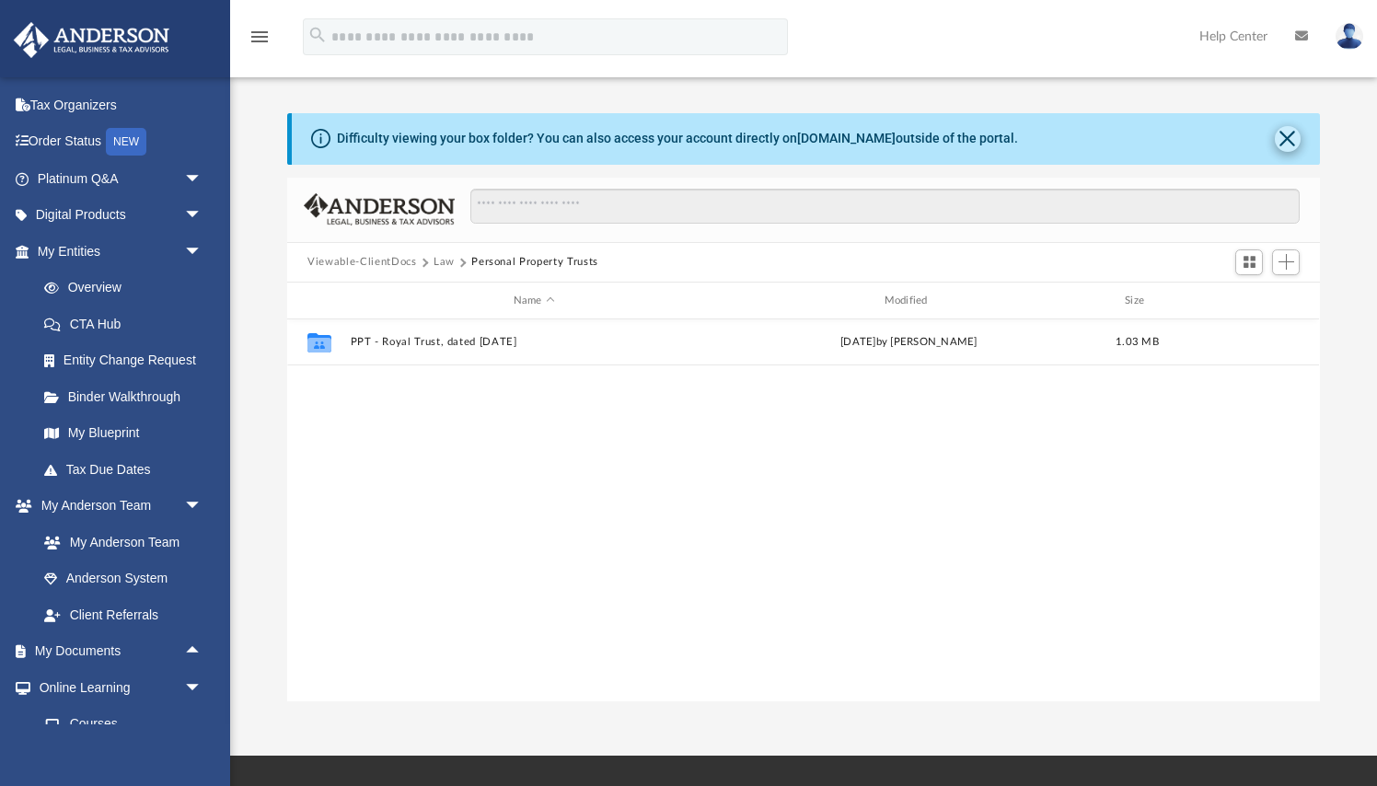
click at [1293, 145] on button "Close" at bounding box center [1288, 139] width 26 height 26
